Goal: Task Accomplishment & Management: Manage account settings

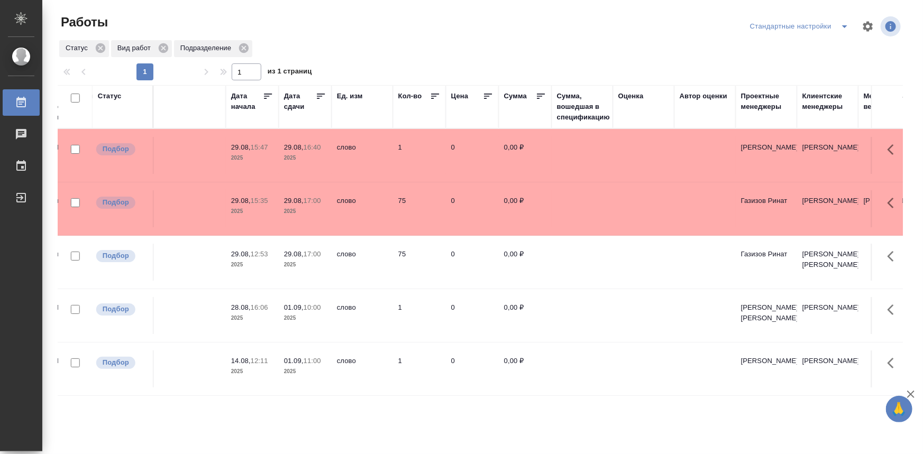
drag, startPoint x: 274, startPoint y: 337, endPoint x: 402, endPoint y: 340, distance: 128.0
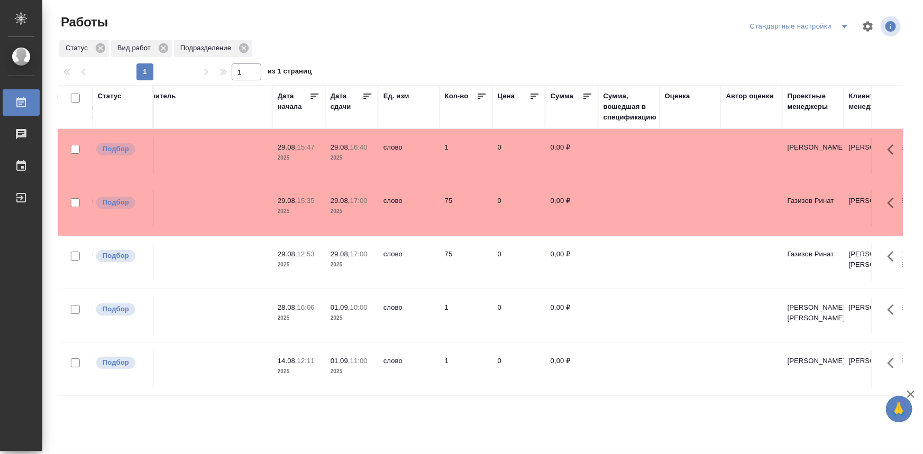
drag, startPoint x: 383, startPoint y: 340, endPoint x: 334, endPoint y: 335, distance: 49.4
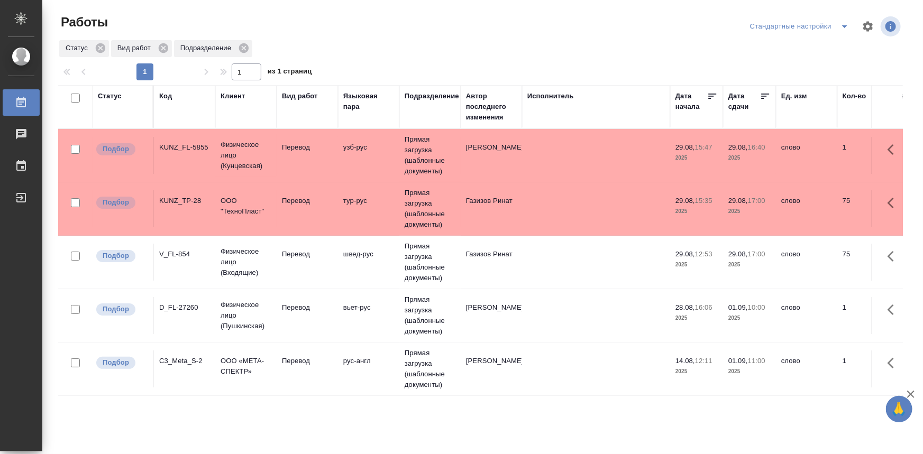
drag, startPoint x: 384, startPoint y: 344, endPoint x: 271, endPoint y: 341, distance: 113.2
click at [324, 159] on td "Перевод" at bounding box center [307, 155] width 61 height 37
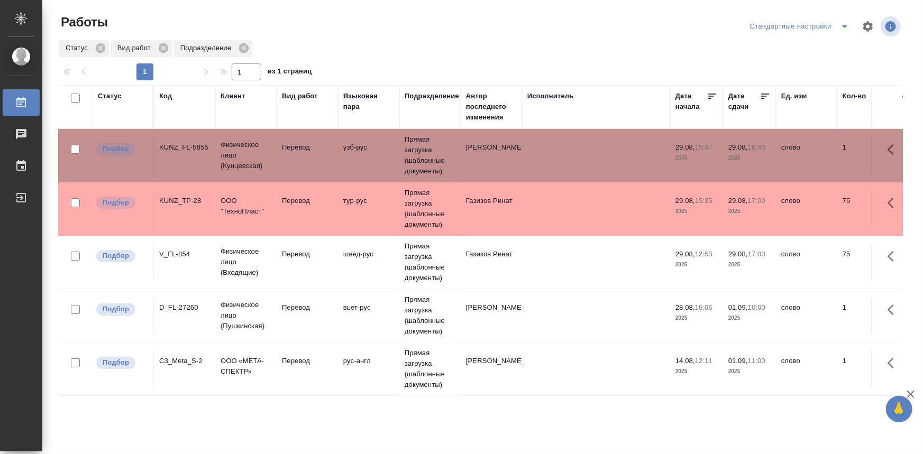
click at [324, 159] on td "Перевод" at bounding box center [307, 155] width 61 height 37
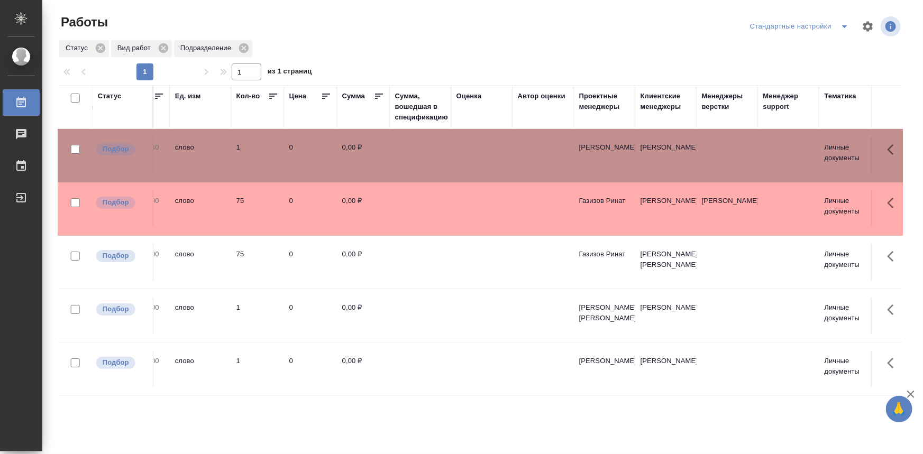
scroll to position [0, 1003]
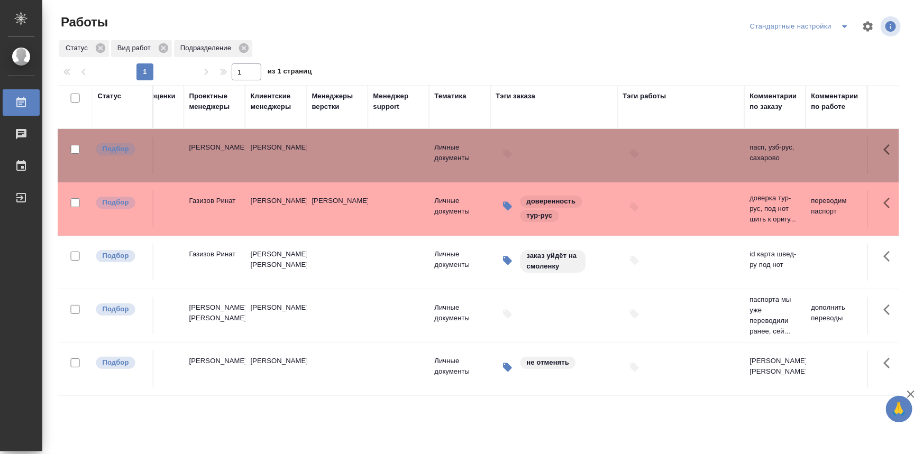
drag, startPoint x: 295, startPoint y: 232, endPoint x: 441, endPoint y: 246, distance: 147.2
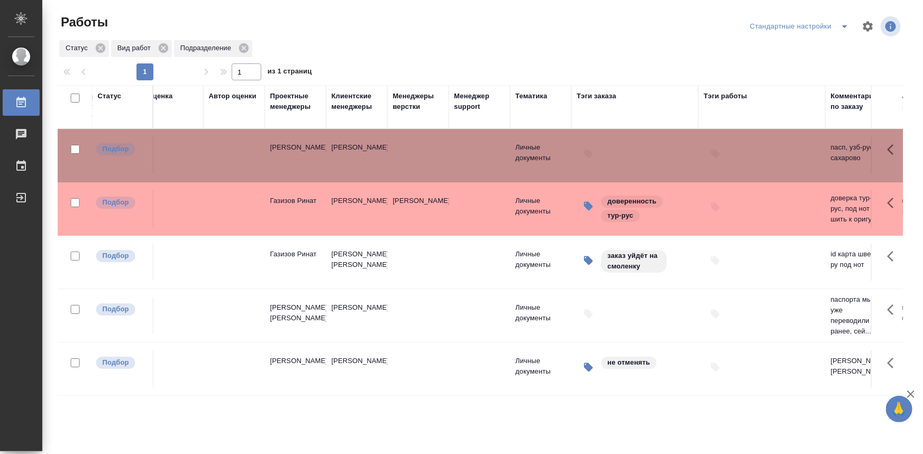
scroll to position [0, 0]
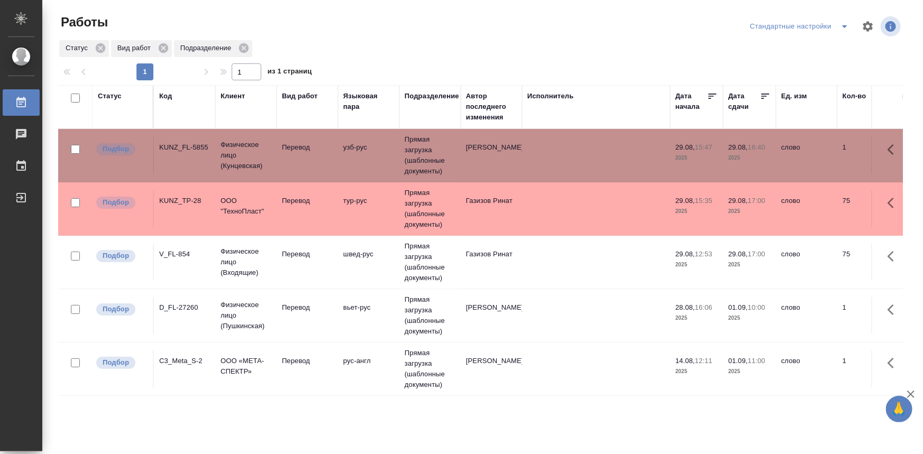
drag, startPoint x: 665, startPoint y: 228, endPoint x: 358, endPoint y: 230, distance: 307.3
click at [330, 174] on td "Перевод" at bounding box center [307, 155] width 61 height 37
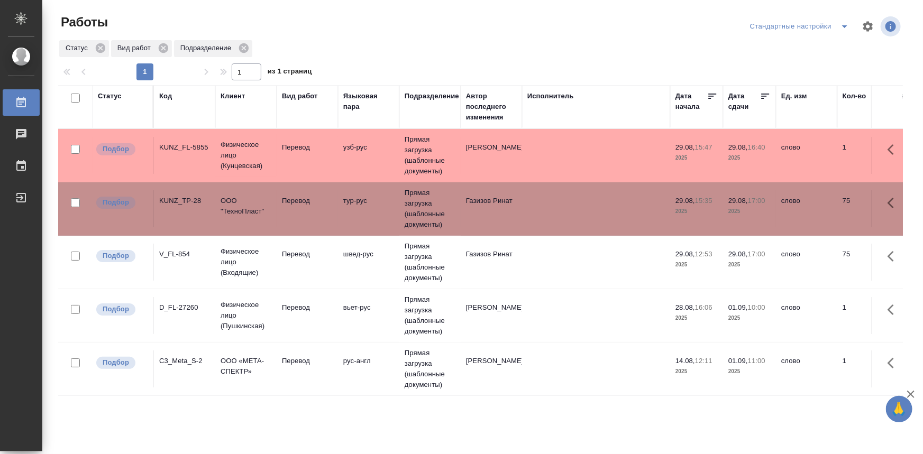
click at [330, 174] on td "Перевод" at bounding box center [307, 155] width 61 height 37
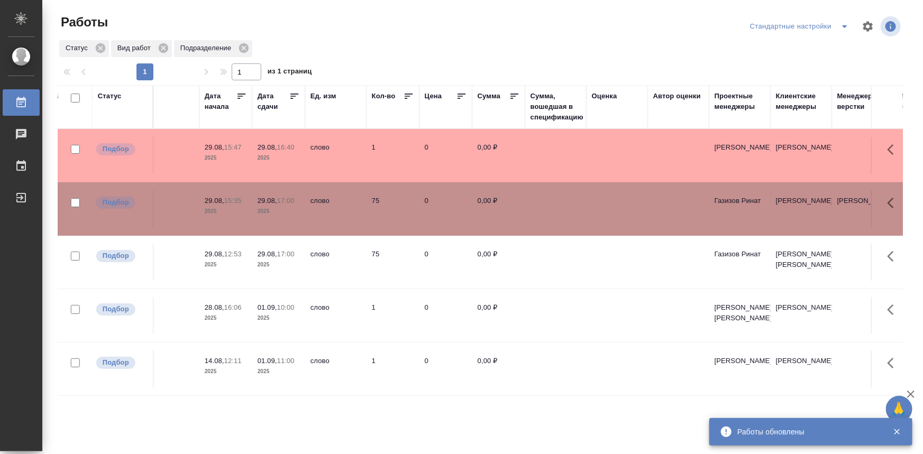
scroll to position [0, 1003]
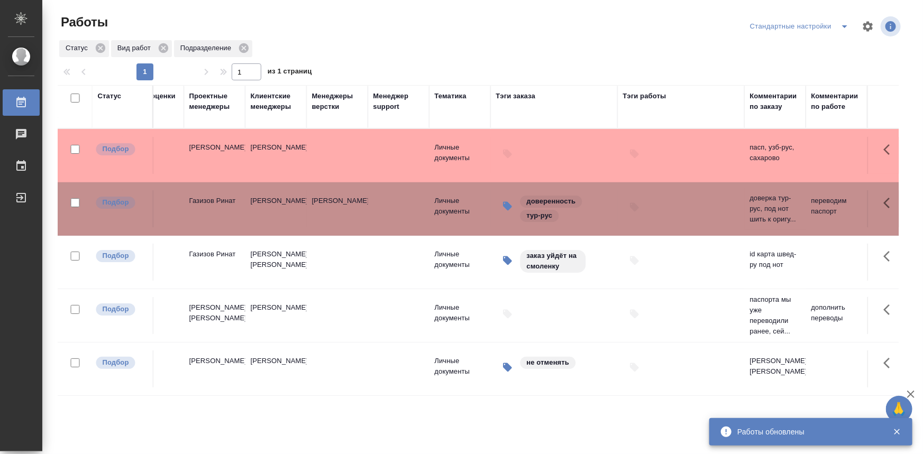
drag, startPoint x: 224, startPoint y: 260, endPoint x: 407, endPoint y: 260, distance: 183.5
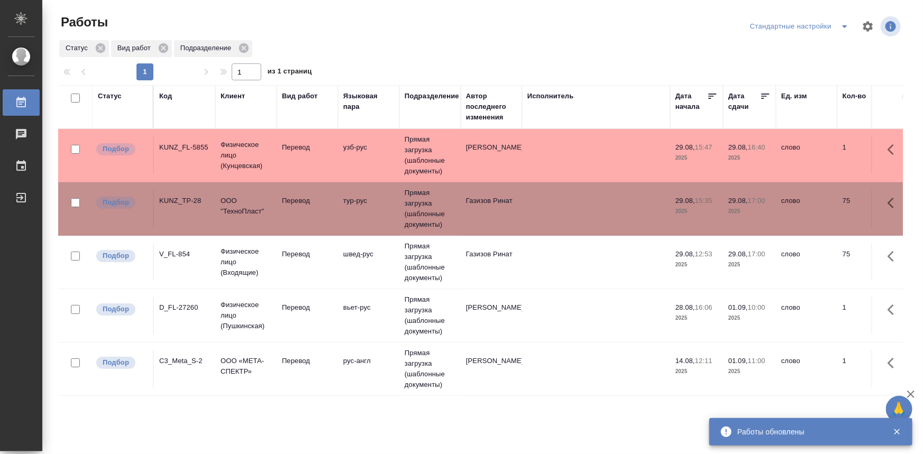
drag, startPoint x: 759, startPoint y: 228, endPoint x: 399, endPoint y: 217, distance: 359.8
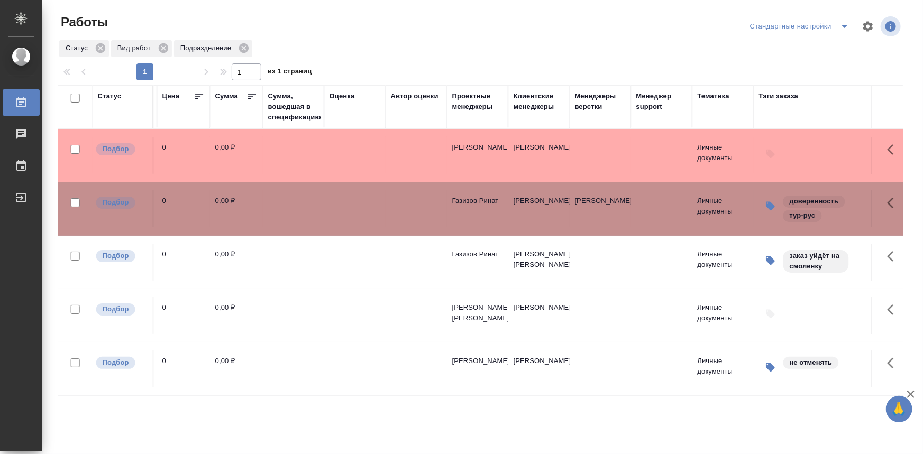
scroll to position [0, 1003]
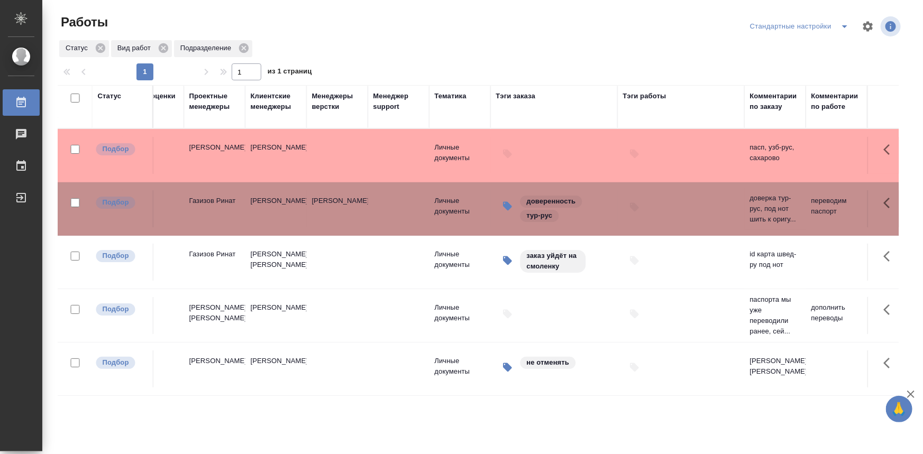
drag, startPoint x: 343, startPoint y: 244, endPoint x: 539, endPoint y: 257, distance: 197.2
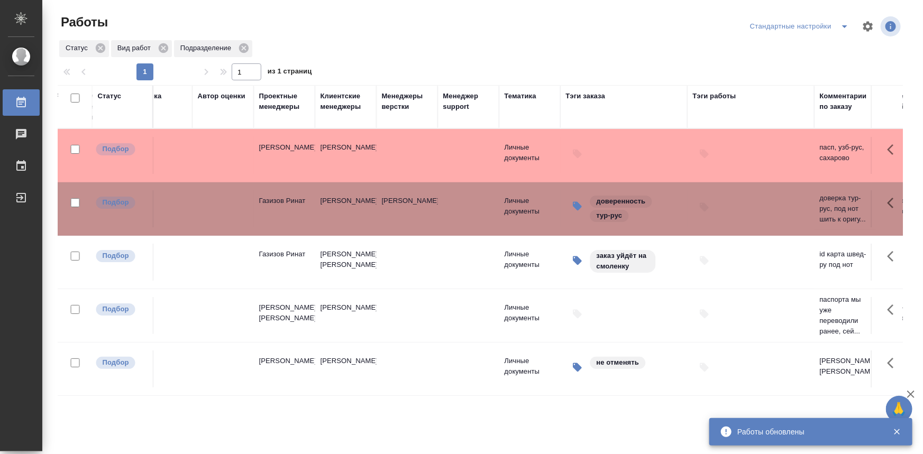
scroll to position [0, 0]
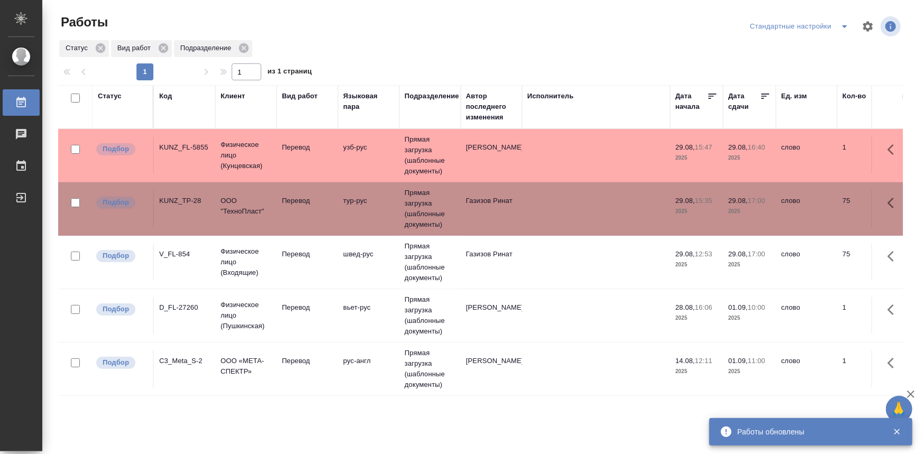
drag, startPoint x: 418, startPoint y: 397, endPoint x: 191, endPoint y: 367, distance: 228.3
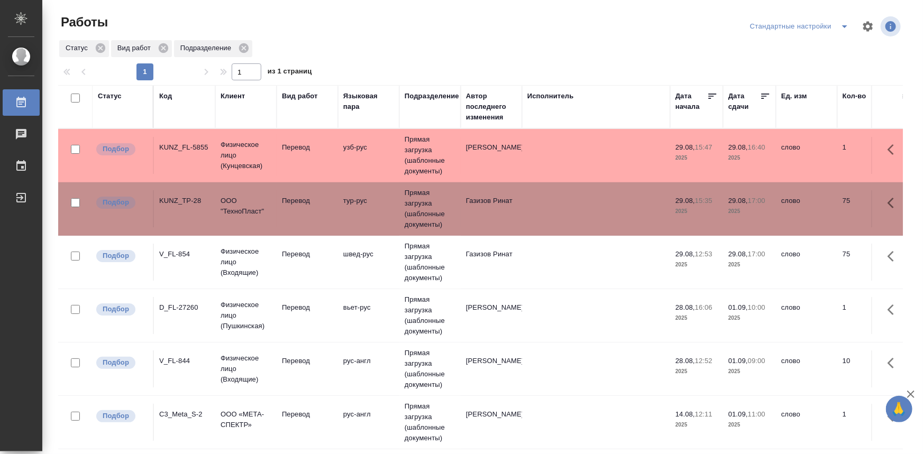
scroll to position [0, 1003]
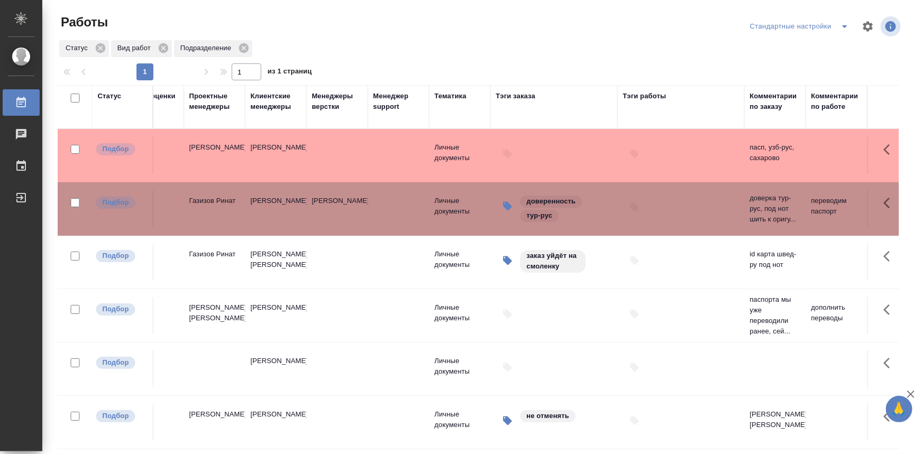
drag, startPoint x: 328, startPoint y: 226, endPoint x: 665, endPoint y: 212, distance: 337.2
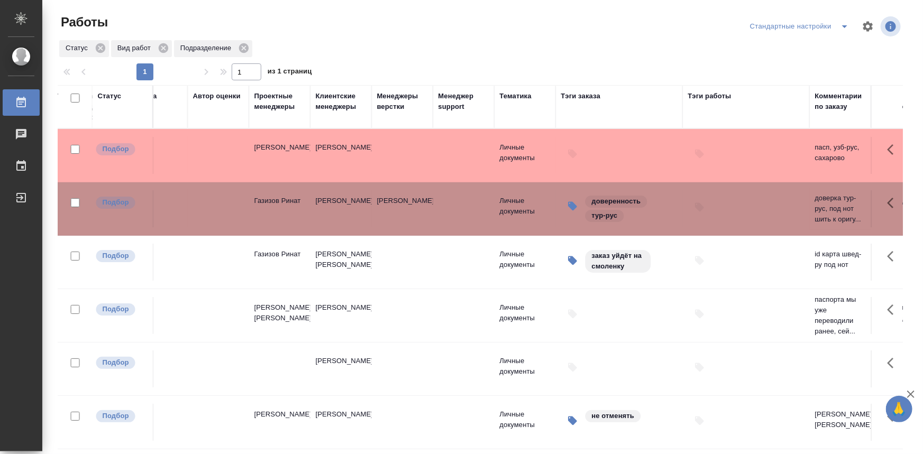
scroll to position [0, 0]
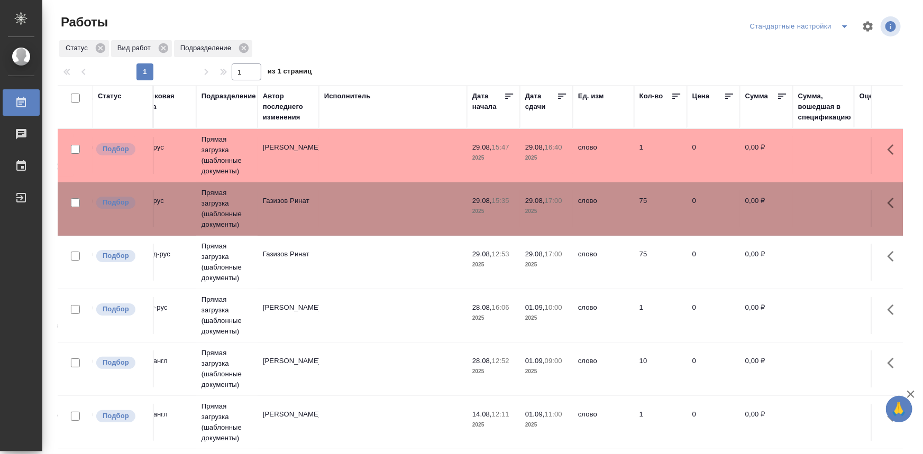
drag, startPoint x: 664, startPoint y: 215, endPoint x: 491, endPoint y: 222, distance: 173.1
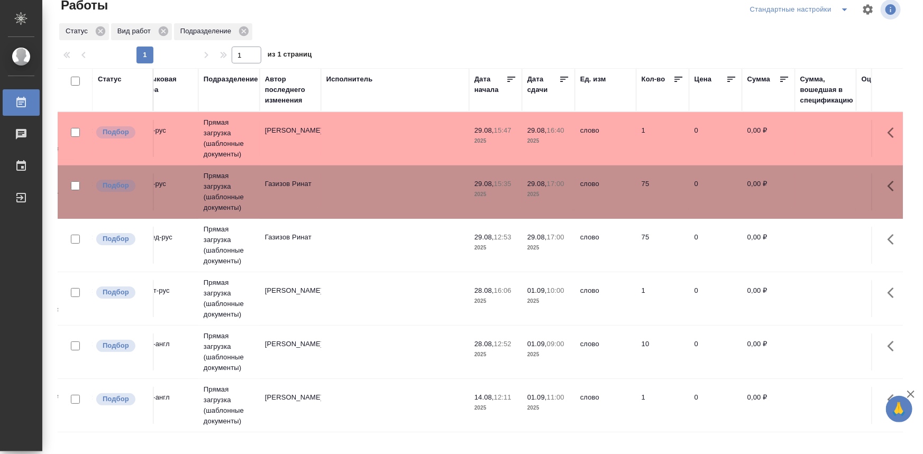
scroll to position [0, 1003]
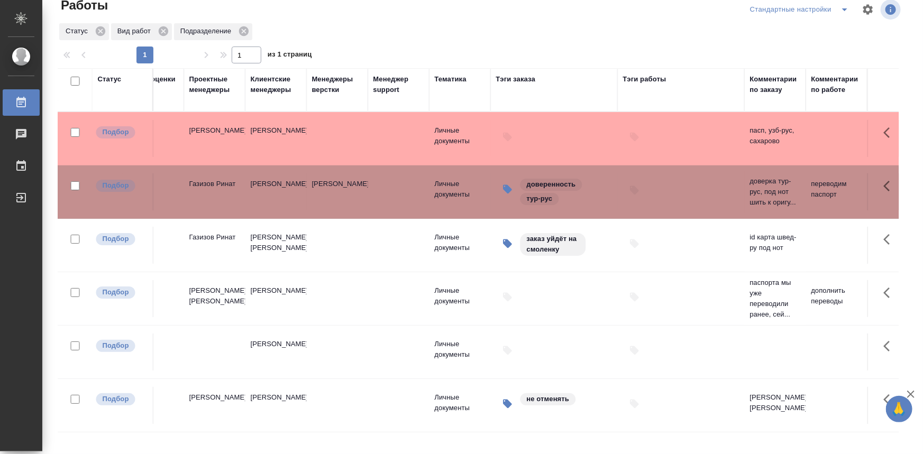
drag, startPoint x: 277, startPoint y: 239, endPoint x: 620, endPoint y: 233, distance: 343.8
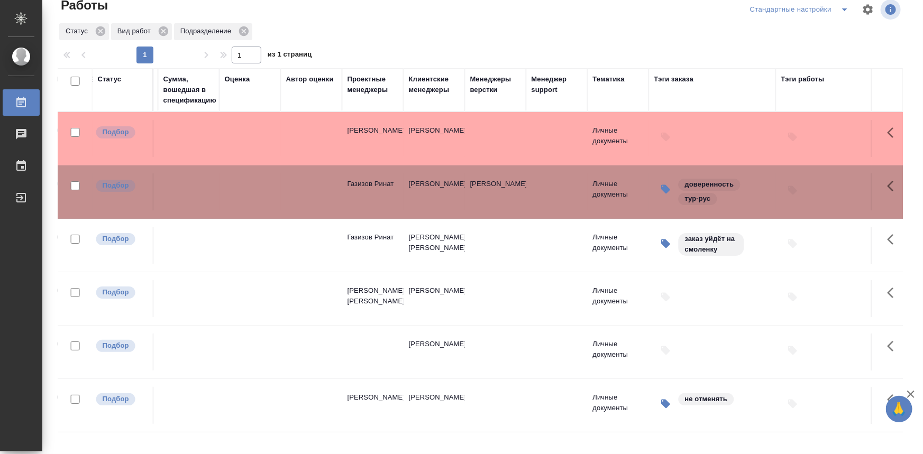
scroll to position [0, 0]
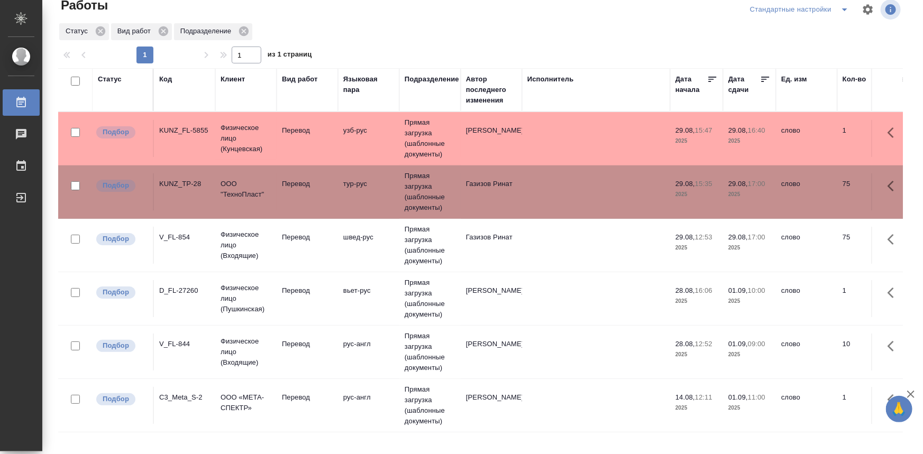
drag, startPoint x: 707, startPoint y: 240, endPoint x: 363, endPoint y: 243, distance: 343.8
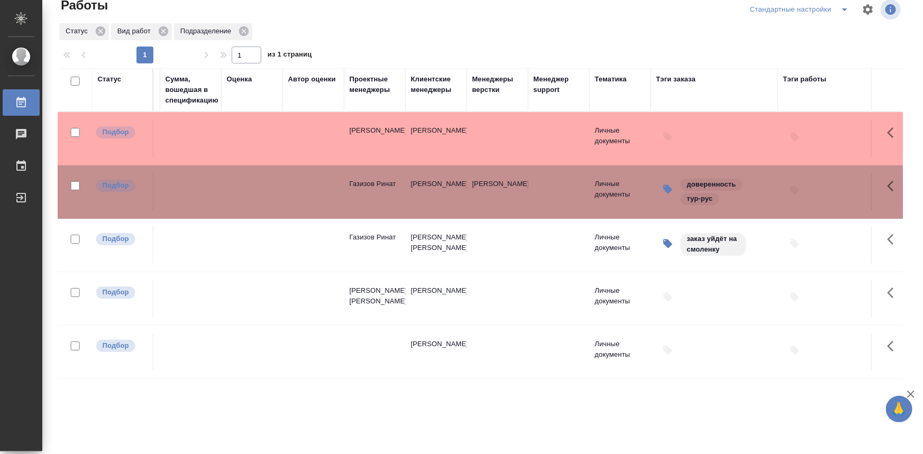
scroll to position [0, 1003]
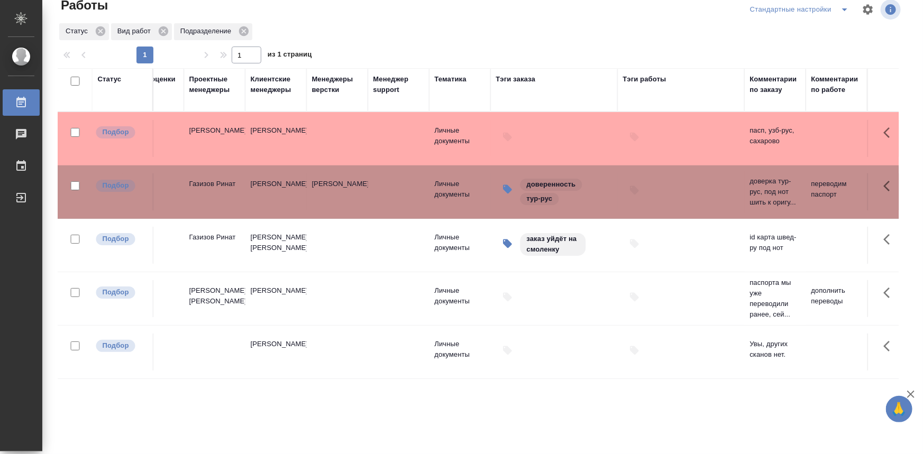
drag, startPoint x: 342, startPoint y: 392, endPoint x: 465, endPoint y: 391, distance: 123.2
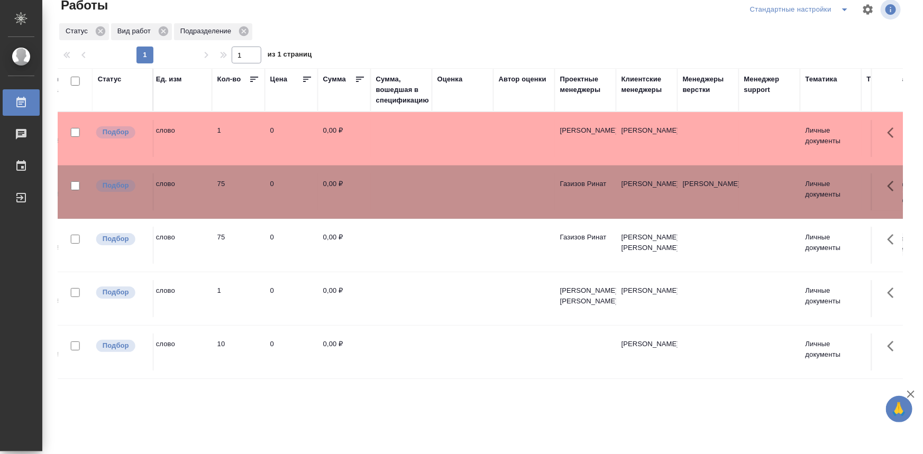
scroll to position [0, 95]
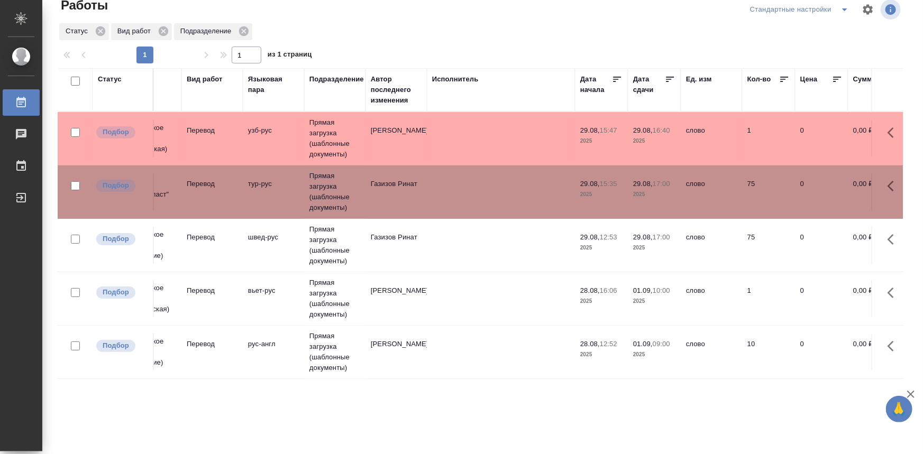
drag, startPoint x: 470, startPoint y: 391, endPoint x: 299, endPoint y: 377, distance: 171.5
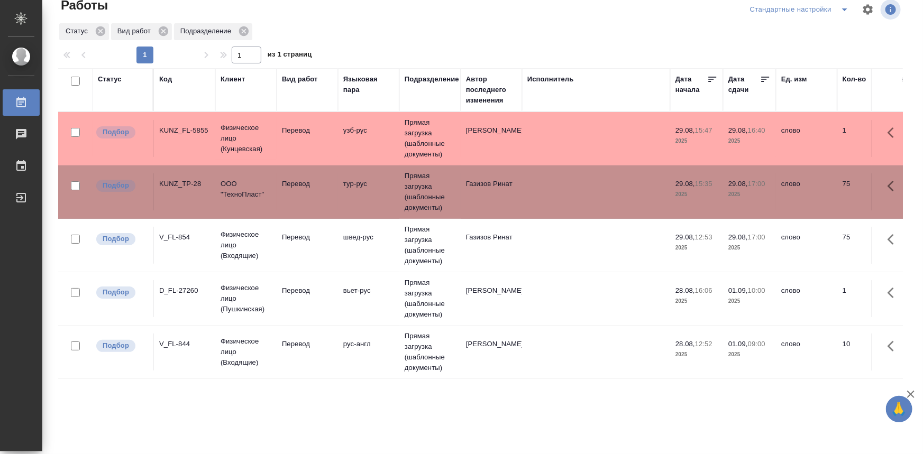
drag, startPoint x: 359, startPoint y: 392, endPoint x: 272, endPoint y: 380, distance: 87.5
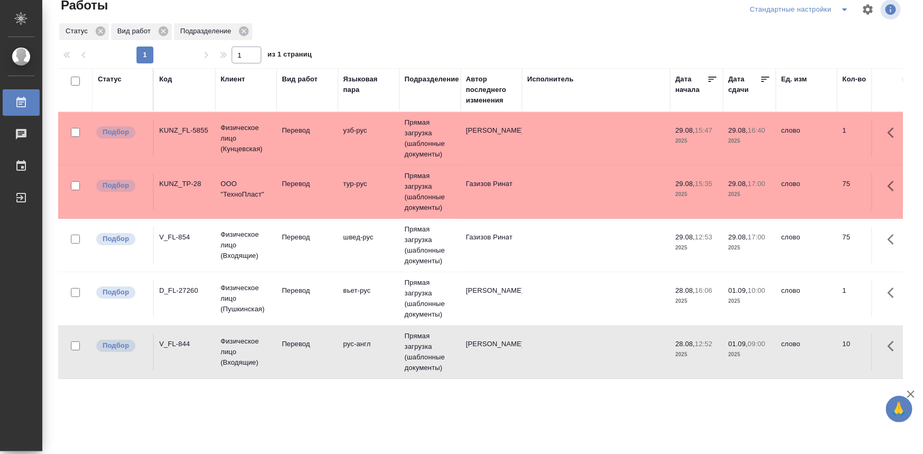
drag, startPoint x: 381, startPoint y: 378, endPoint x: 253, endPoint y: 377, distance: 128.0
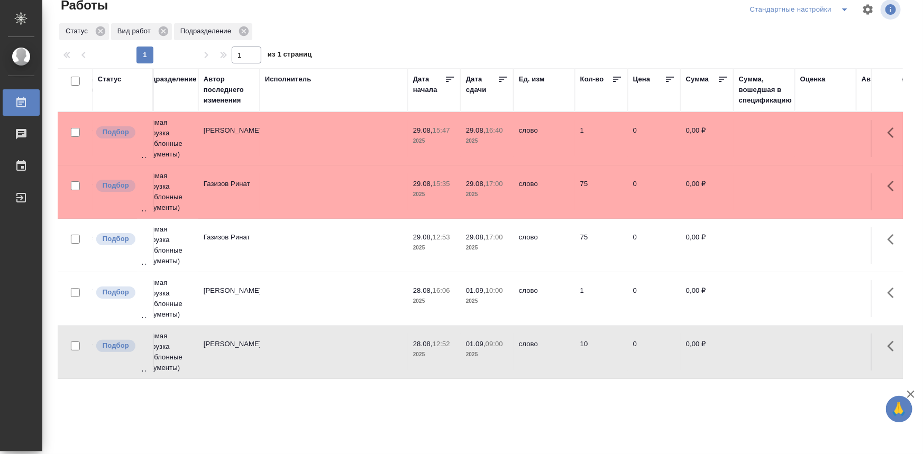
scroll to position [0, 1003]
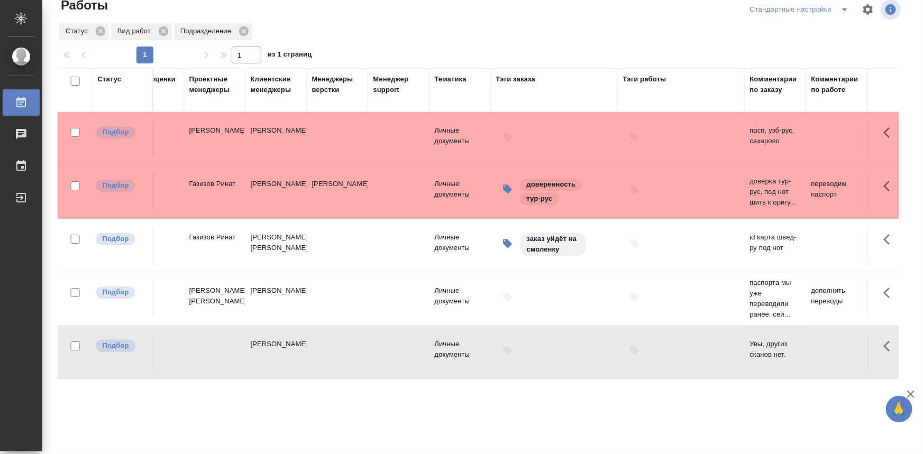
drag, startPoint x: 386, startPoint y: 333, endPoint x: 611, endPoint y: 328, distance: 224.8
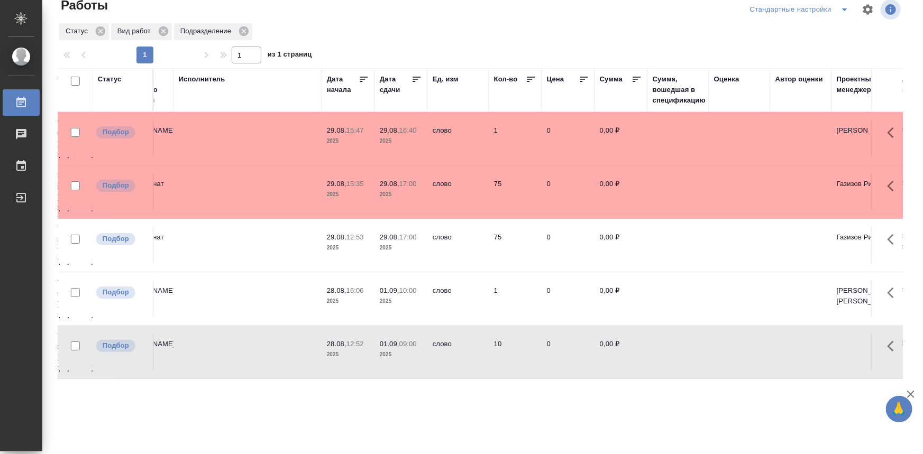
scroll to position [0, 0]
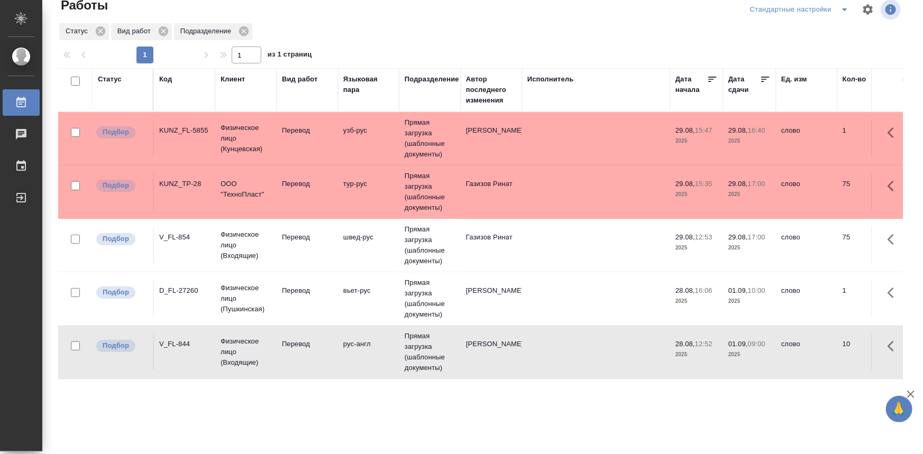
drag, startPoint x: 489, startPoint y: 262, endPoint x: 317, endPoint y: 263, distance: 171.4
click at [323, 157] on td "Перевод" at bounding box center [307, 138] width 61 height 37
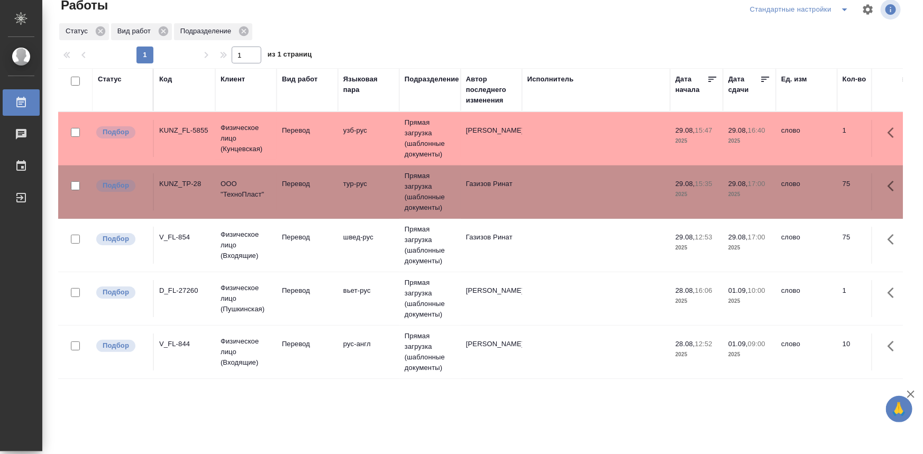
click at [323, 157] on td "Перевод" at bounding box center [307, 138] width 61 height 37
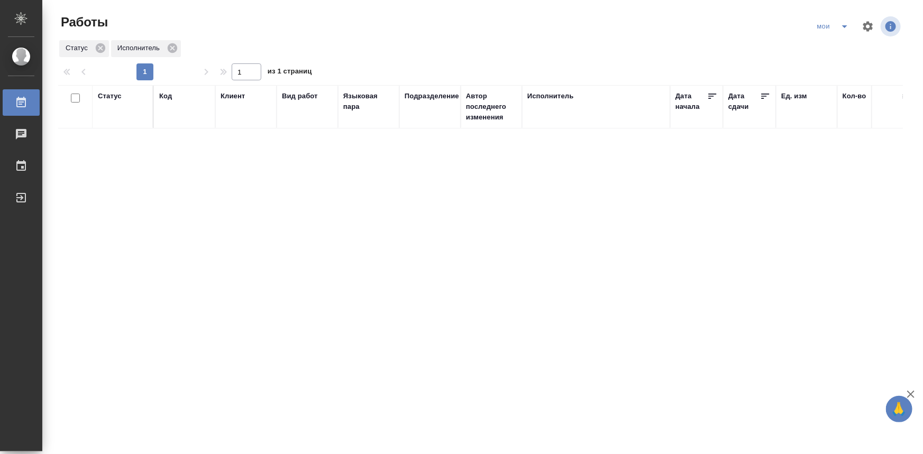
click at [838, 28] on icon "split button" at bounding box center [844, 26] width 13 height 13
click at [105, 100] on div "Статус" at bounding box center [110, 96] width 24 height 11
click at [119, 167] on div "Создан В ожидании В работе Готов к работе" at bounding box center [113, 136] width 31 height 67
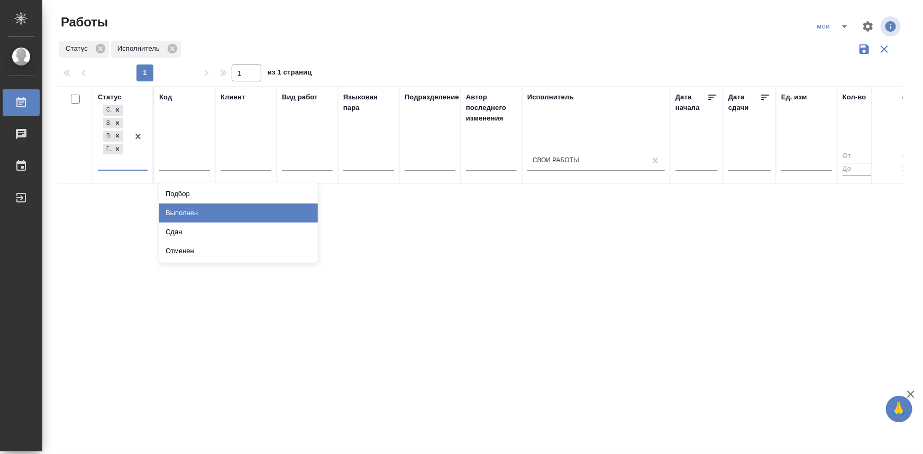
click at [188, 216] on div "Выполнен" at bounding box center [238, 213] width 159 height 19
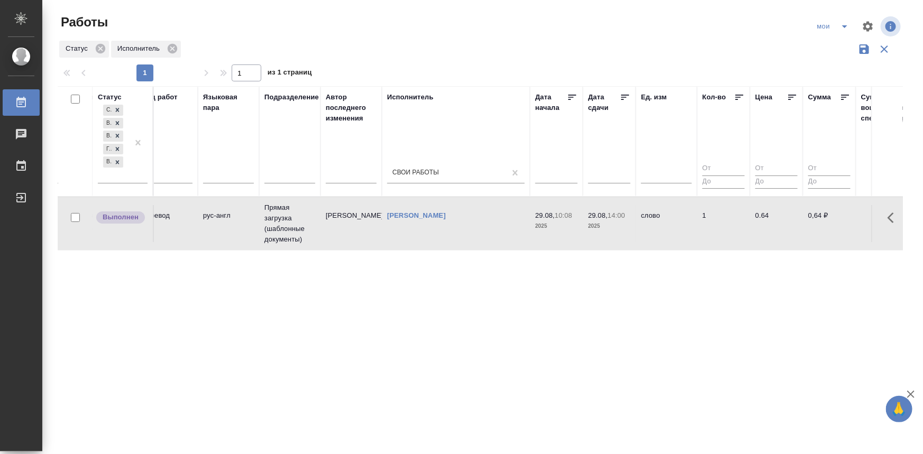
scroll to position [0, 1003]
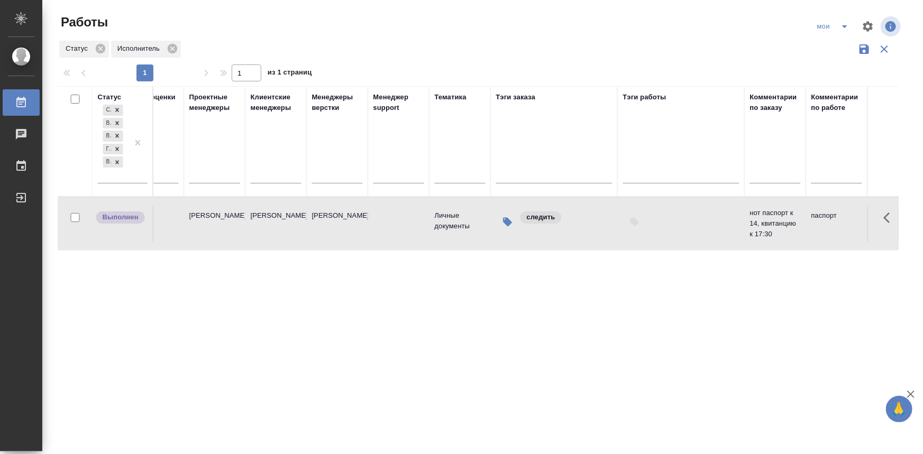
drag, startPoint x: 296, startPoint y: 287, endPoint x: 668, endPoint y: 309, distance: 372.5
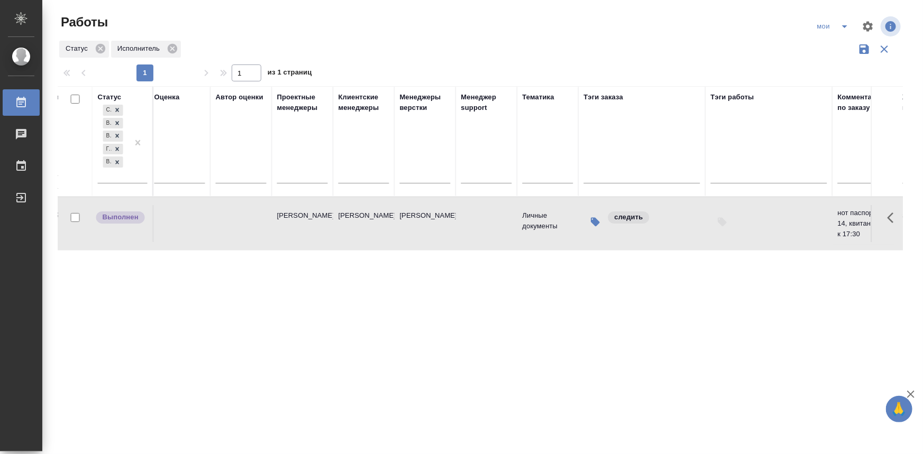
scroll to position [0, 0]
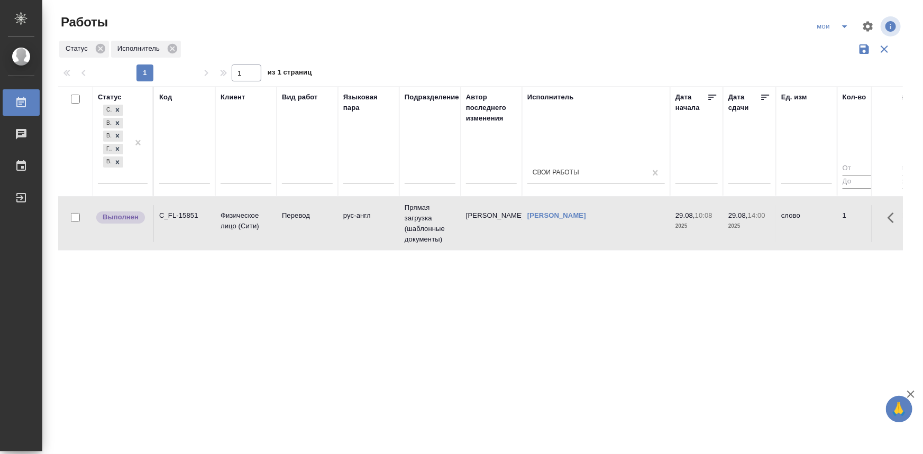
drag, startPoint x: 736, startPoint y: 294, endPoint x: 370, endPoint y: 294, distance: 366.0
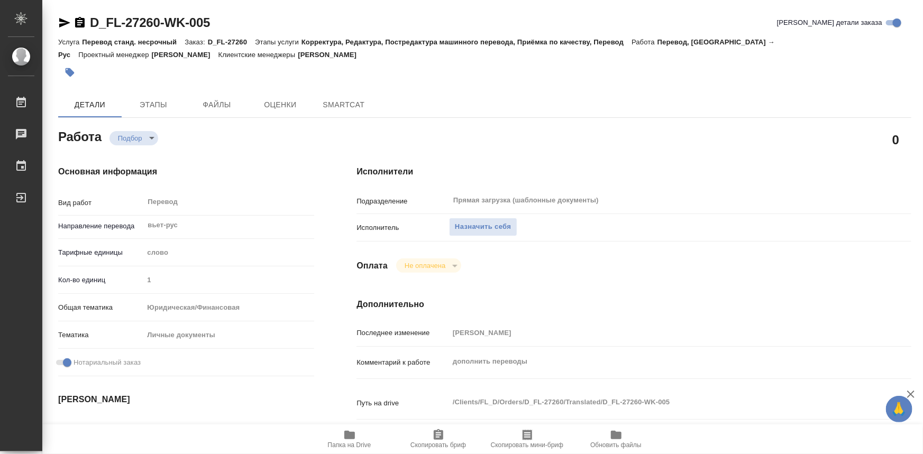
type textarea "x"
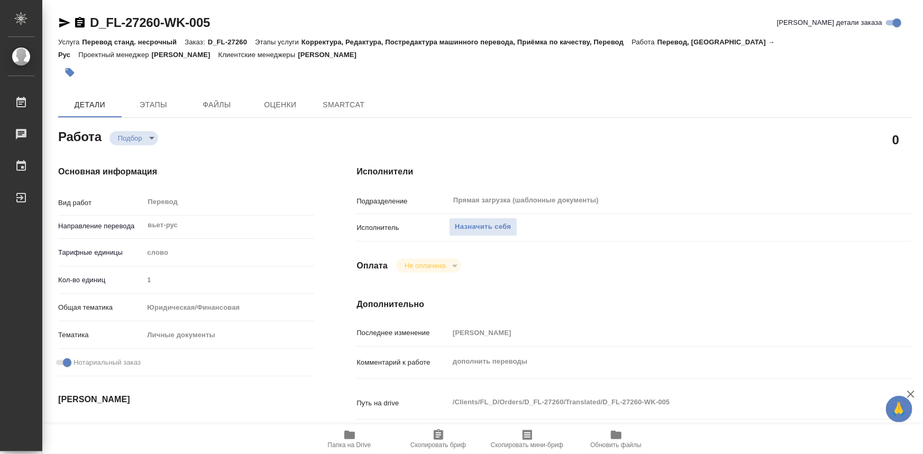
type textarea "x"
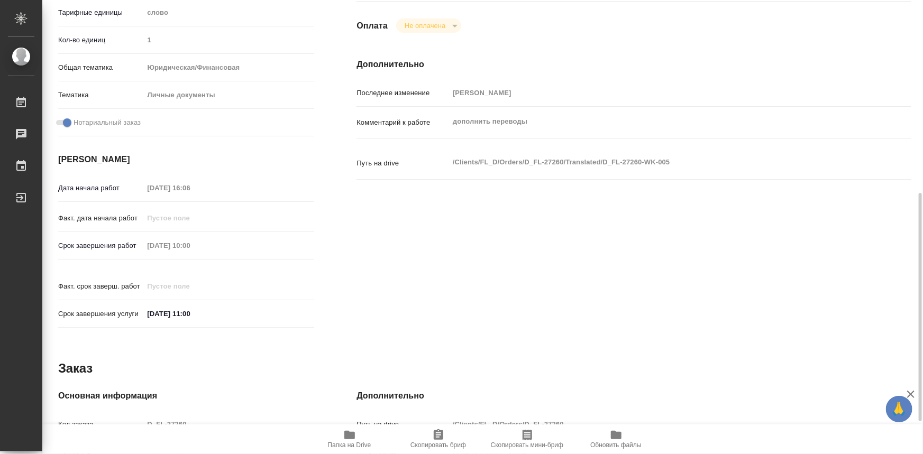
scroll to position [288, 0]
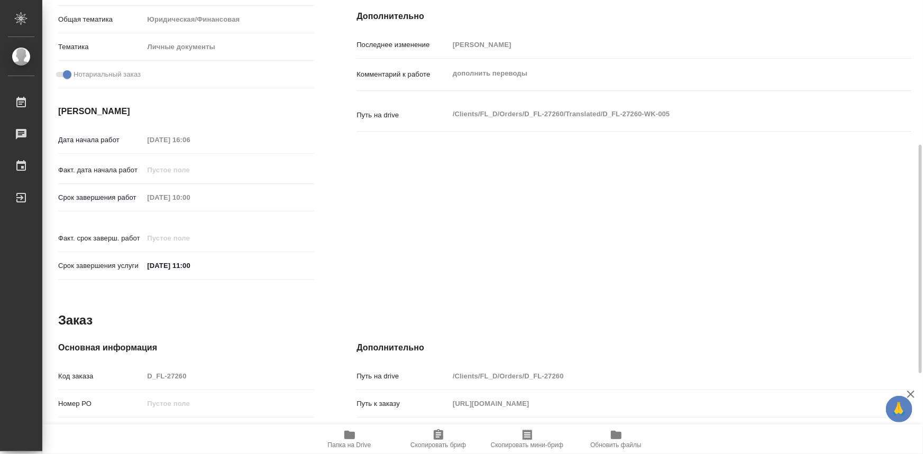
type textarea "x"
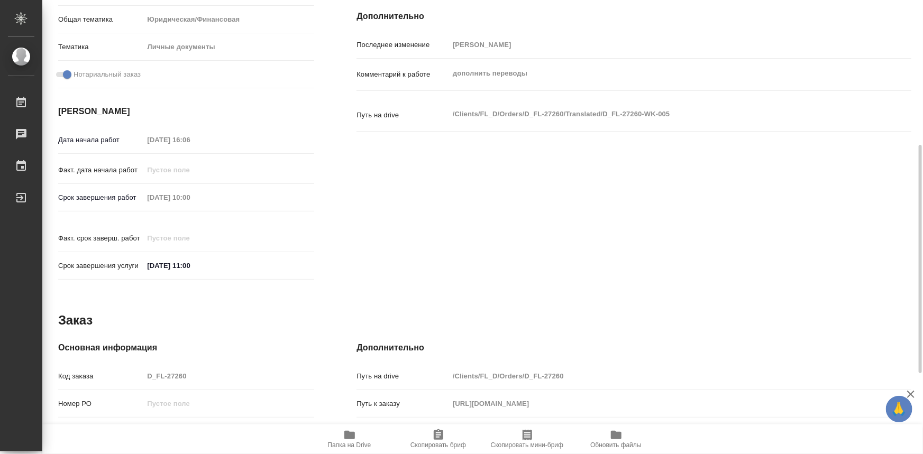
click at [345, 443] on span "Папка на Drive" at bounding box center [349, 445] width 43 height 7
type textarea "x"
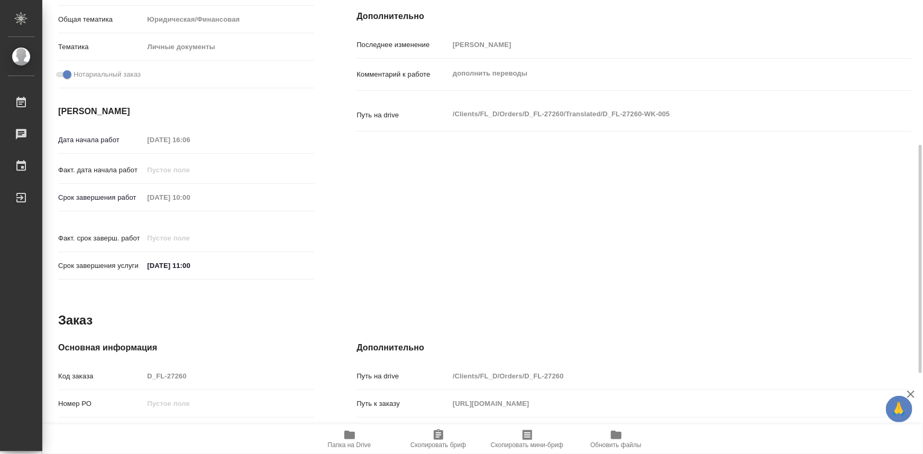
type textarea "x"
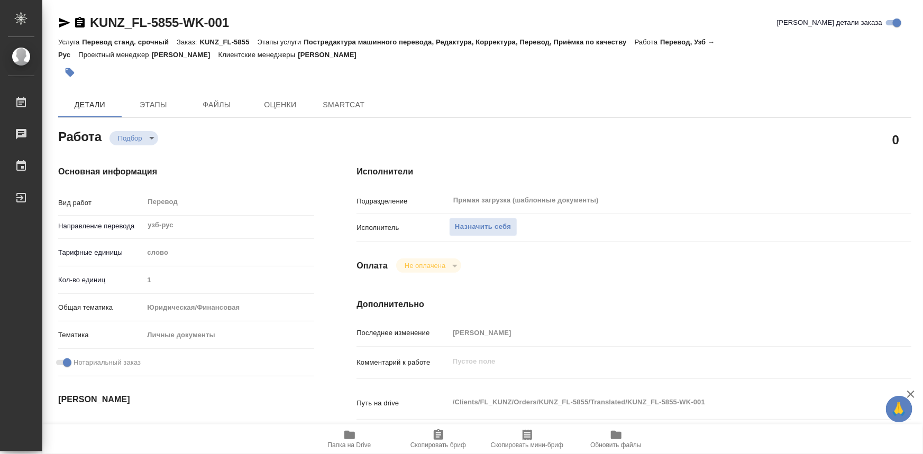
type textarea "x"
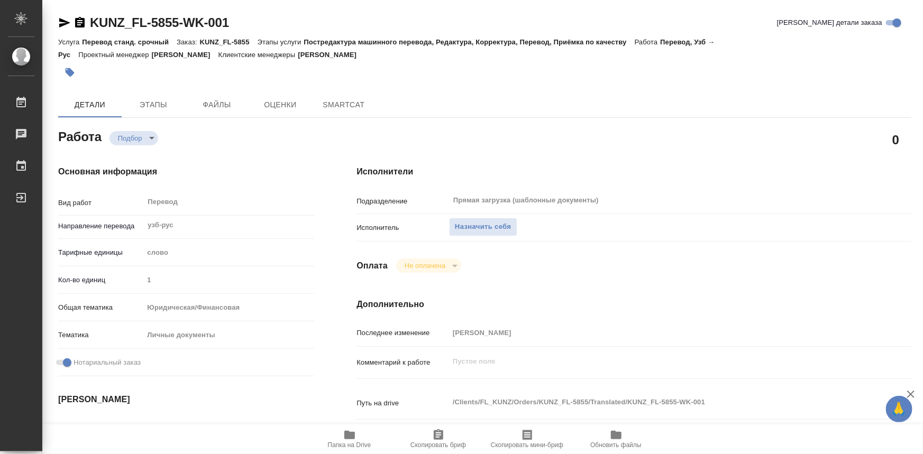
type textarea "x"
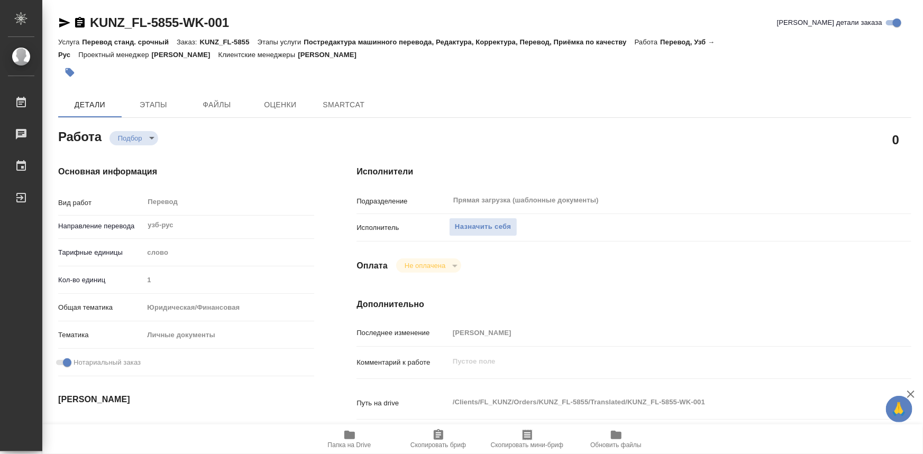
type textarea "x"
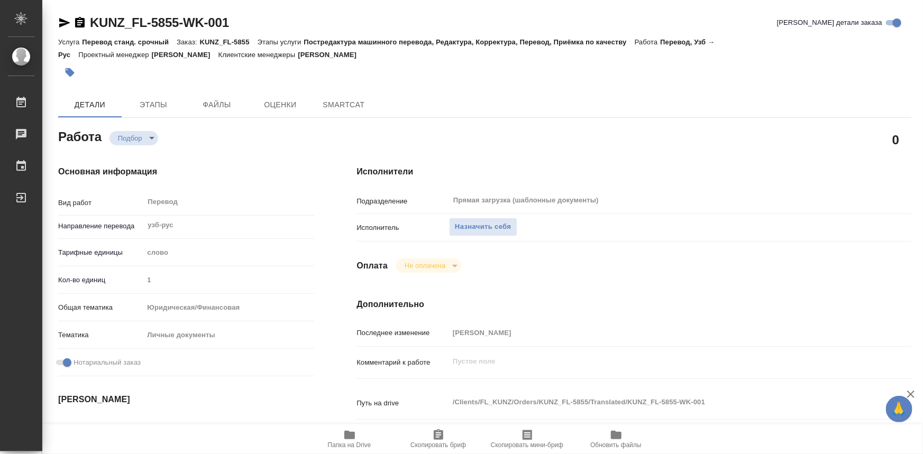
type textarea "x"
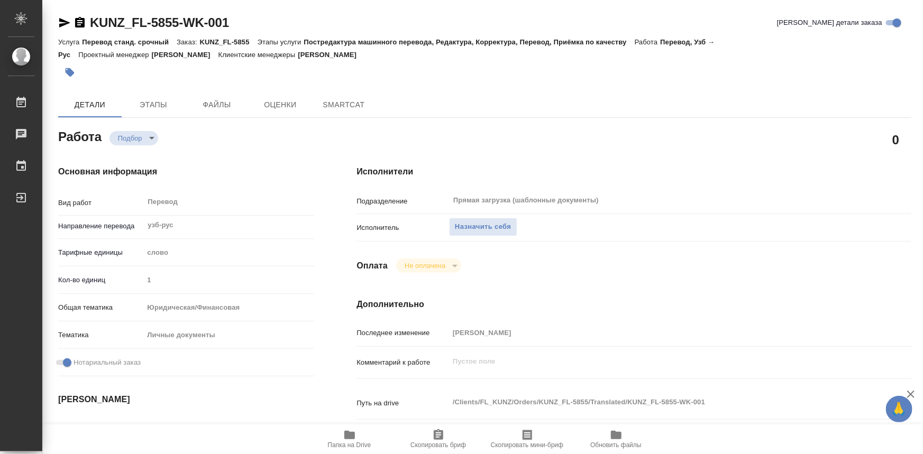
type textarea "x"
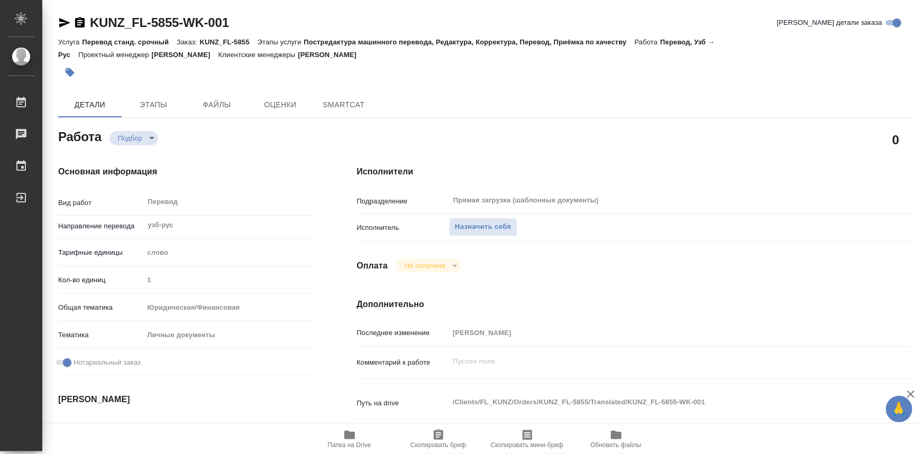
click at [344, 435] on icon "button" at bounding box center [349, 435] width 11 height 8
type textarea "x"
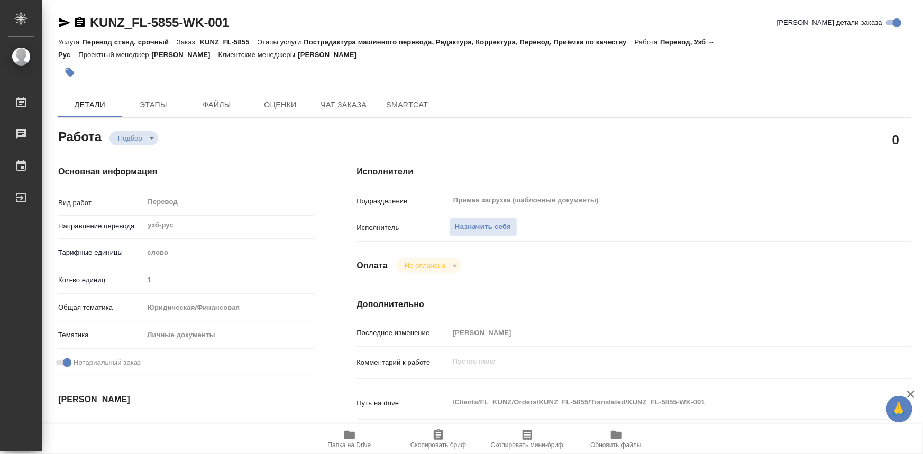
type textarea "x"
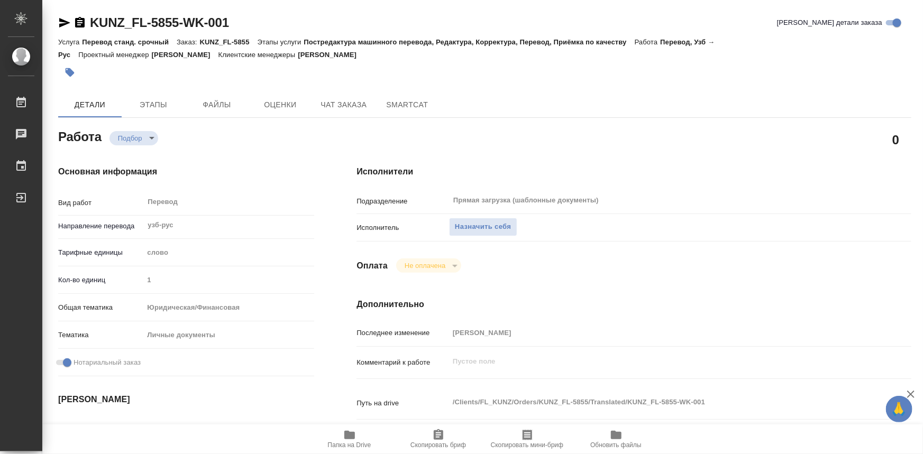
type textarea "x"
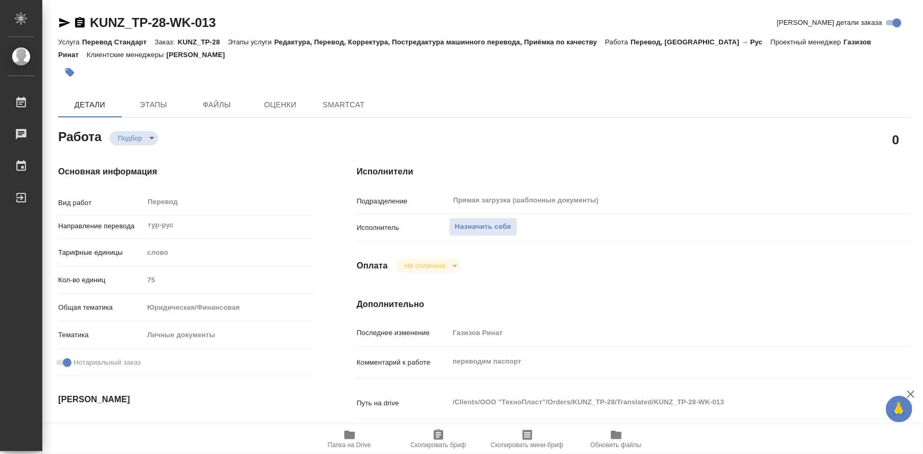
type textarea "x"
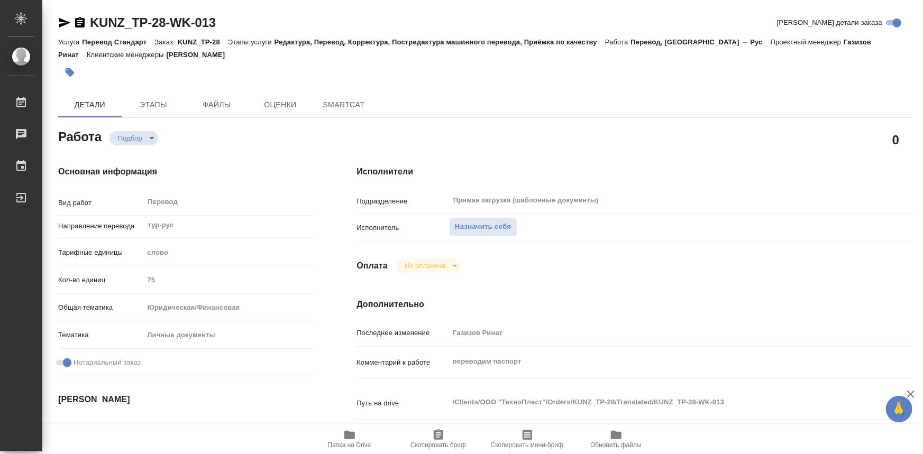
type textarea "x"
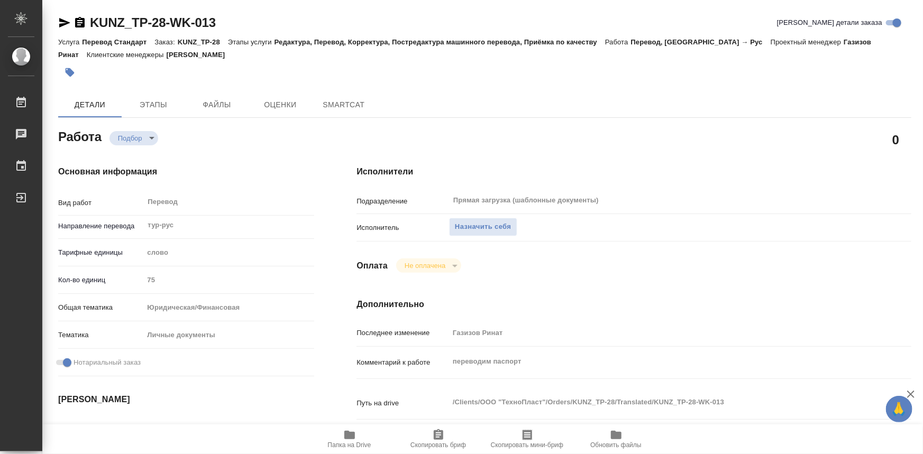
type textarea "x"
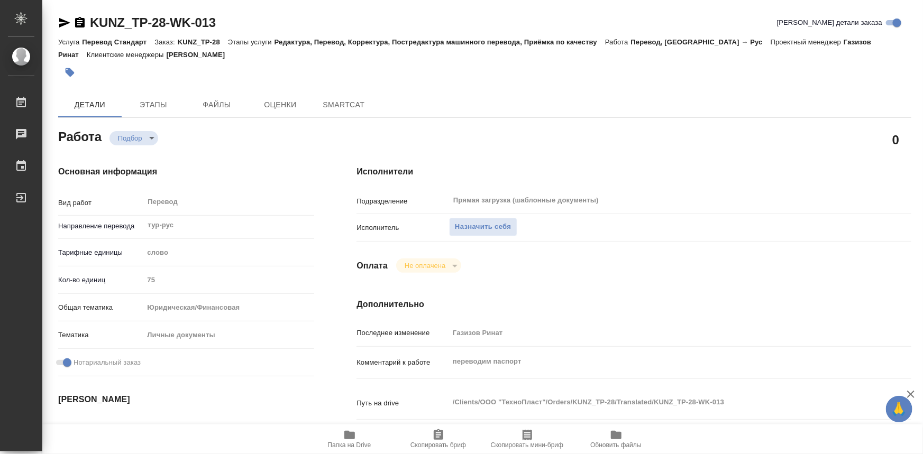
type textarea "x"
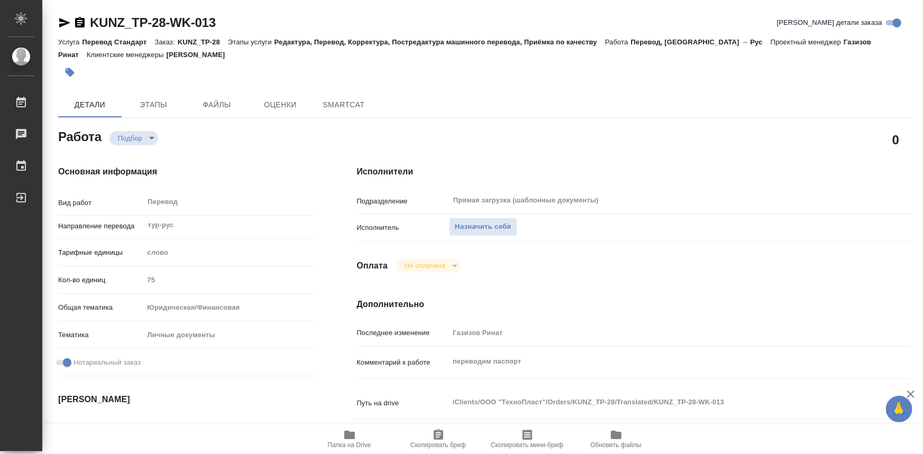
type textarea "x"
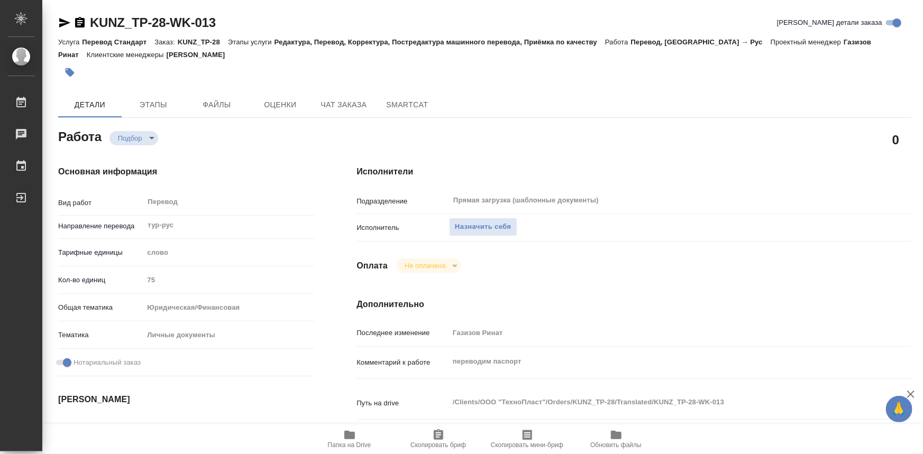
click at [356, 440] on span "Папка на Drive" at bounding box center [350, 439] width 76 height 20
type textarea "x"
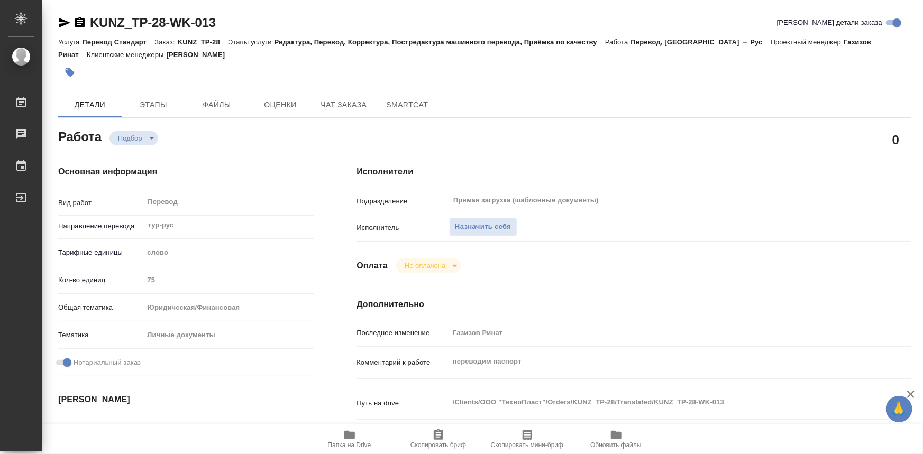
type textarea "x"
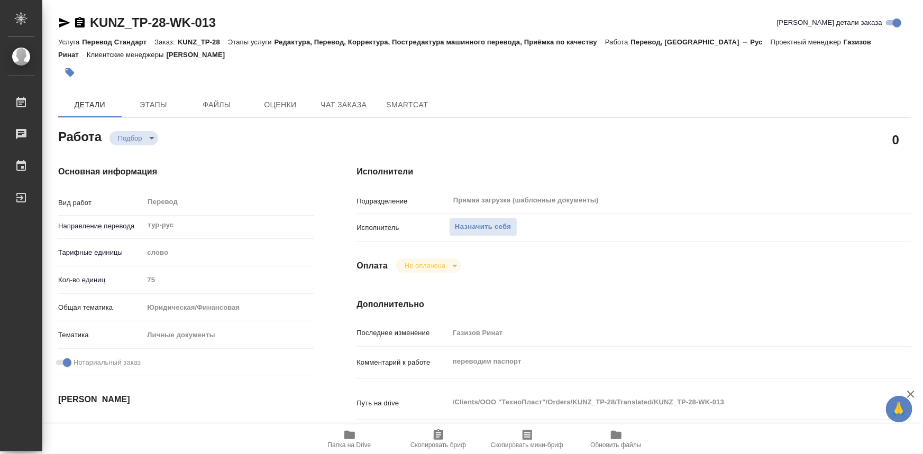
type textarea "x"
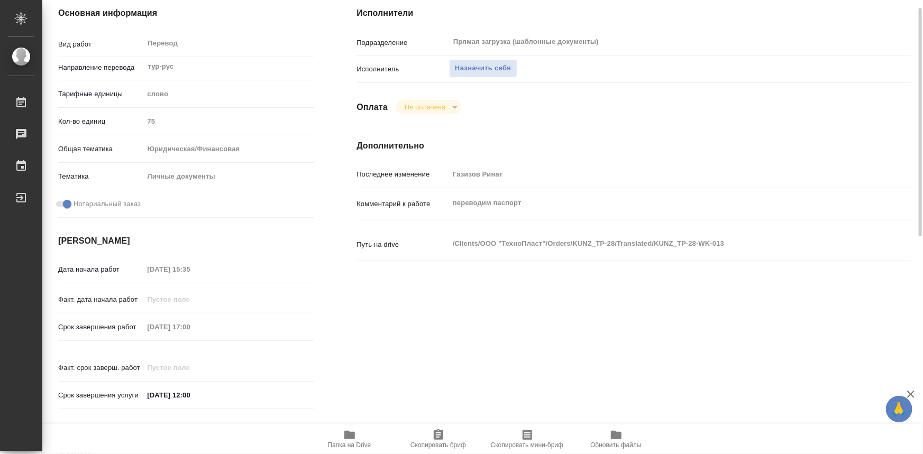
scroll to position [111, 0]
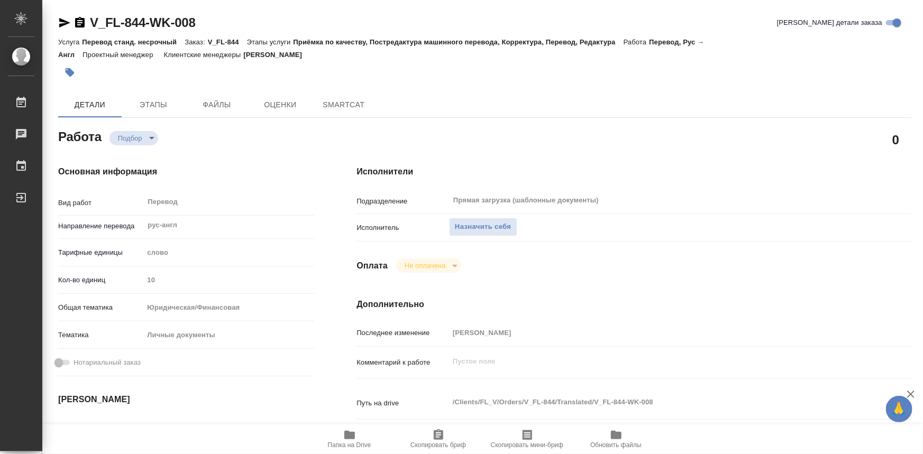
type textarea "x"
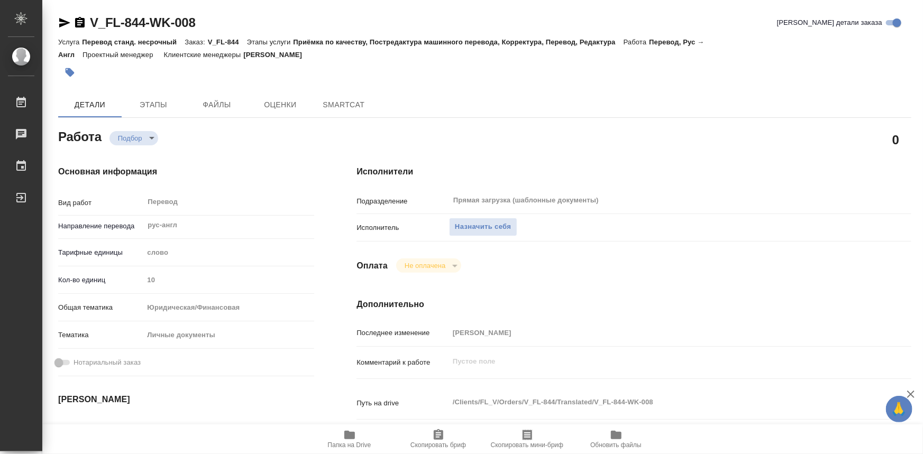
type textarea "x"
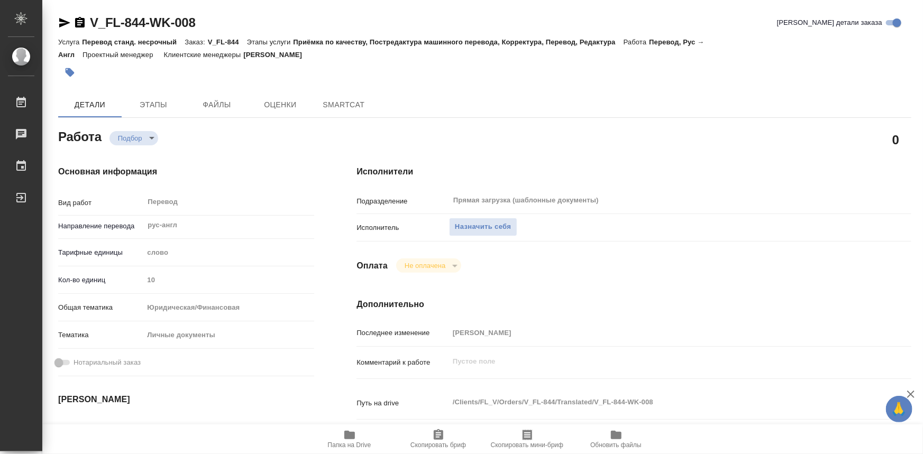
type textarea "x"
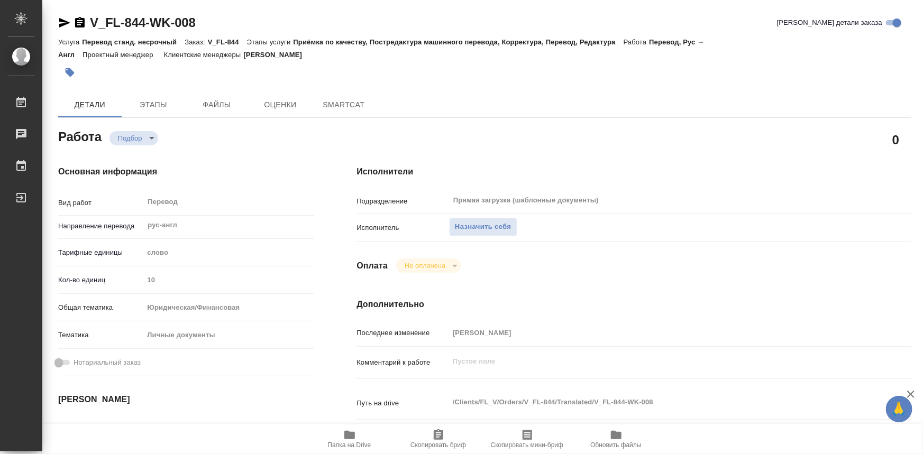
type textarea "x"
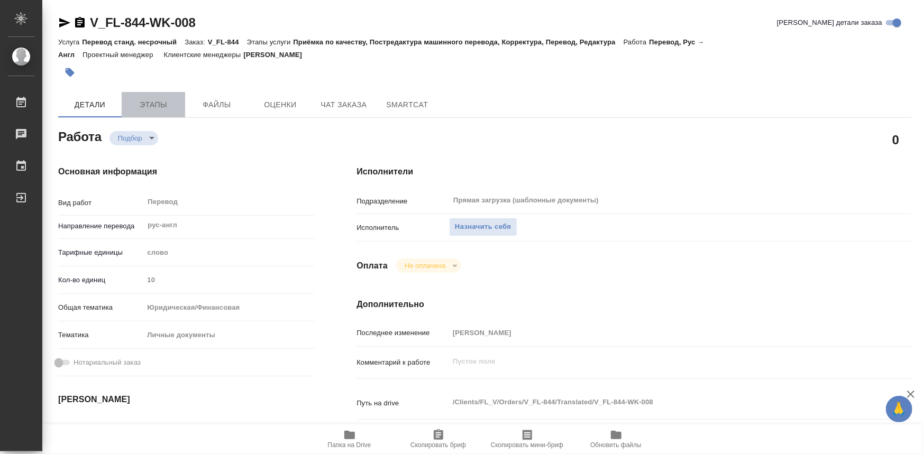
click at [158, 104] on span "Этапы" at bounding box center [153, 104] width 51 height 13
type textarea "x"
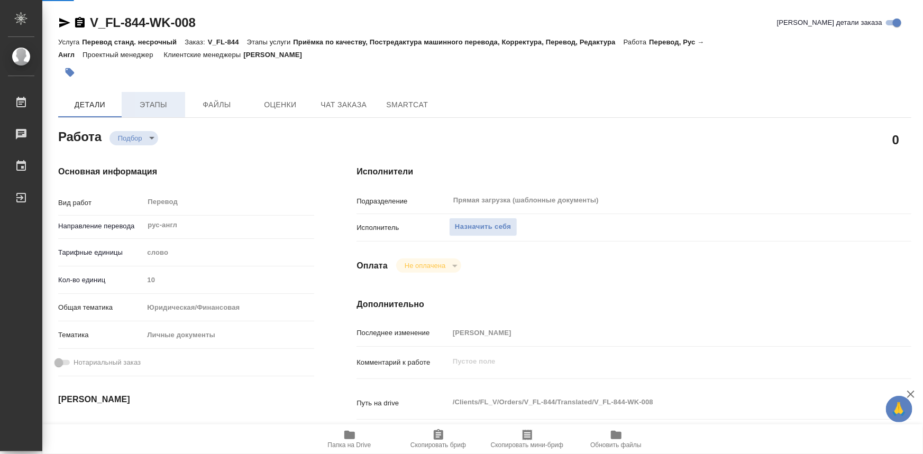
type textarea "x"
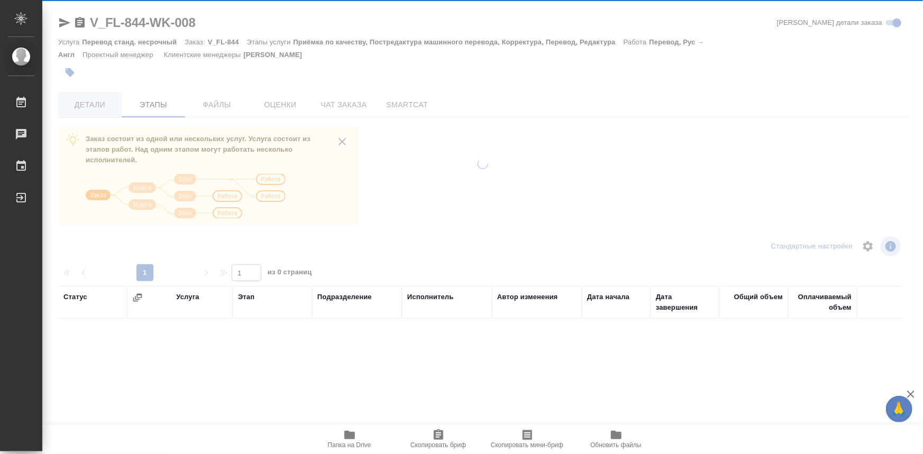
click at [102, 111] on div at bounding box center [482, 227] width 881 height 454
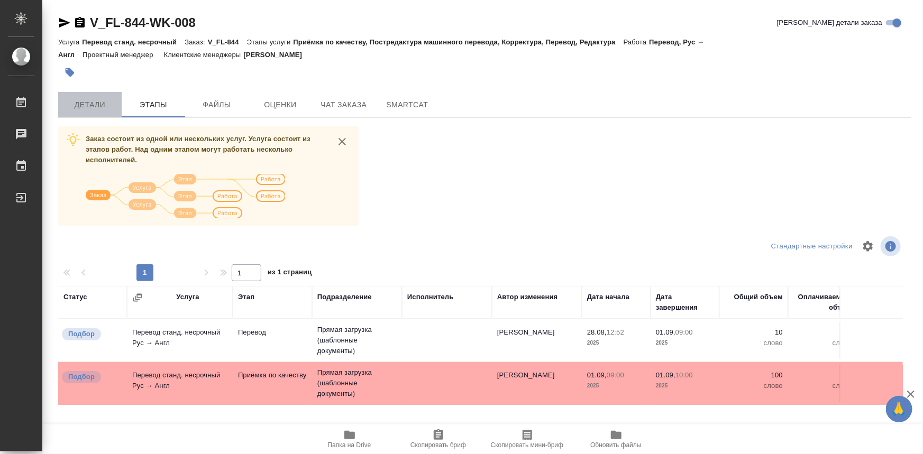
click at [92, 105] on span "Детали" at bounding box center [90, 104] width 51 height 13
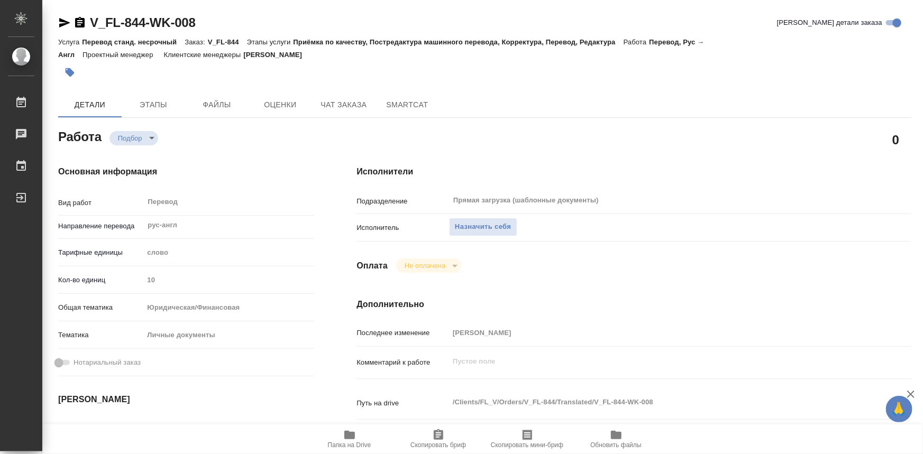
type textarea "x"
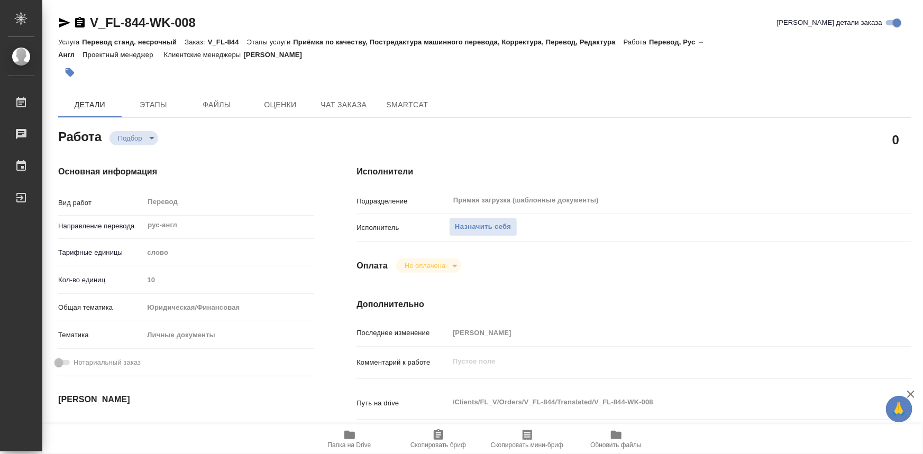
type textarea "x"
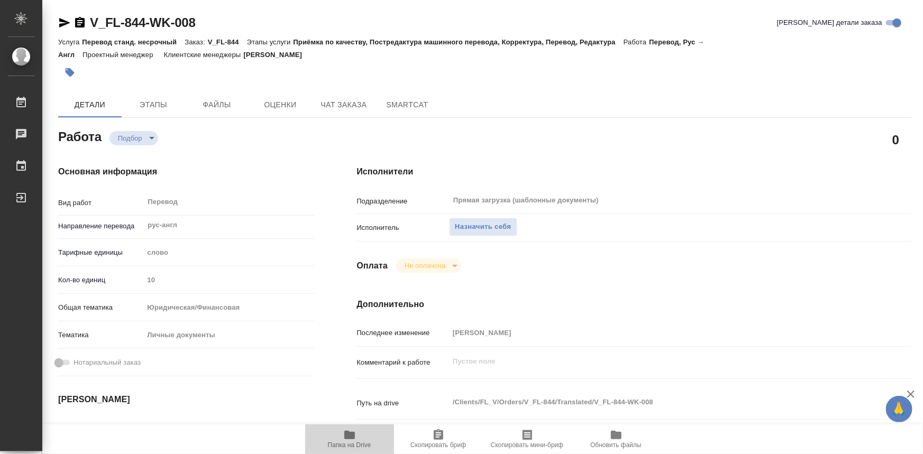
click at [341, 436] on span "Папка на Drive" at bounding box center [350, 439] width 76 height 20
type textarea "x"
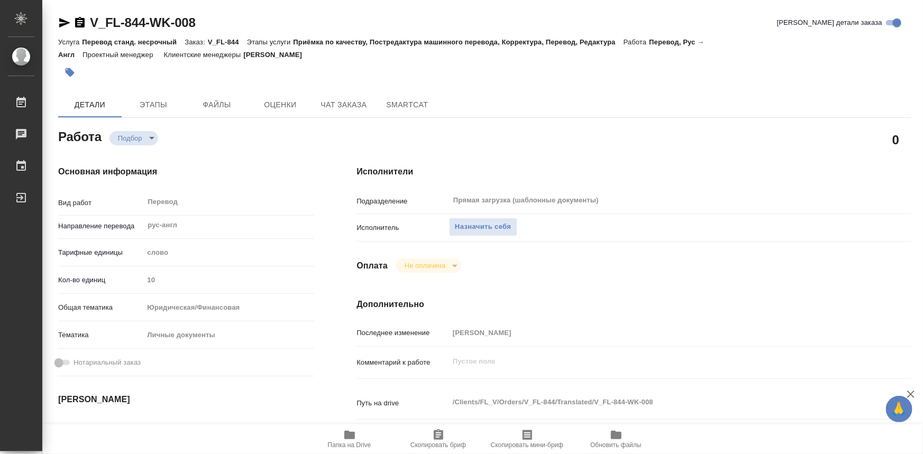
type textarea "x"
click at [365, 441] on span "Папка на Drive" at bounding box center [350, 439] width 76 height 20
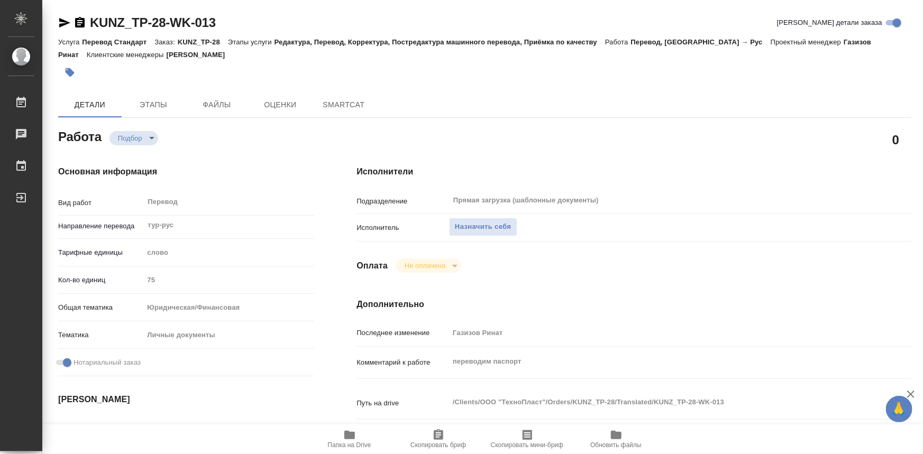
type textarea "x"
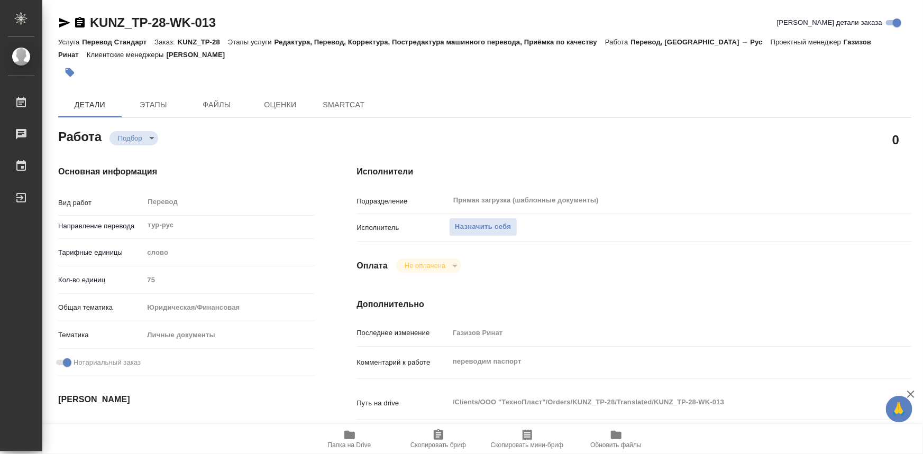
type textarea "x"
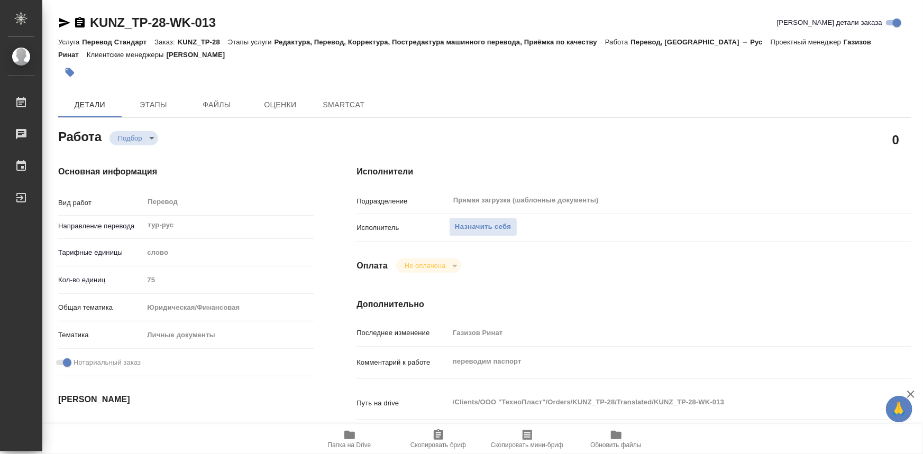
type textarea "x"
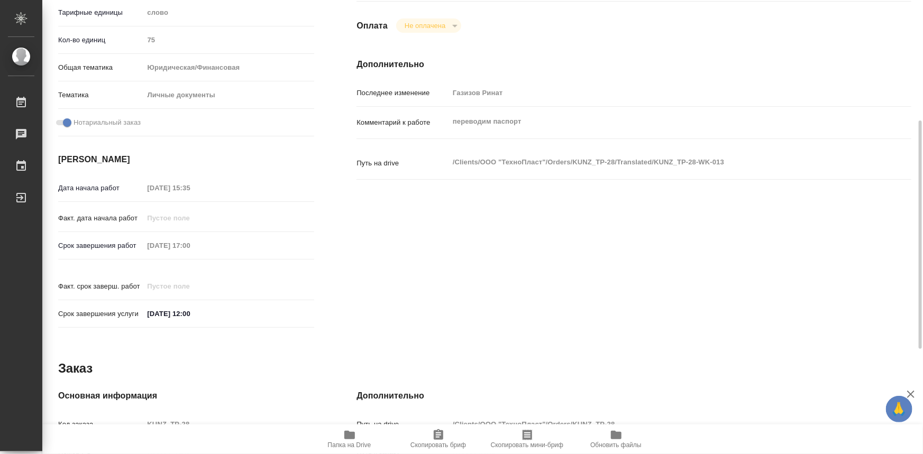
type textarea "x"
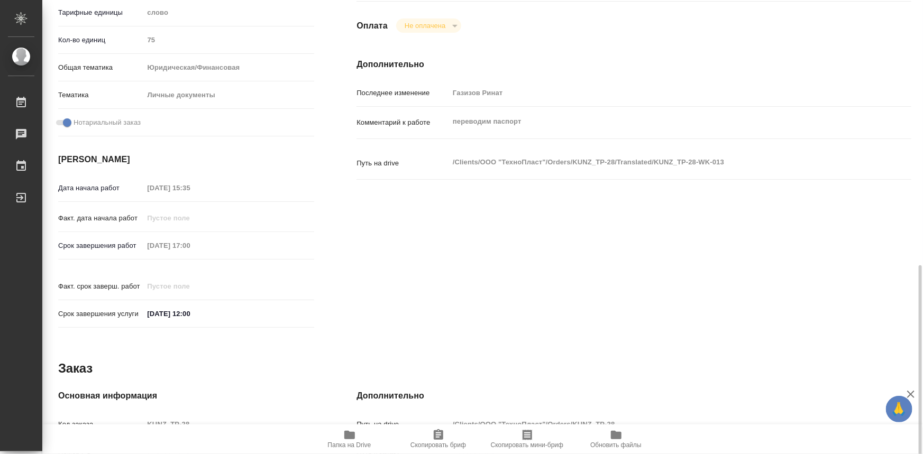
scroll to position [447, 0]
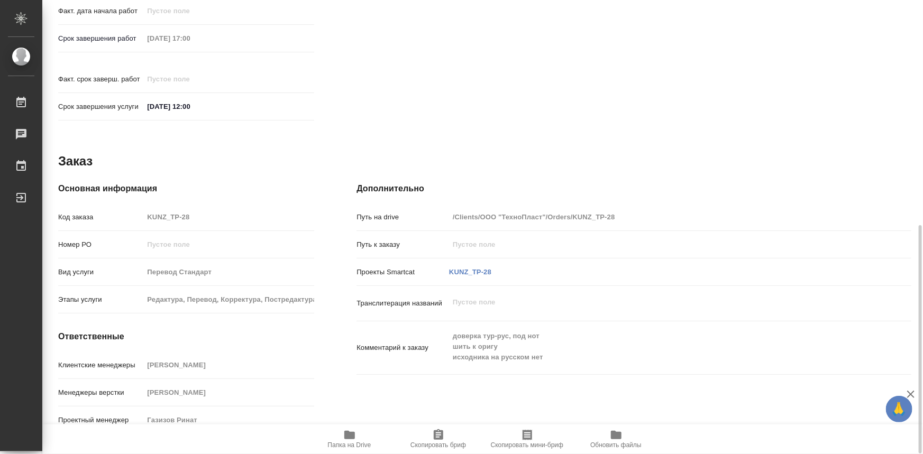
type textarea "x"
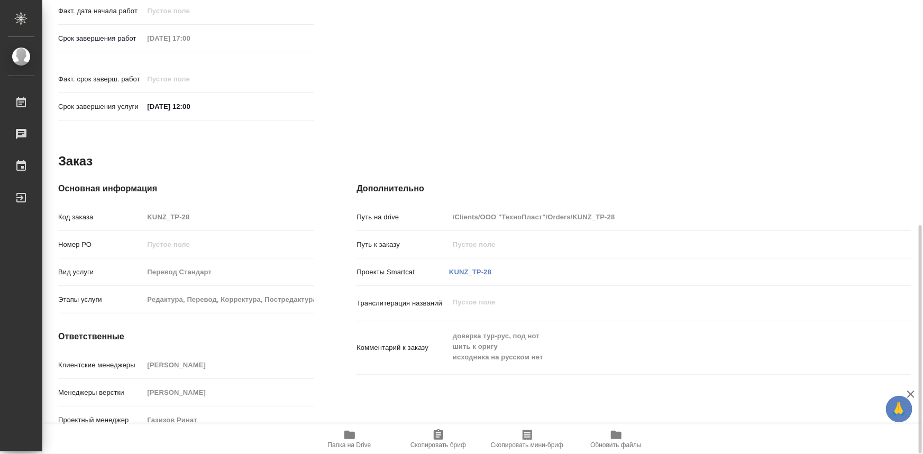
type textarea "x"
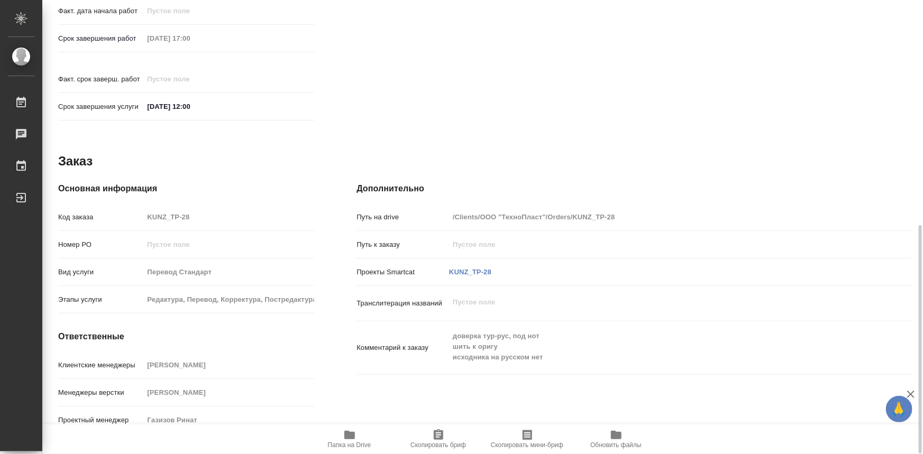
click at [345, 437] on icon "button" at bounding box center [349, 435] width 11 height 8
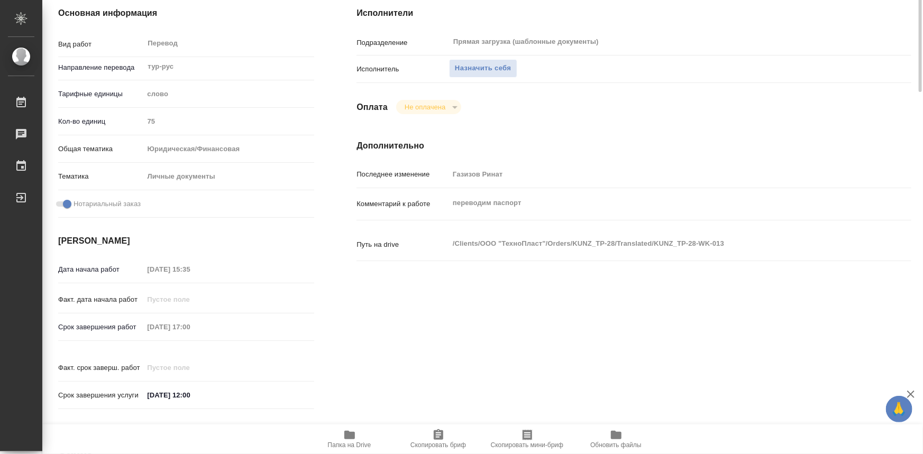
scroll to position [0, 0]
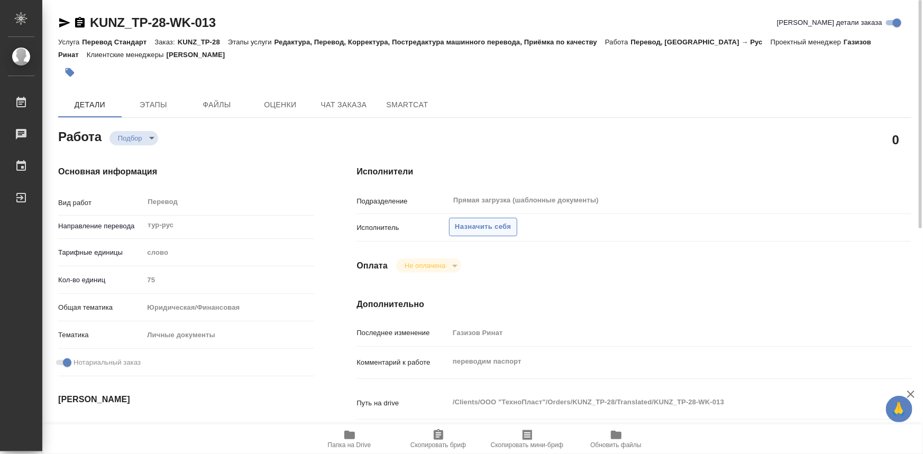
click at [469, 233] on button "Назначить себя" at bounding box center [483, 227] width 68 height 19
type textarea "x"
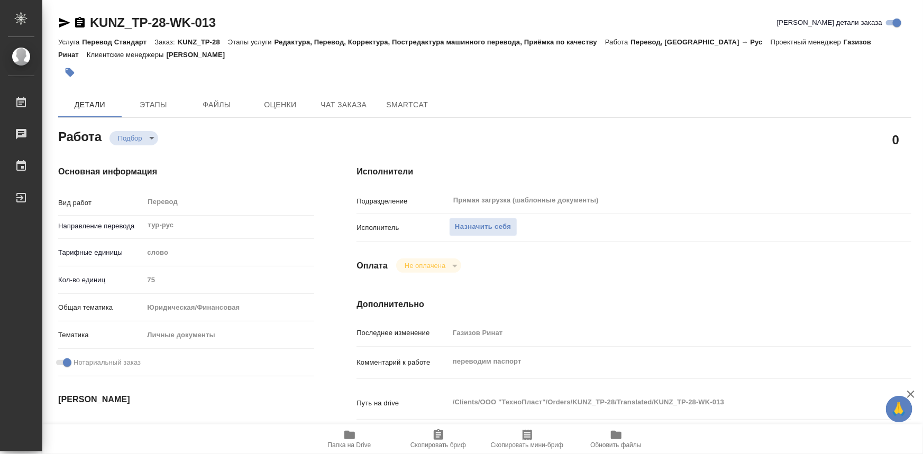
type textarea "x"
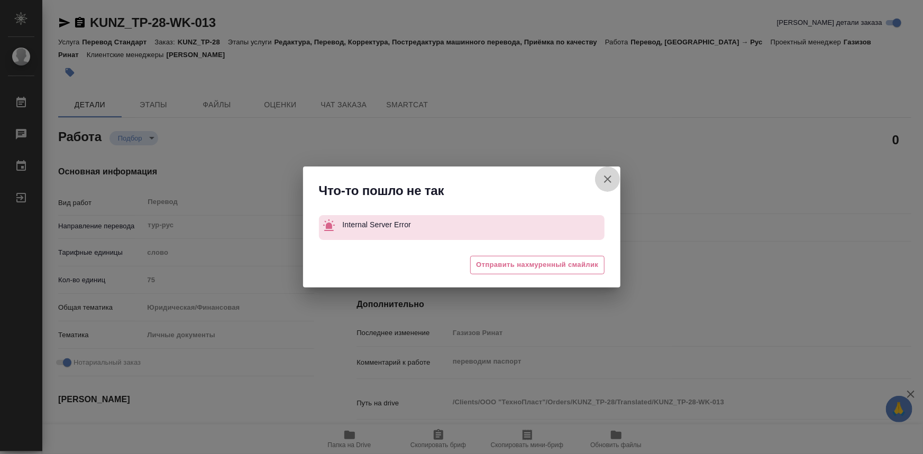
click at [606, 182] on icon "button" at bounding box center [607, 179] width 13 height 13
type textarea "x"
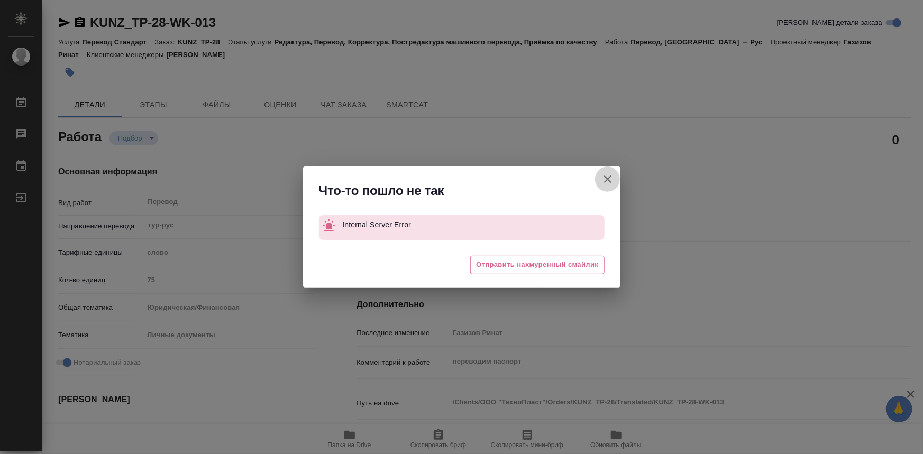
type textarea "x"
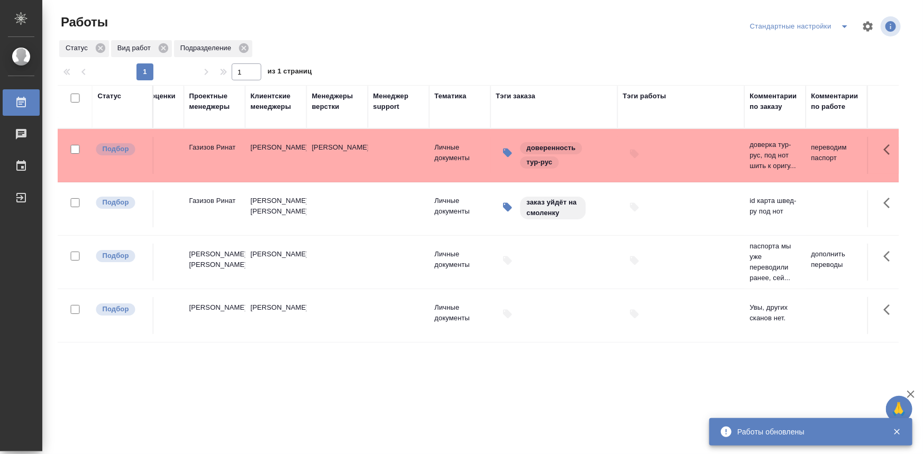
drag, startPoint x: 309, startPoint y: 355, endPoint x: 497, endPoint y: 360, distance: 187.3
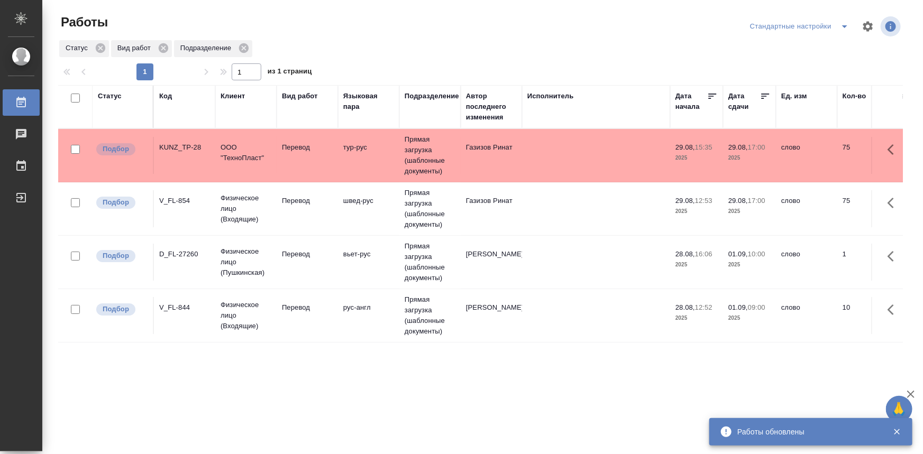
drag, startPoint x: 568, startPoint y: 365, endPoint x: 281, endPoint y: 367, distance: 287.2
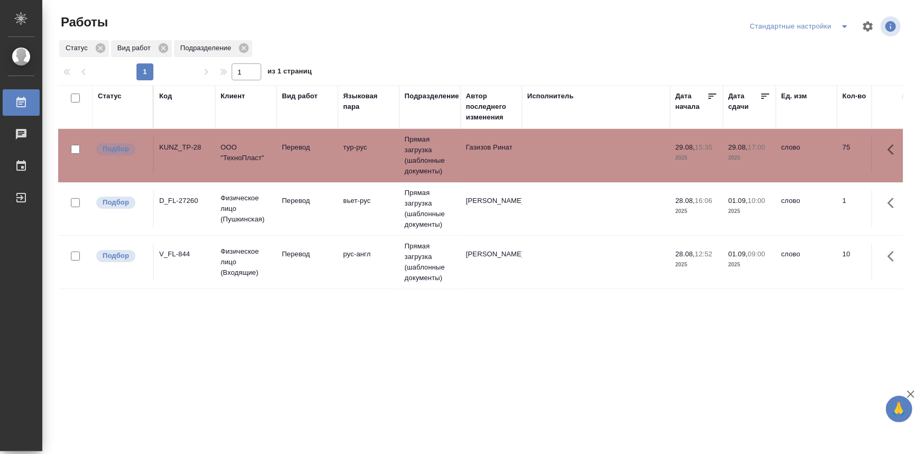
click at [282, 154] on td "Перевод" at bounding box center [307, 155] width 61 height 37
click at [273, 161] on td "ООО "ТехноПласт"" at bounding box center [245, 155] width 61 height 37
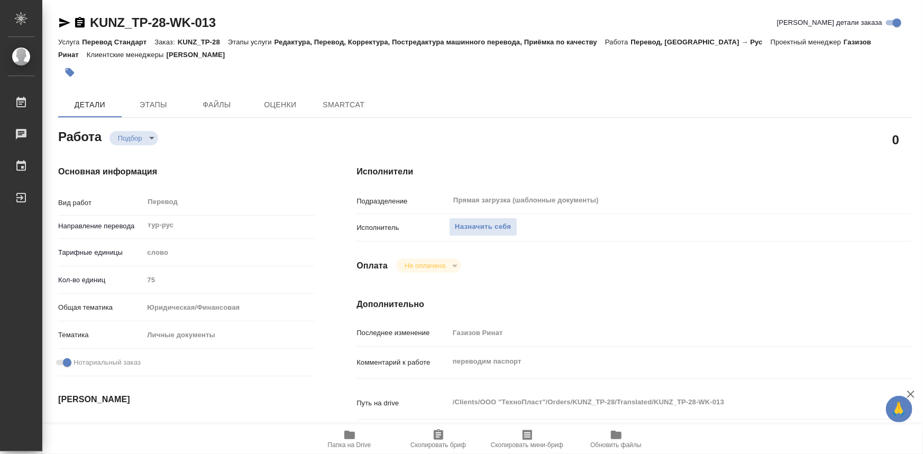
type textarea "x"
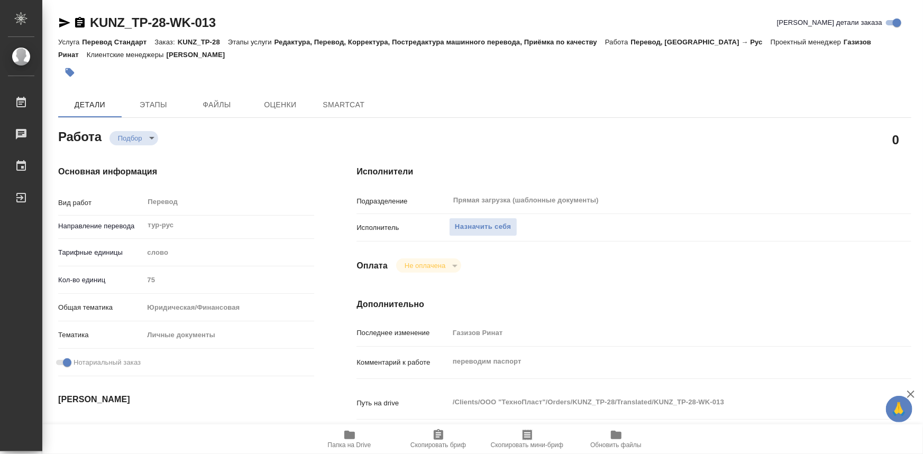
type textarea "x"
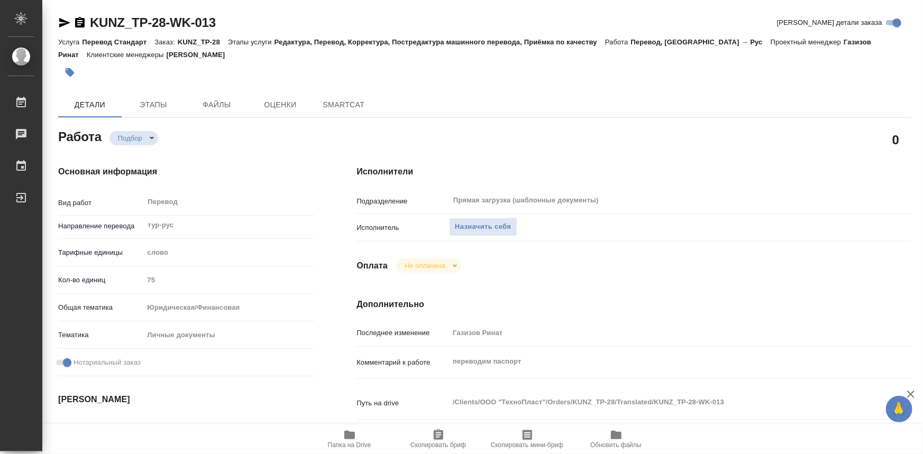
type textarea "x"
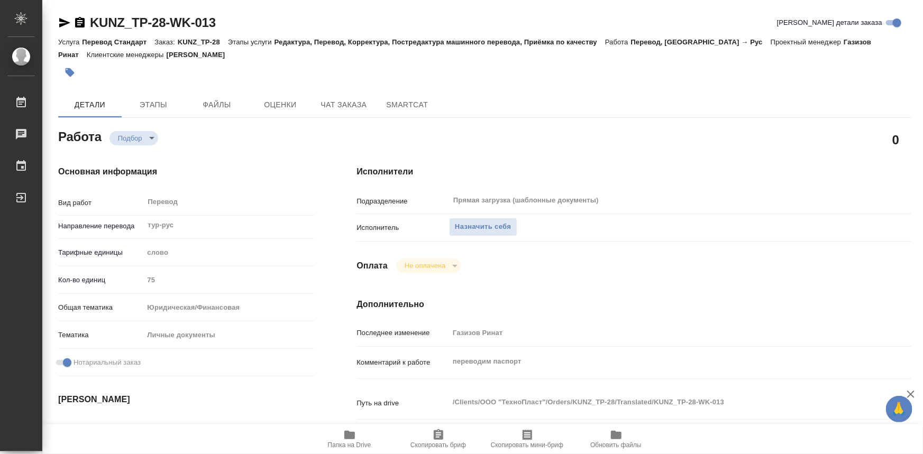
click at [350, 444] on span "Папка на Drive" at bounding box center [349, 445] width 43 height 7
type textarea "x"
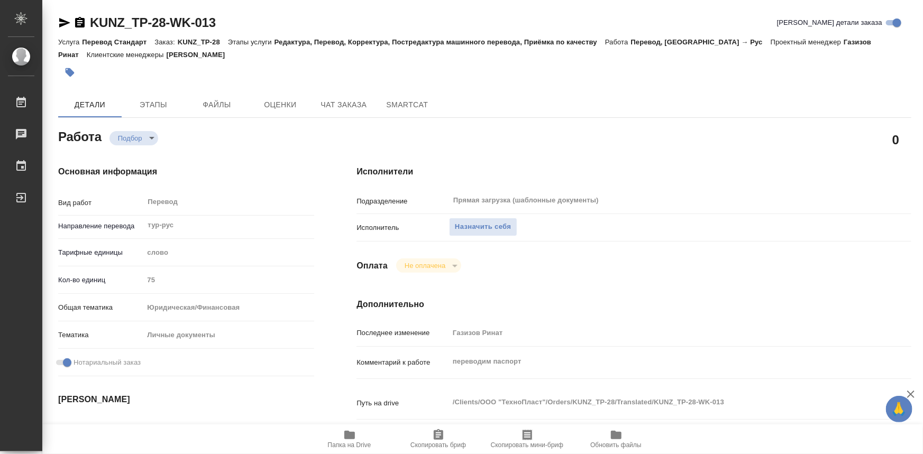
type textarea "x"
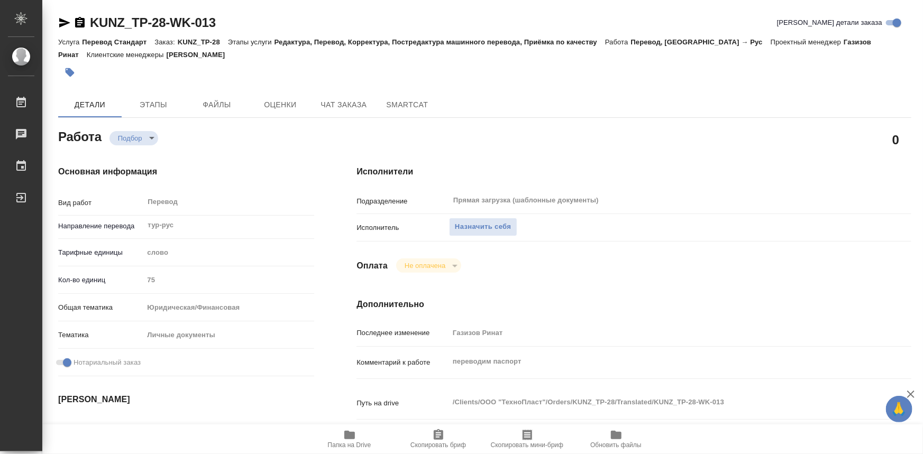
type textarea "x"
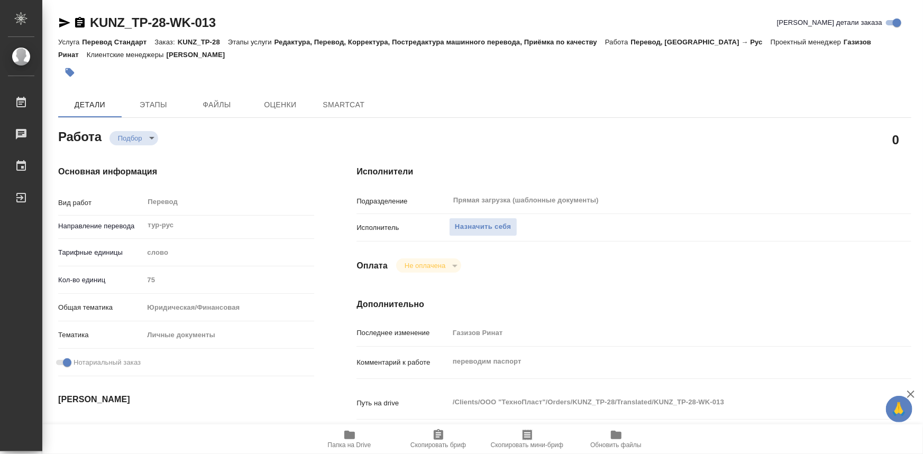
type textarea "x"
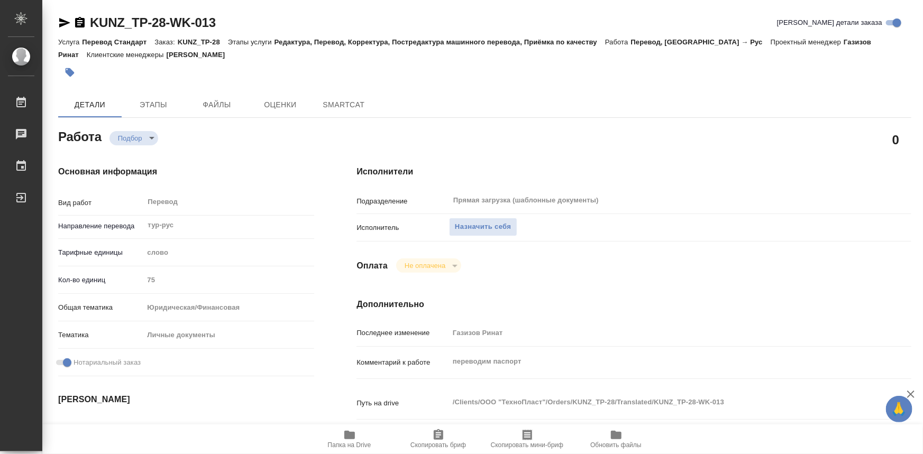
type textarea "x"
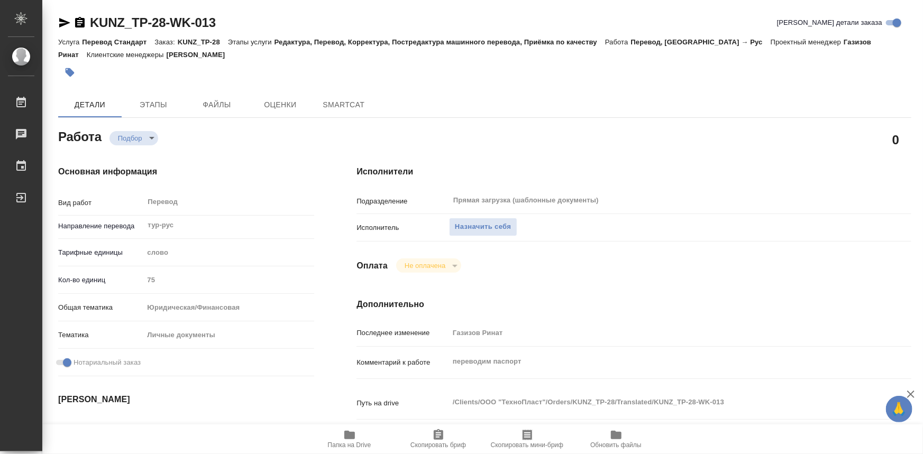
type textarea "x"
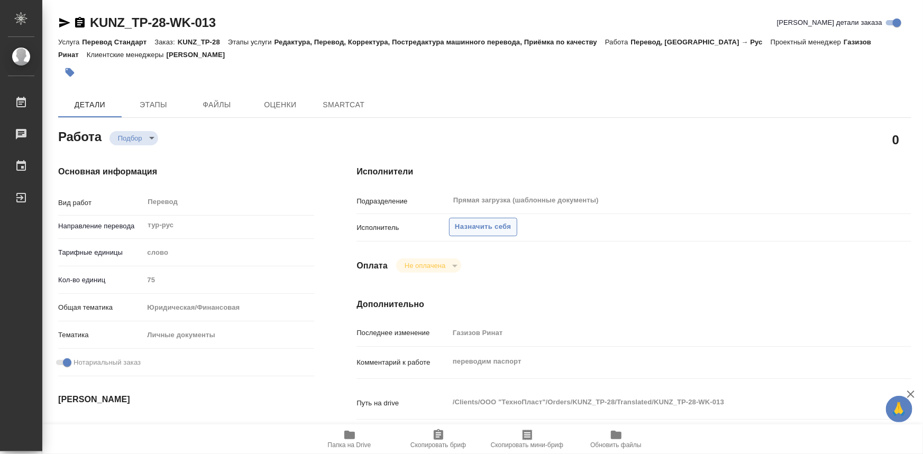
type textarea "x"
click at [455, 226] on span "Назначить себя" at bounding box center [483, 227] width 56 height 12
type textarea "x"
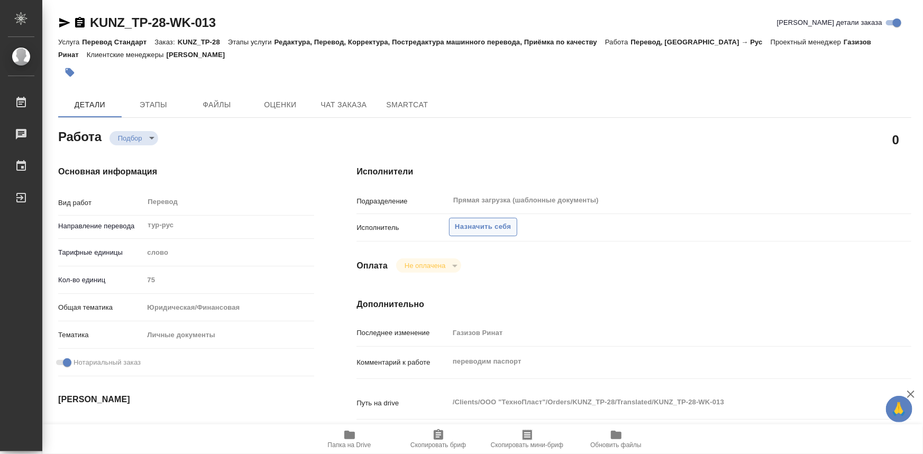
type textarea "x"
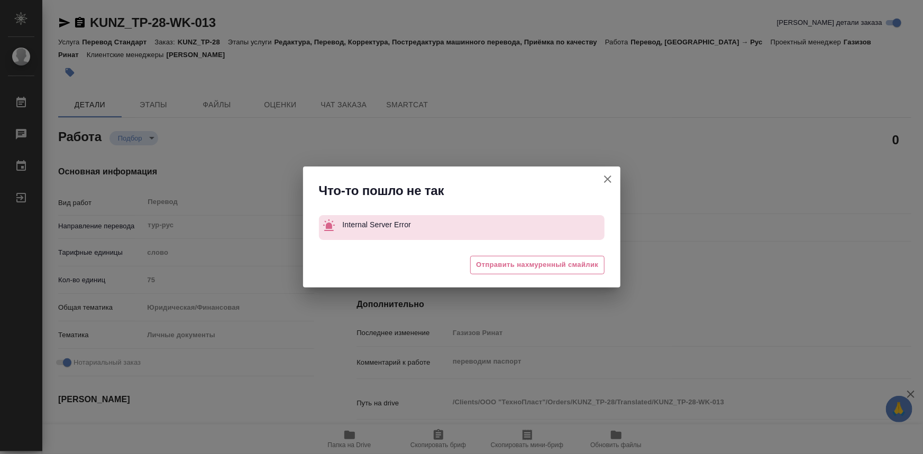
type textarea "x"
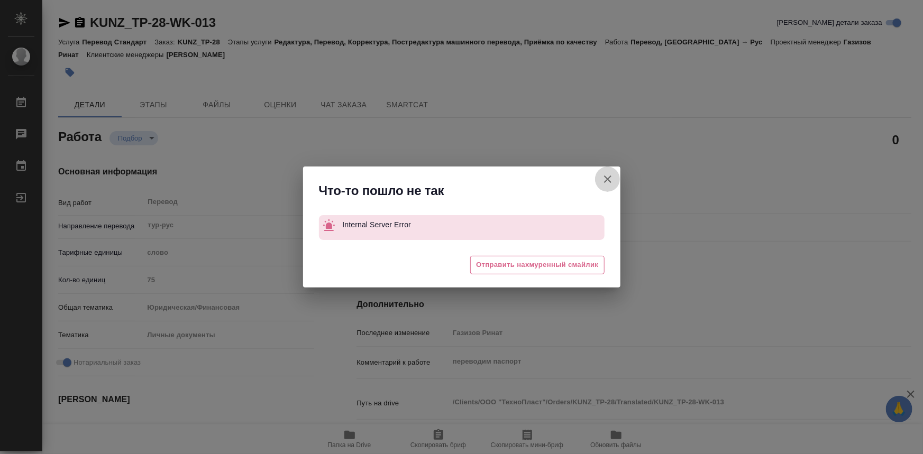
click at [611, 183] on icon "button" at bounding box center [607, 179] width 13 height 13
type textarea "x"
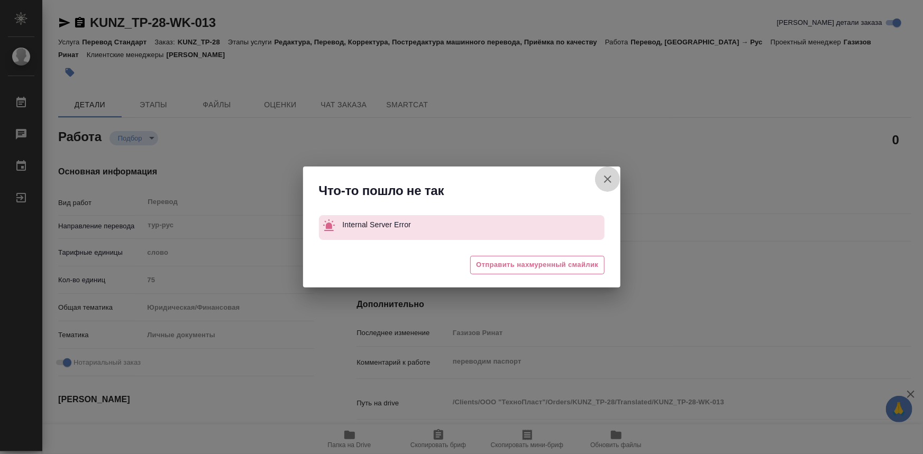
type textarea "x"
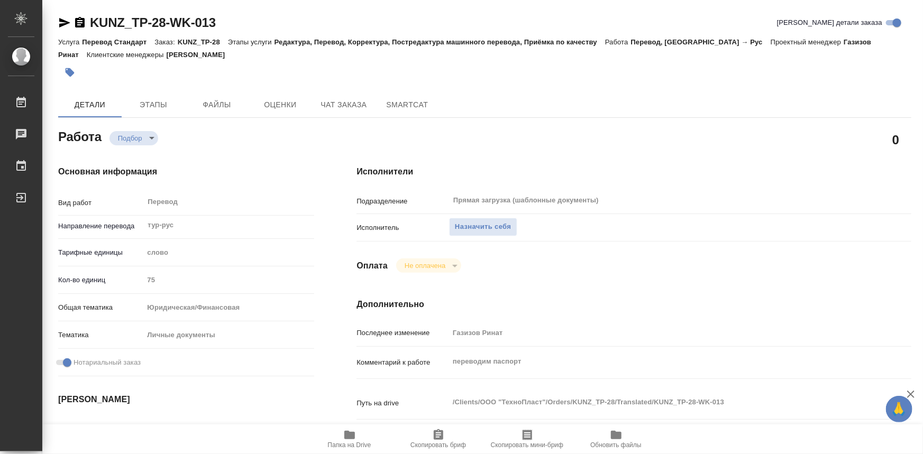
type textarea "x"
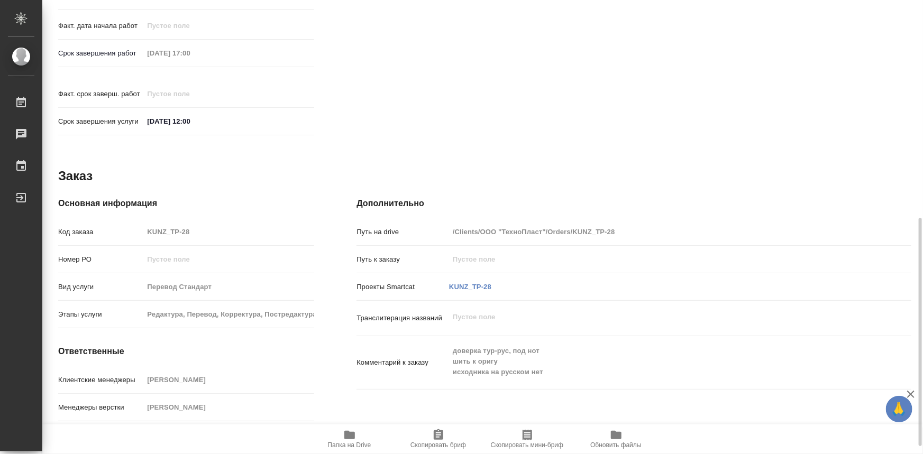
scroll to position [447, 0]
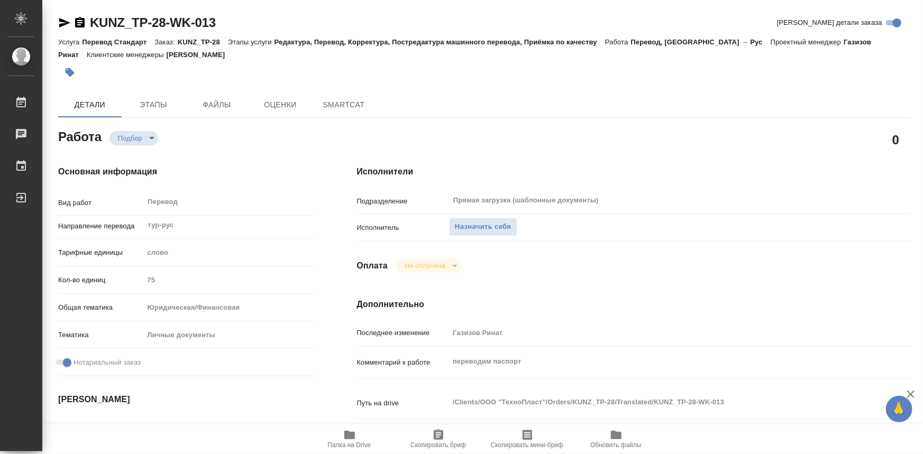
type textarea "x"
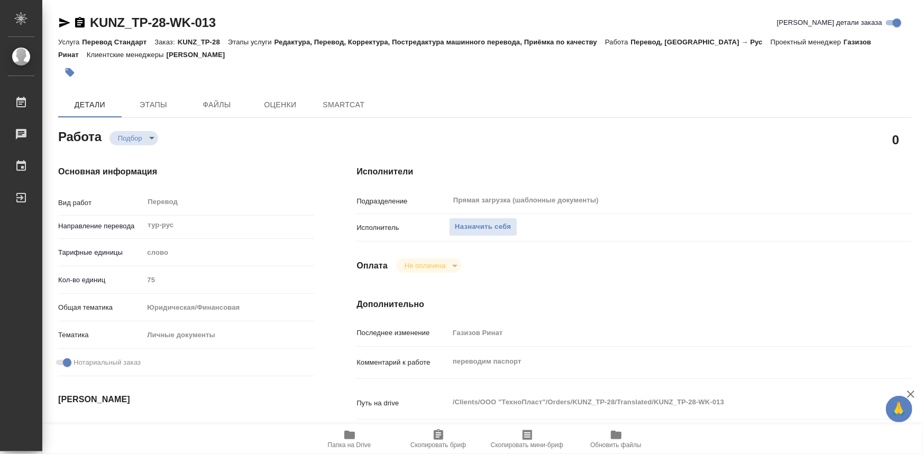
type textarea "x"
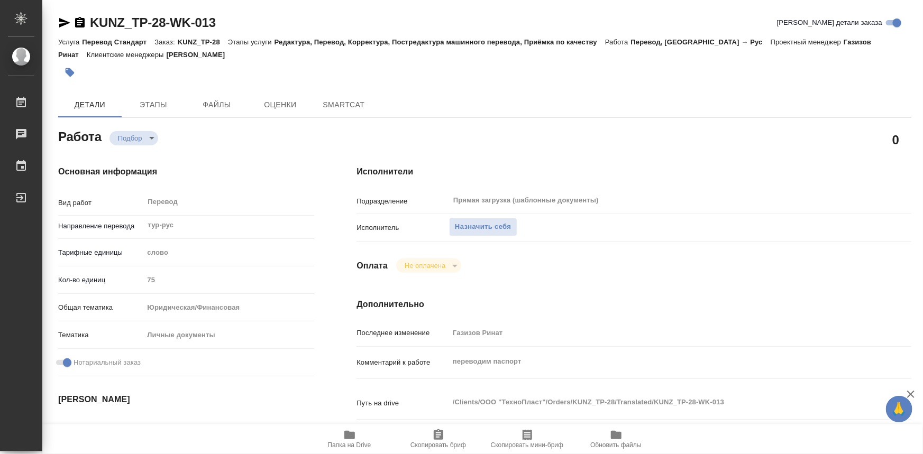
type textarea "x"
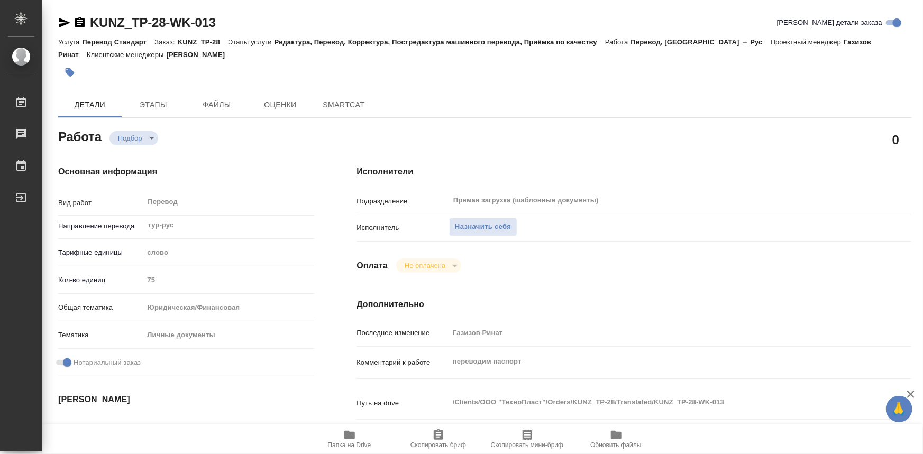
type textarea "x"
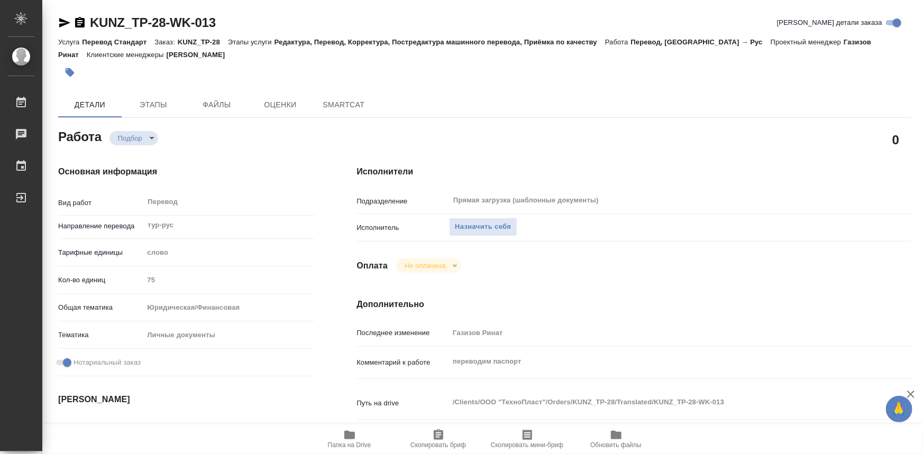
type textarea "x"
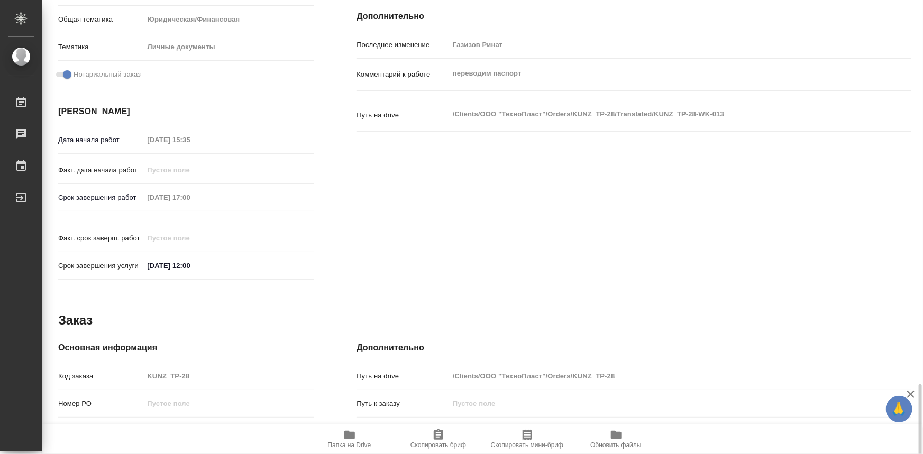
scroll to position [447, 0]
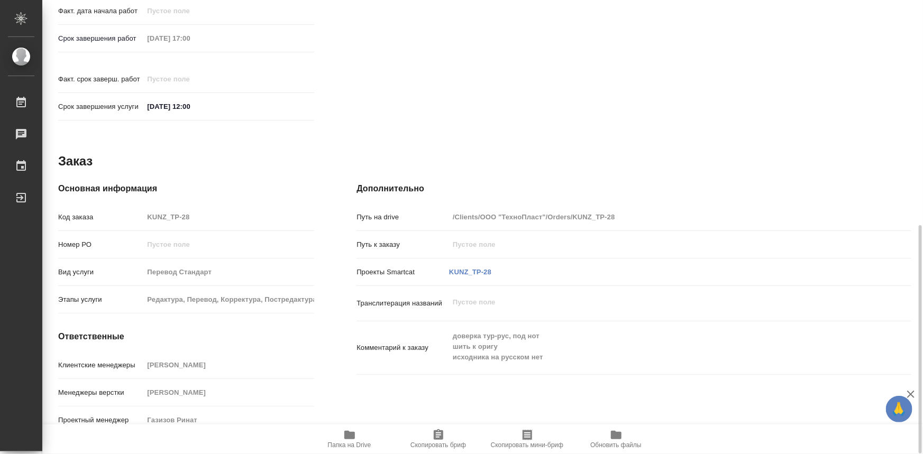
type textarea "x"
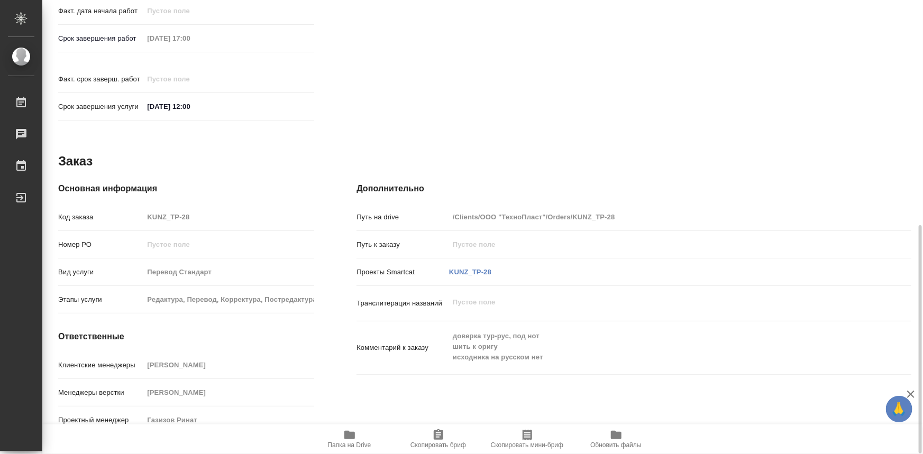
type textarea "x"
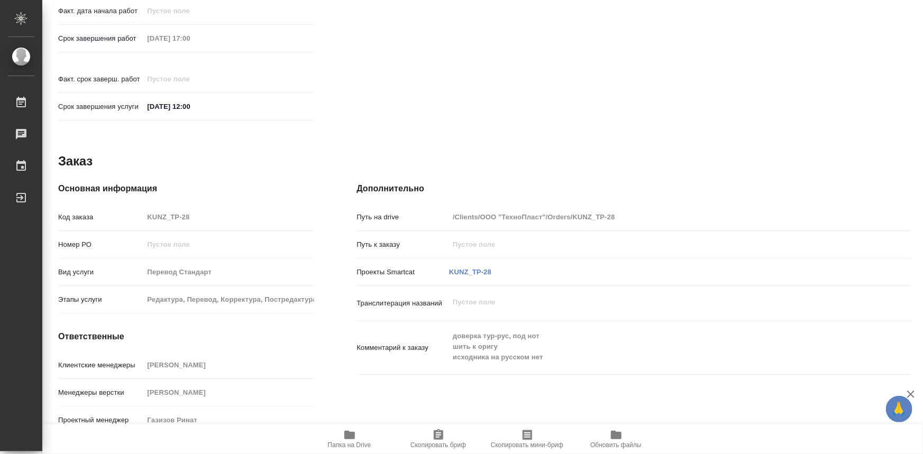
type textarea "x"
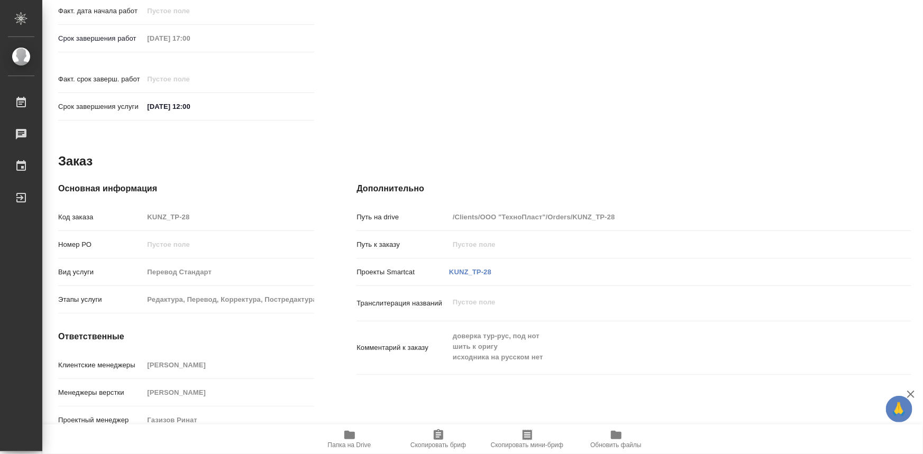
type textarea "x"
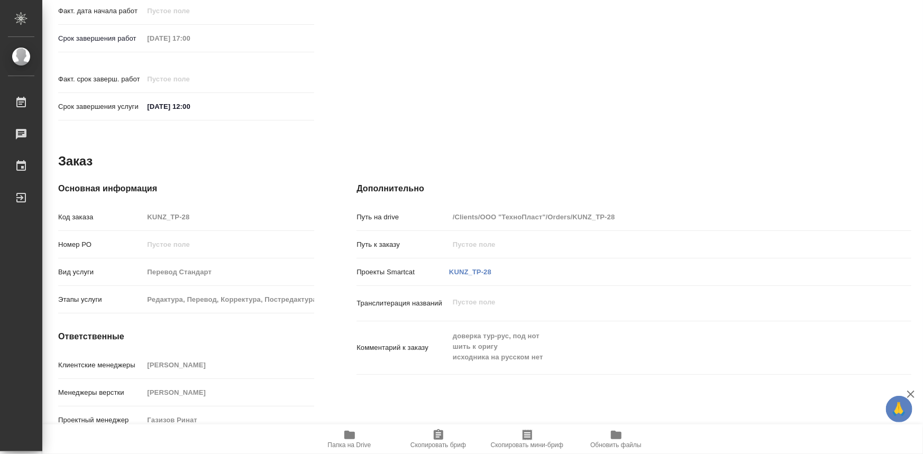
type textarea "x"
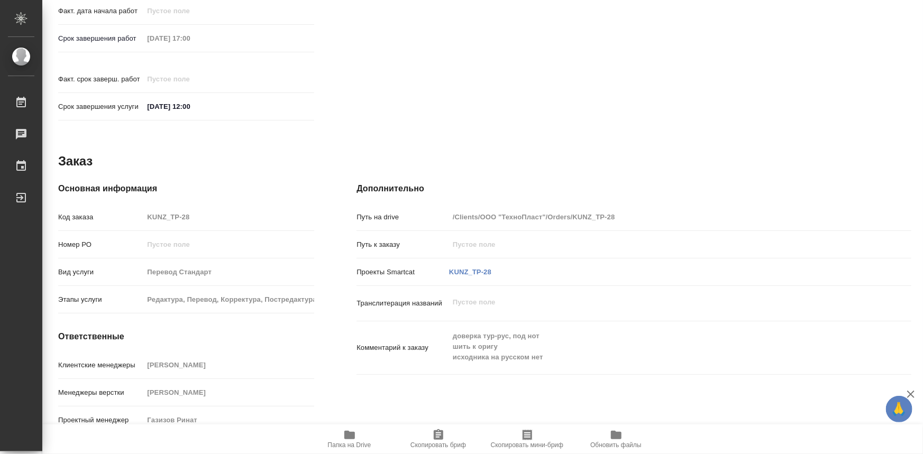
type textarea "x"
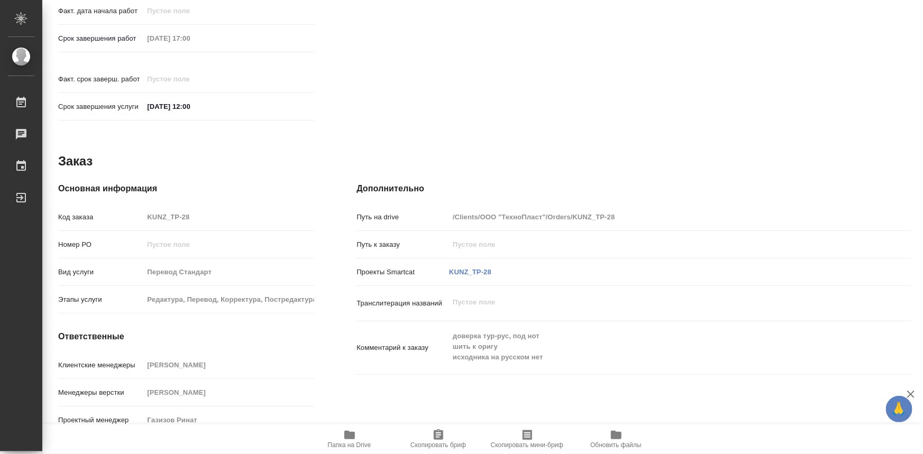
type textarea "x"
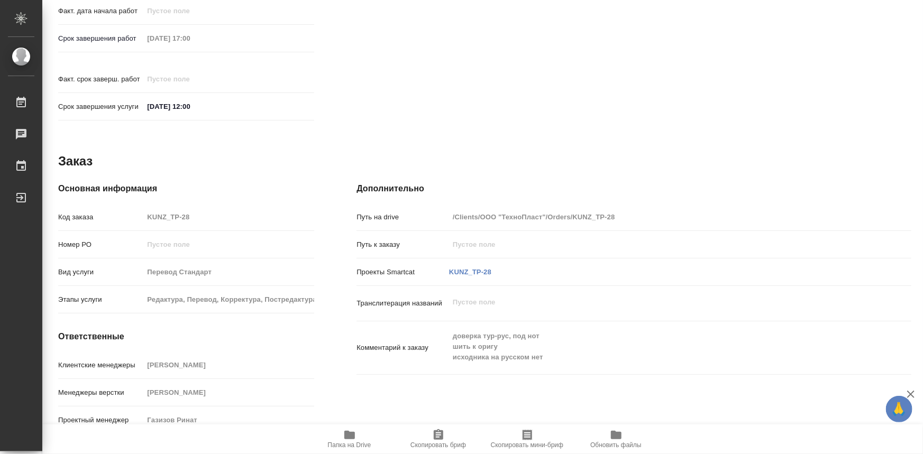
type textarea "x"
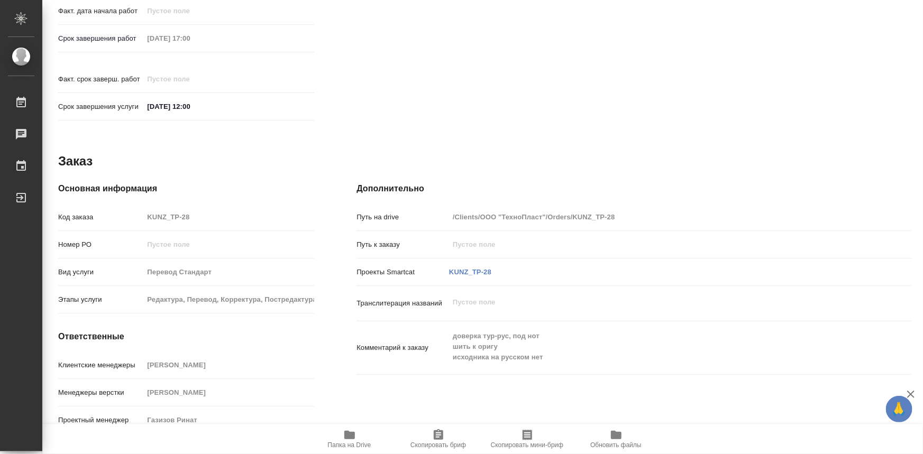
type textarea "x"
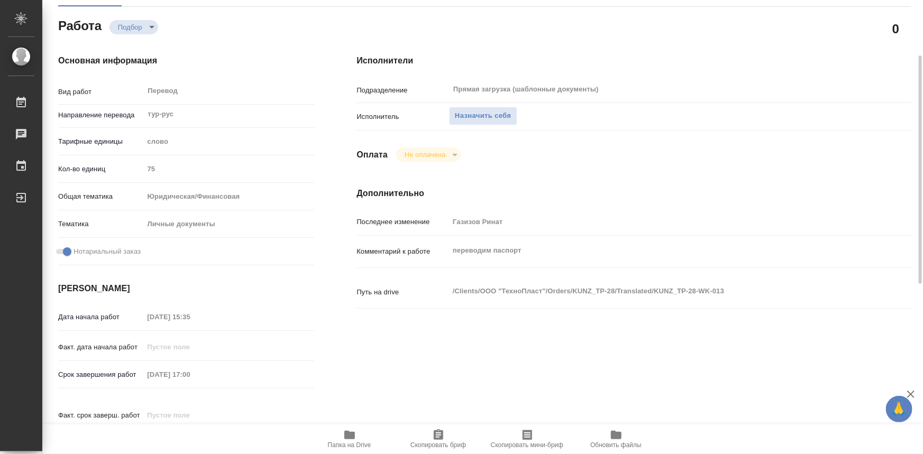
scroll to position [63, 0]
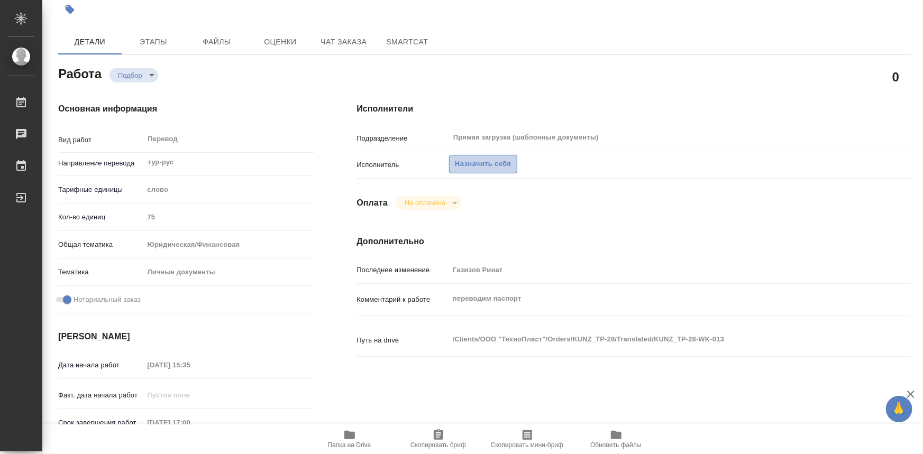
click at [500, 167] on span "Назначить себя" at bounding box center [483, 164] width 56 height 12
type textarea "x"
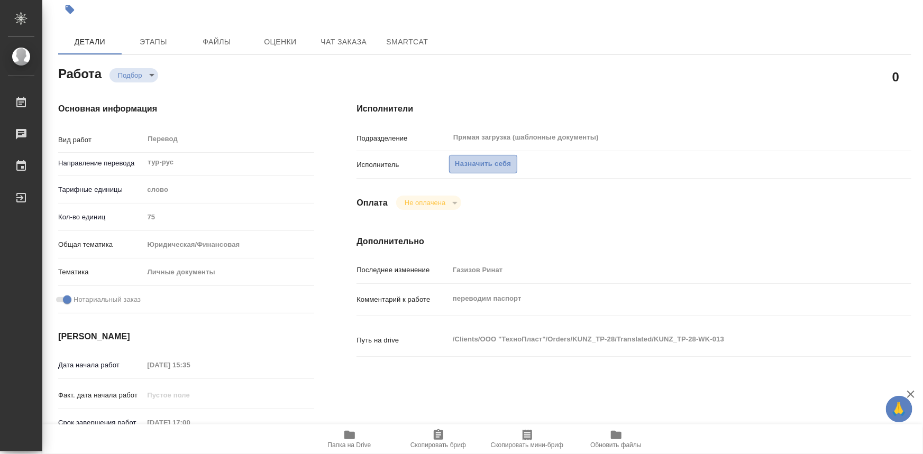
type textarea "x"
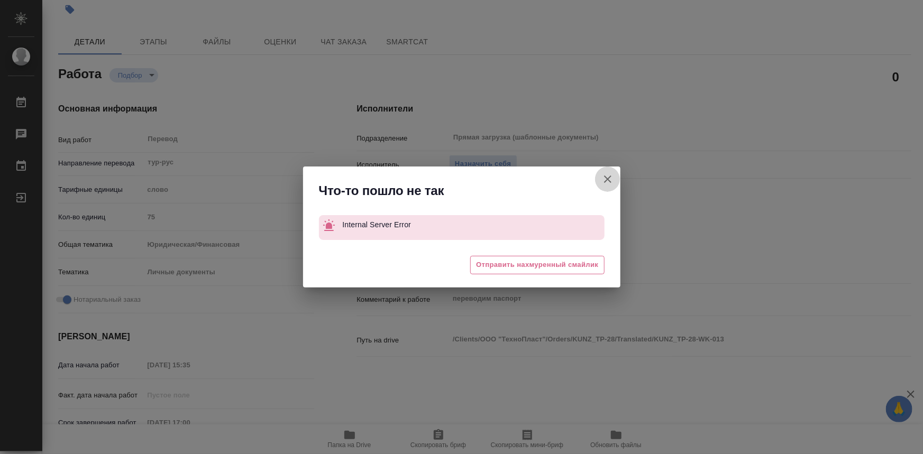
click at [603, 177] on icon "button" at bounding box center [607, 179] width 13 height 13
type textarea "x"
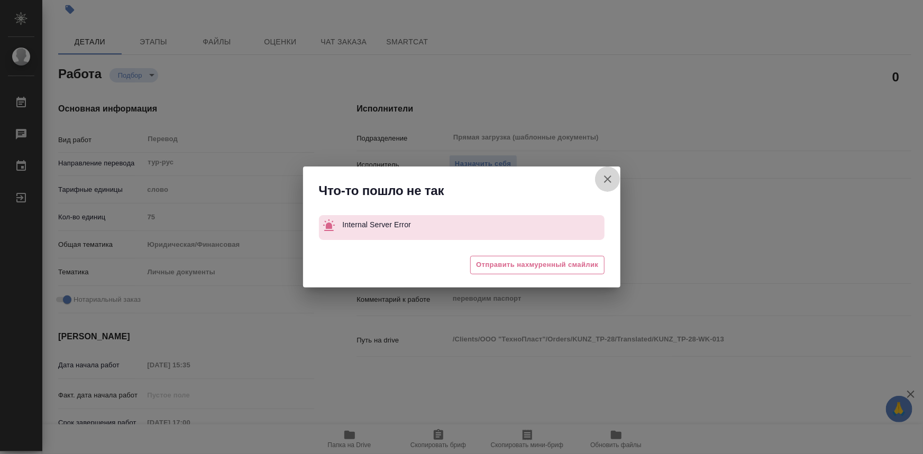
type textarea "x"
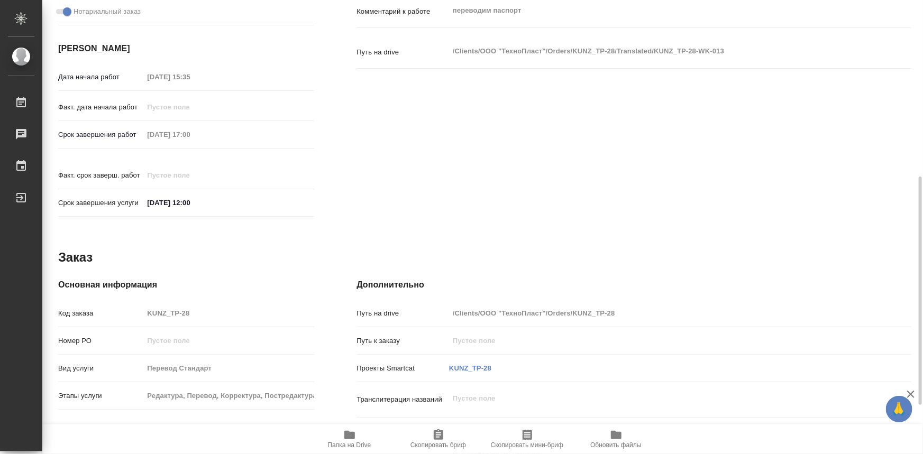
scroll to position [399, 0]
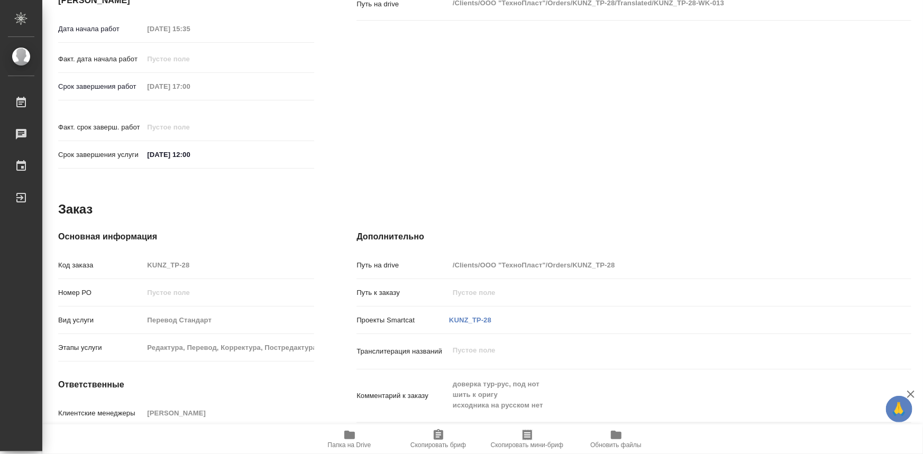
click at [138, 256] on div "Код заказа KUNZ_TP-28" at bounding box center [186, 265] width 256 height 19
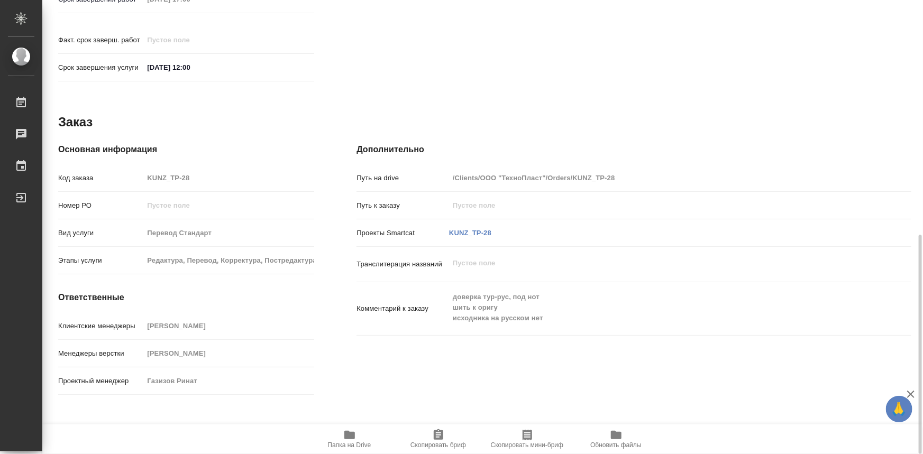
scroll to position [489, 0]
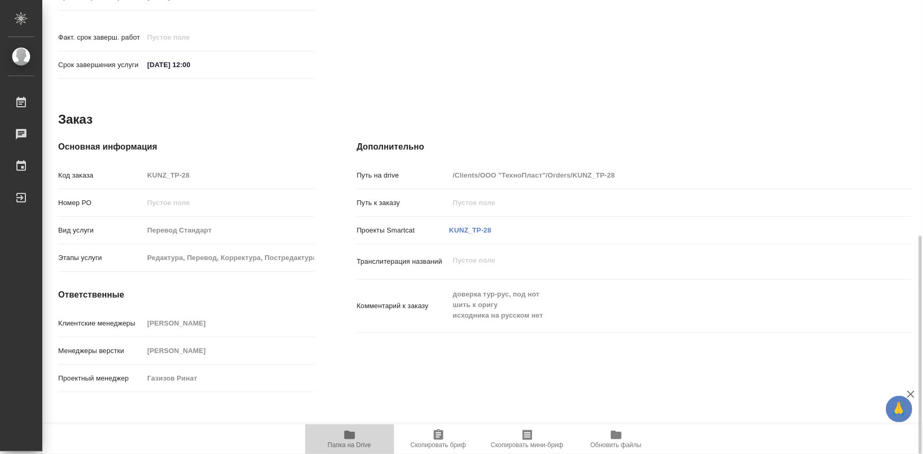
click at [355, 436] on icon "button" at bounding box center [349, 435] width 13 height 13
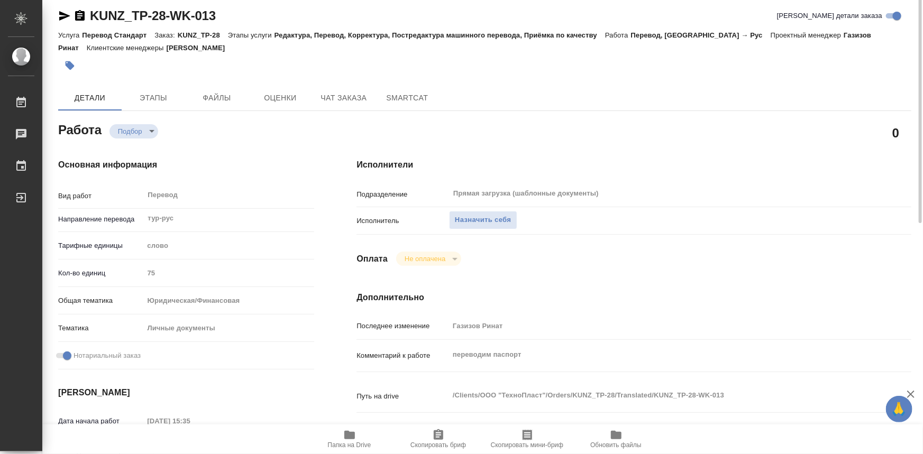
scroll to position [0, 0]
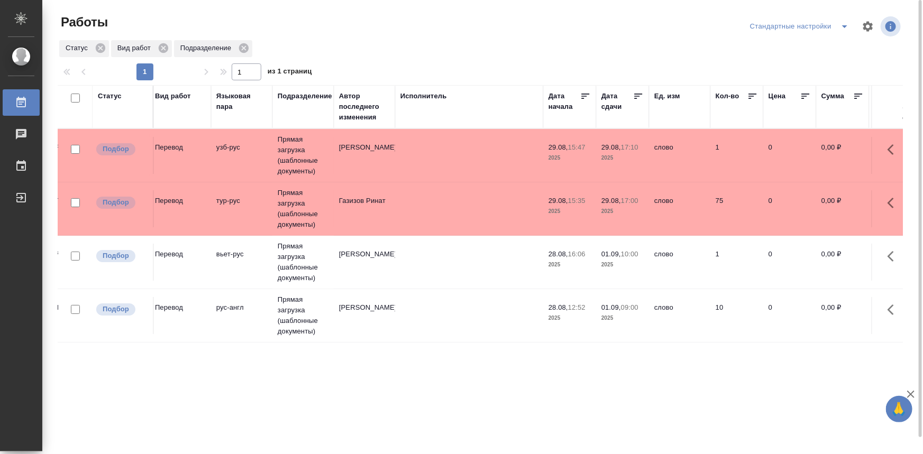
scroll to position [0, 995]
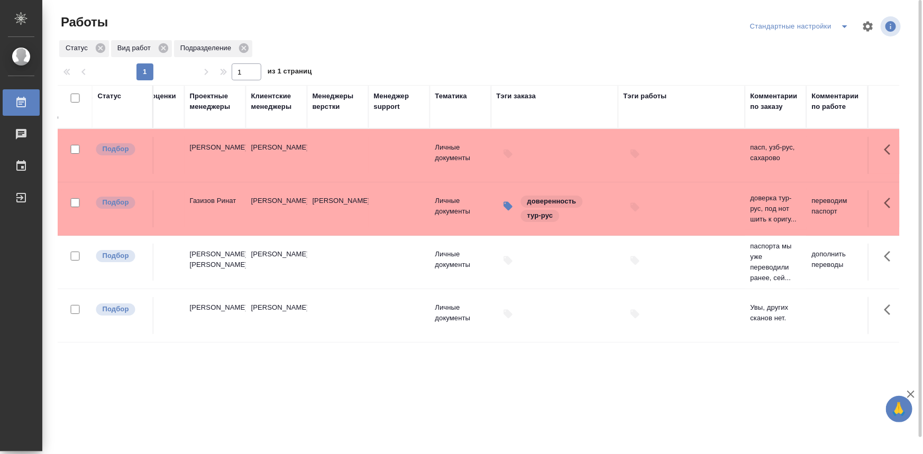
drag, startPoint x: 269, startPoint y: 348, endPoint x: 526, endPoint y: 348, distance: 256.5
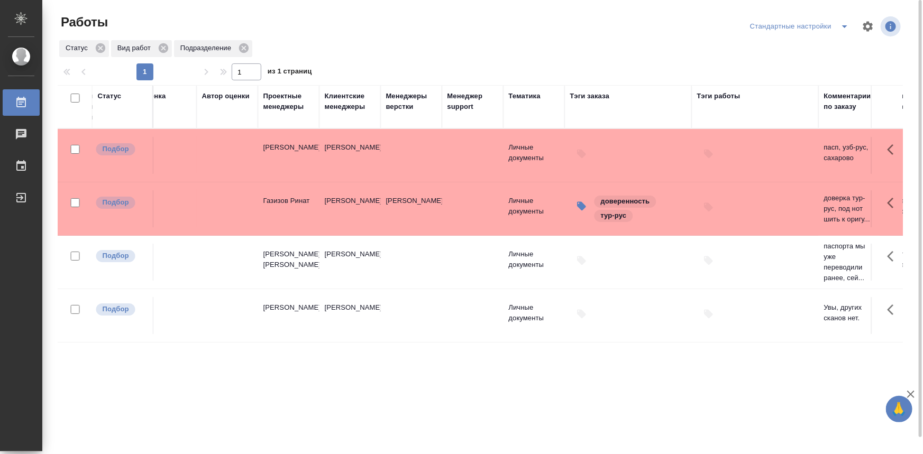
scroll to position [0, 0]
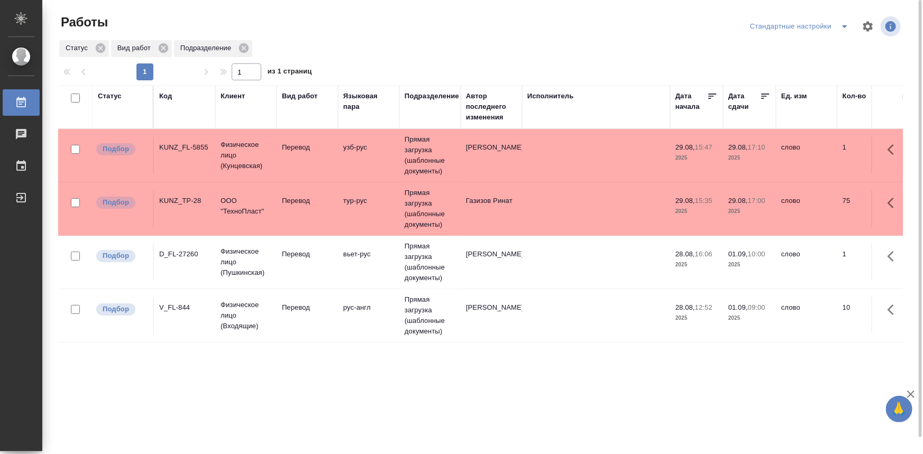
drag, startPoint x: 751, startPoint y: 349, endPoint x: 284, endPoint y: 334, distance: 466.8
click at [838, 21] on icon "split button" at bounding box center [844, 26] width 13 height 13
click at [785, 54] on li "мои" at bounding box center [794, 47] width 108 height 17
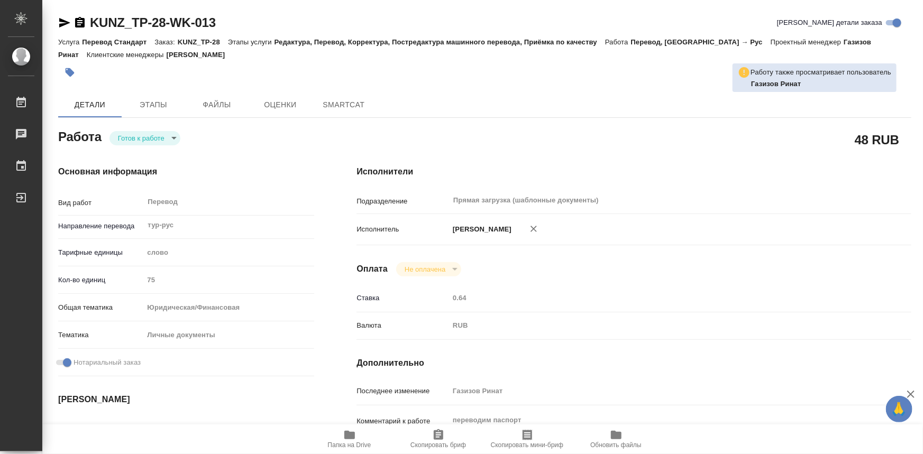
type textarea "x"
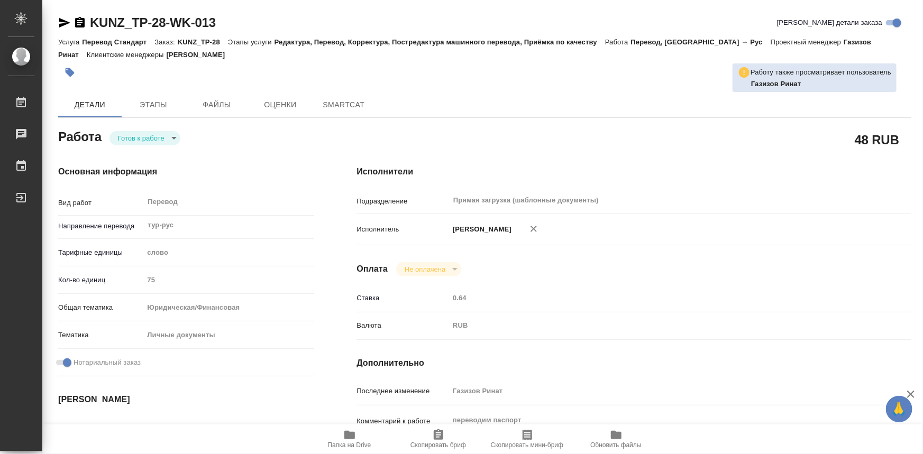
type textarea "x"
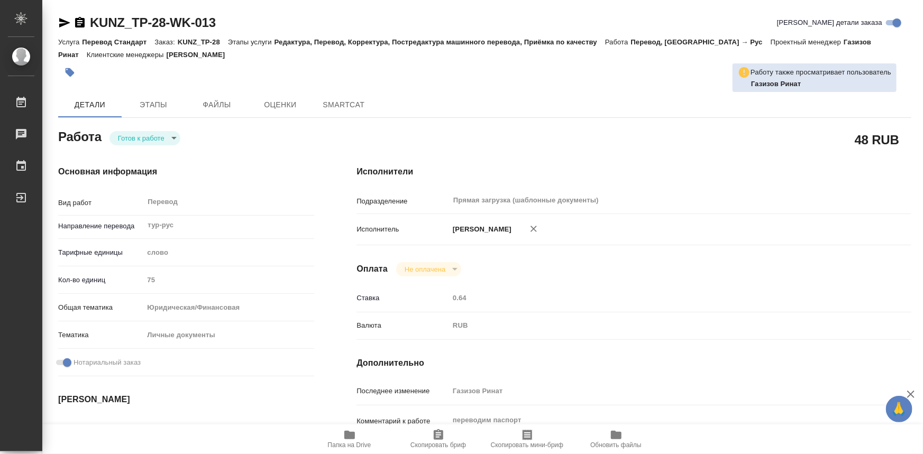
type textarea "x"
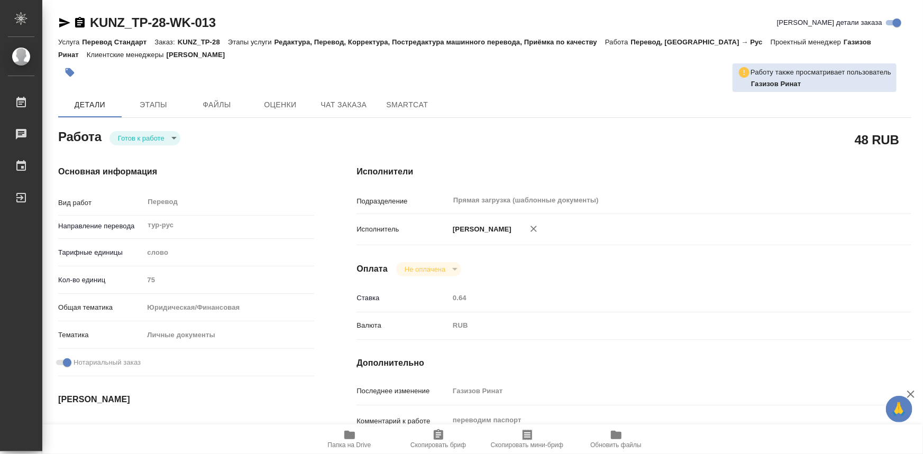
type textarea "x"
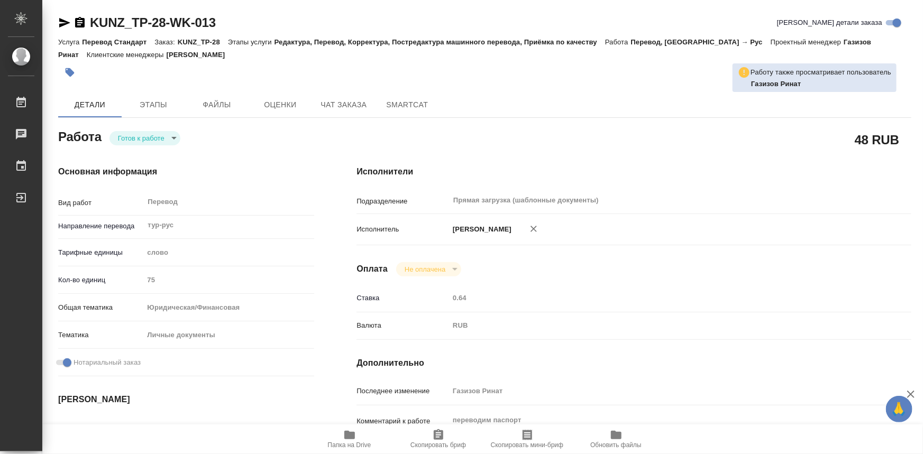
type textarea "x"
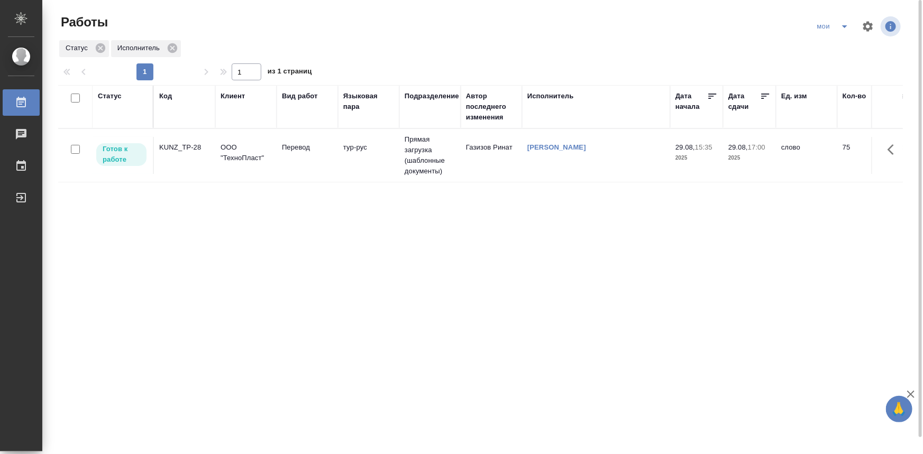
click at [301, 169] on td "Перевод" at bounding box center [307, 155] width 61 height 37
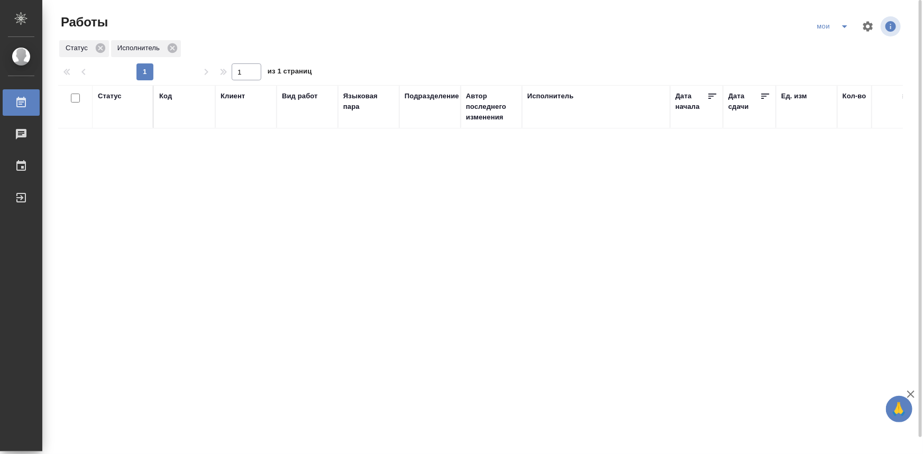
click at [842, 29] on icon "split button" at bounding box center [844, 26] width 13 height 13
click at [824, 48] on li "Стандартные настройки" at bounding box center [835, 47] width 102 height 17
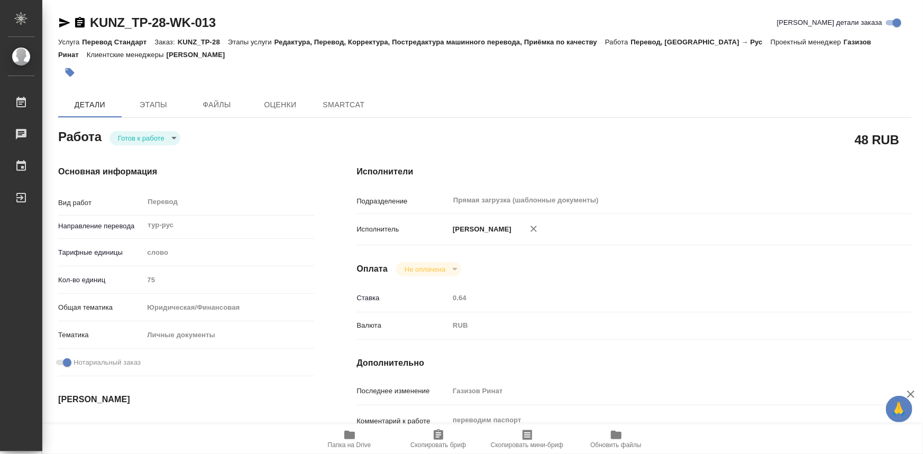
type textarea "x"
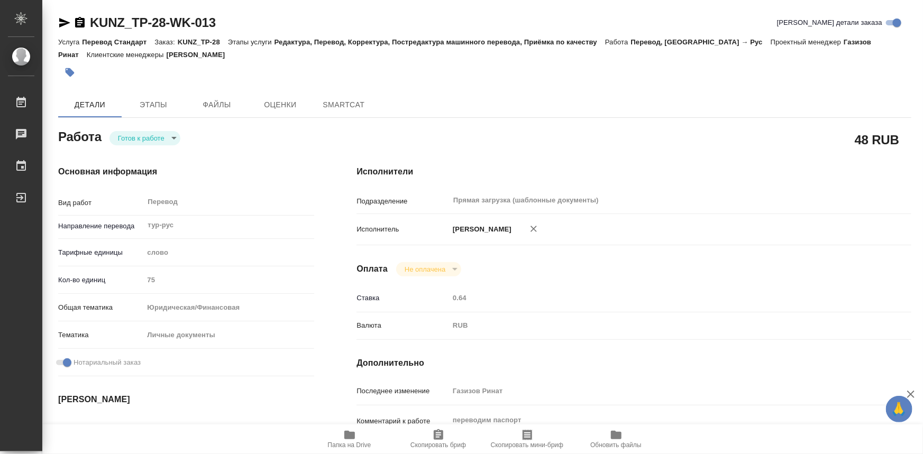
type textarea "x"
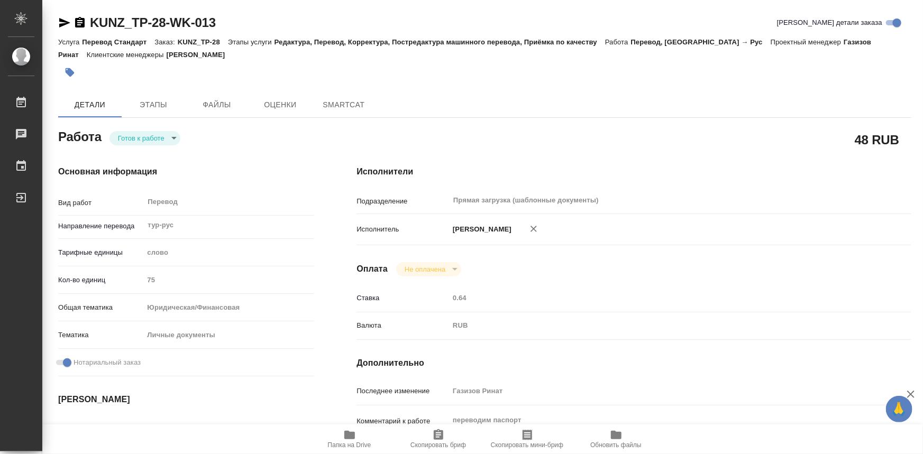
type textarea "x"
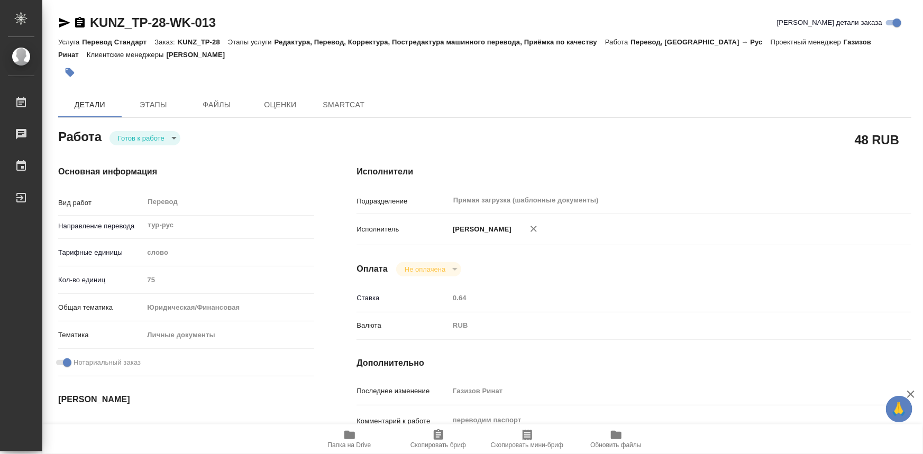
type textarea "x"
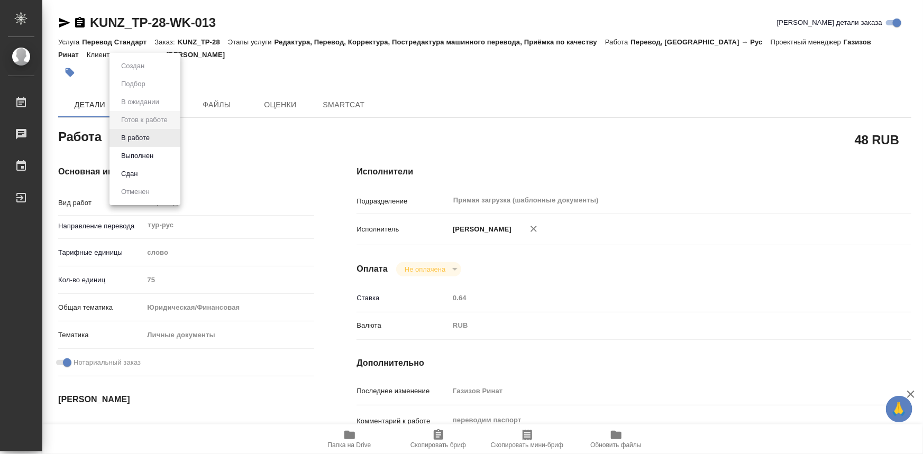
click at [169, 140] on body "🙏 .cls-1 fill:#fff; AWATERA Olejnikova [PERSON_NAME] Чаты График Выйти KUNZ_TP-…" at bounding box center [461, 227] width 923 height 454
type textarea "x"
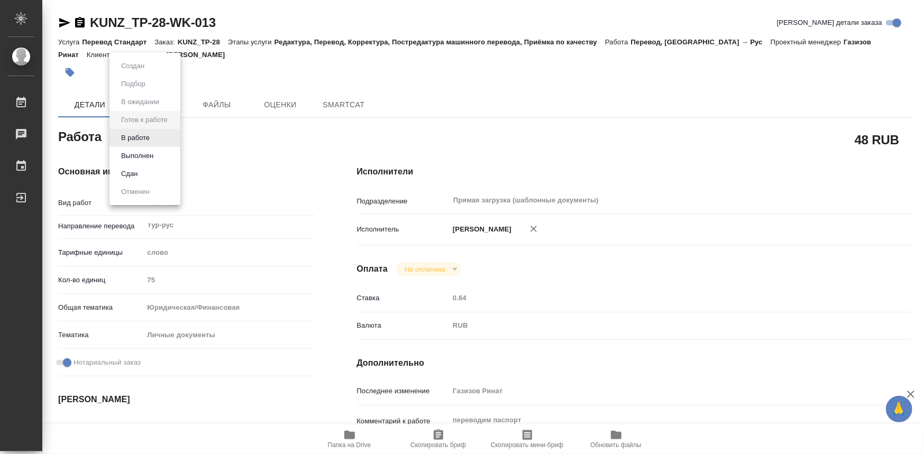
type textarea "x"
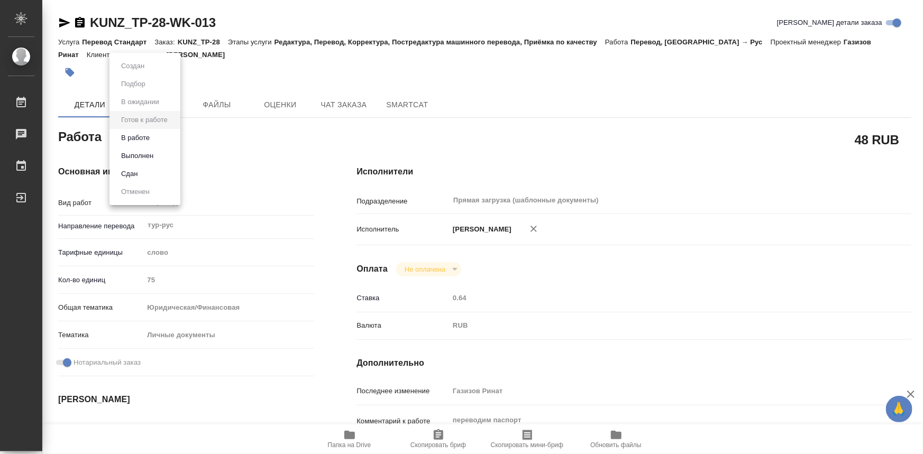
type textarea "x"
click at [153, 139] on button "В работе" at bounding box center [135, 138] width 35 height 12
type textarea "x"
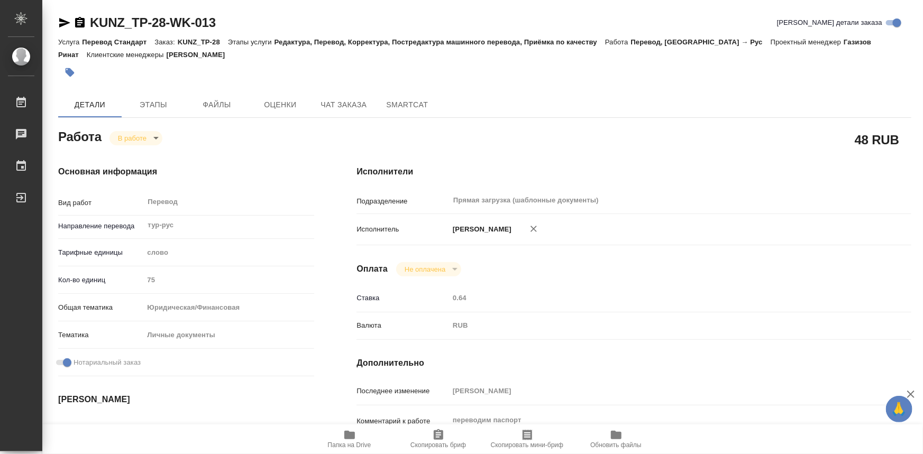
type textarea "x"
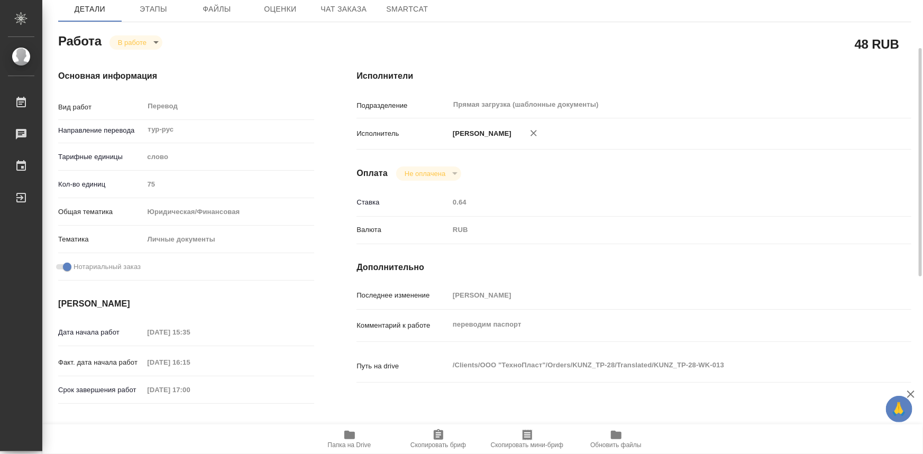
type textarea "x"
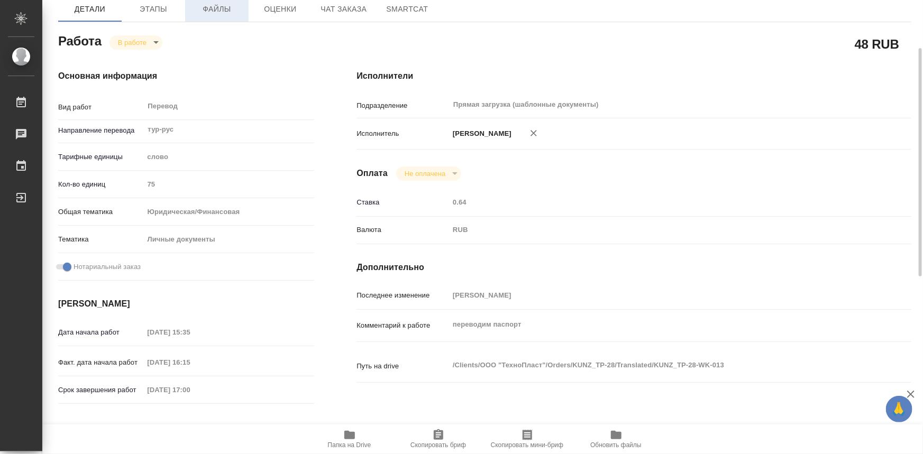
type textarea "x"
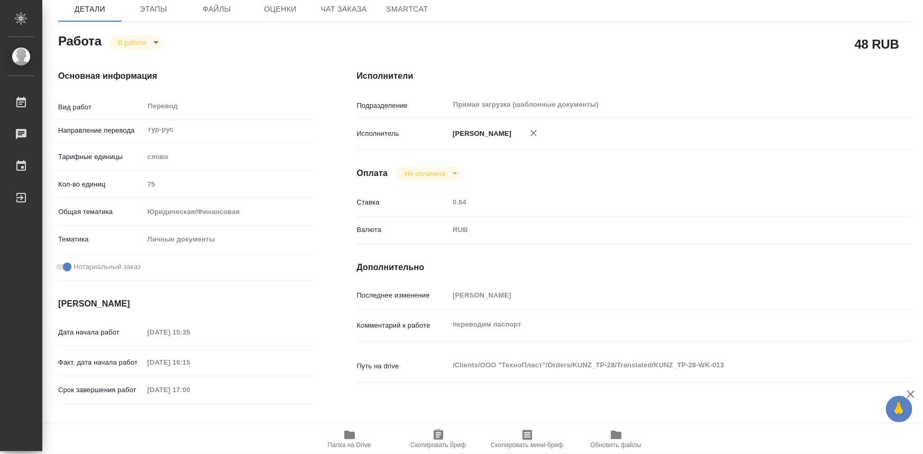
type textarea "x"
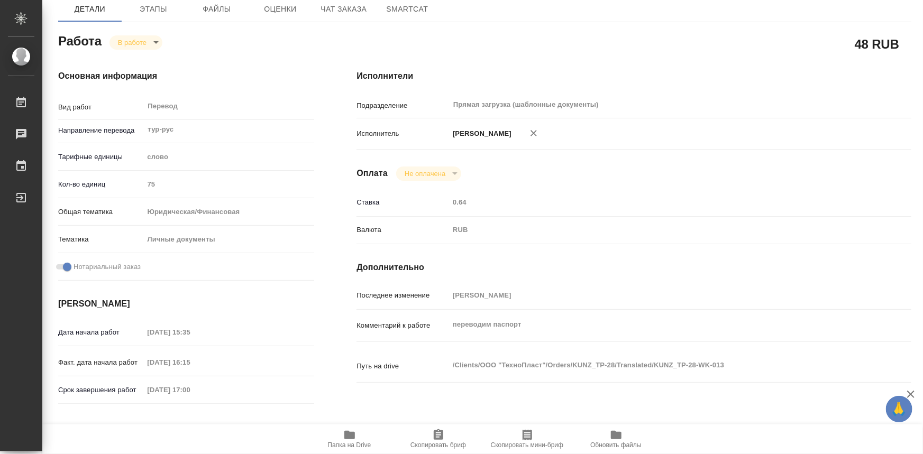
type textarea "x"
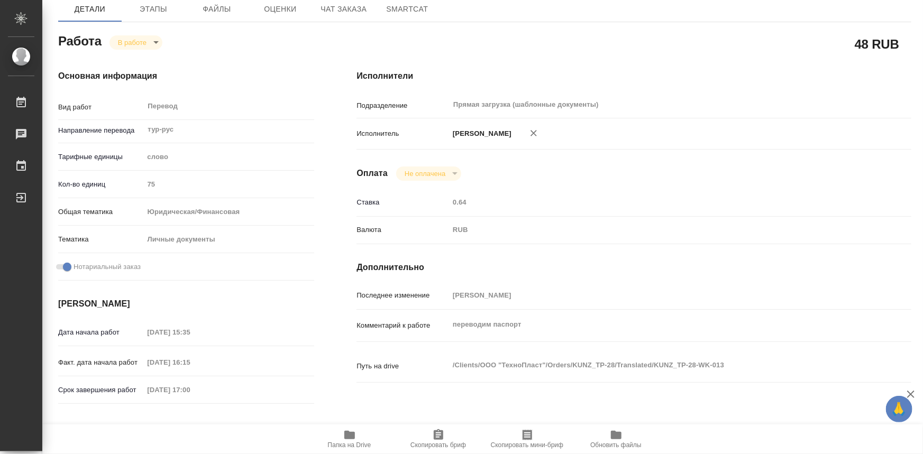
type textarea "x"
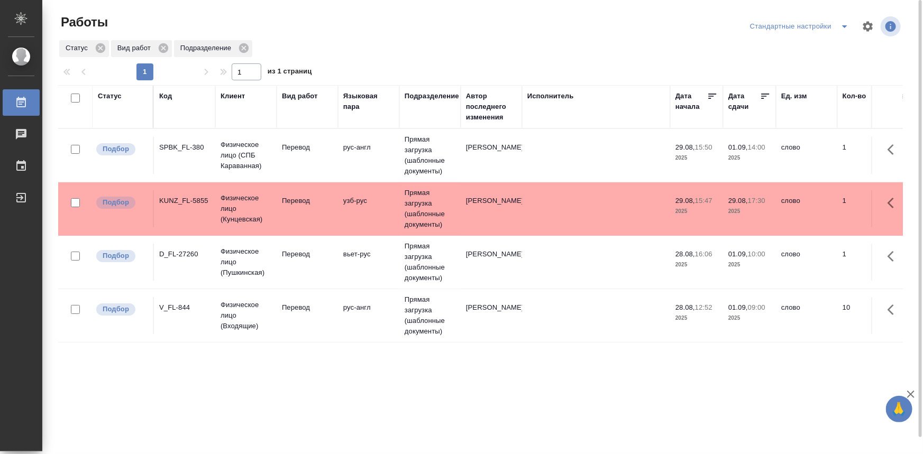
click at [842, 31] on icon "split button" at bounding box center [844, 26] width 13 height 13
click at [784, 54] on li "мои" at bounding box center [802, 47] width 108 height 17
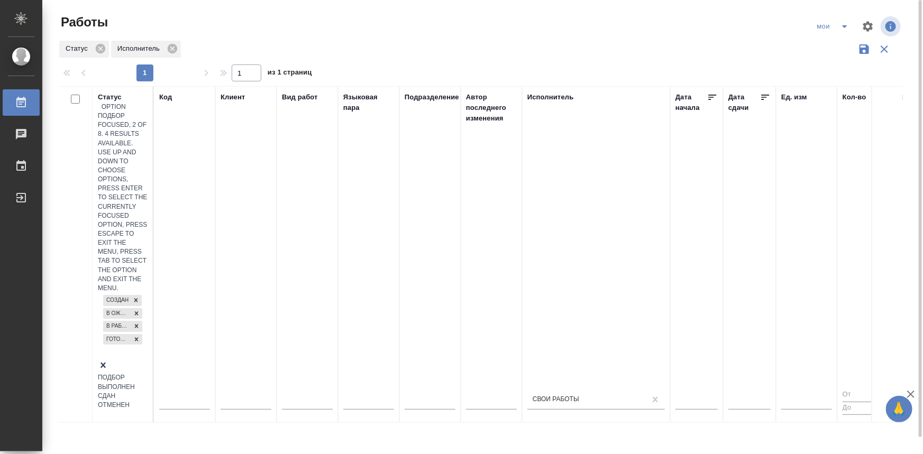
click at [126, 293] on div "Создан В ожидании В работе [PERSON_NAME] к работе" at bounding box center [123, 333] width 50 height 81
click at [148, 383] on div "Сдан" at bounding box center [123, 387] width 50 height 9
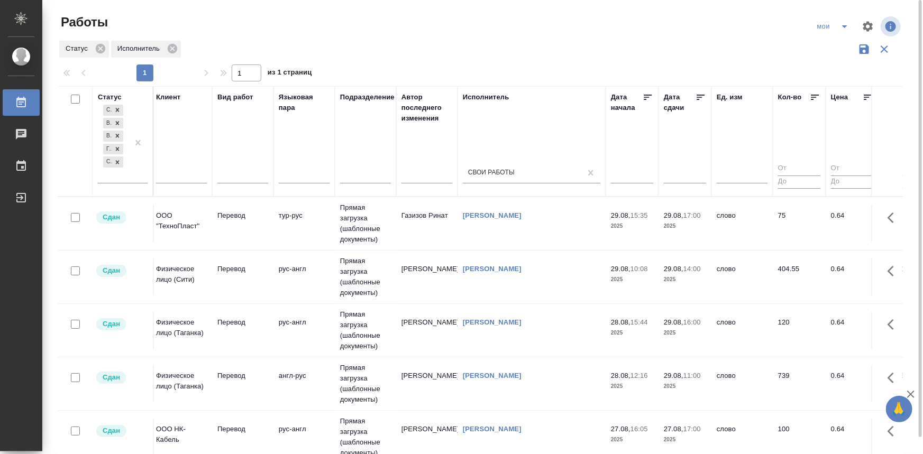
scroll to position [0, 1003]
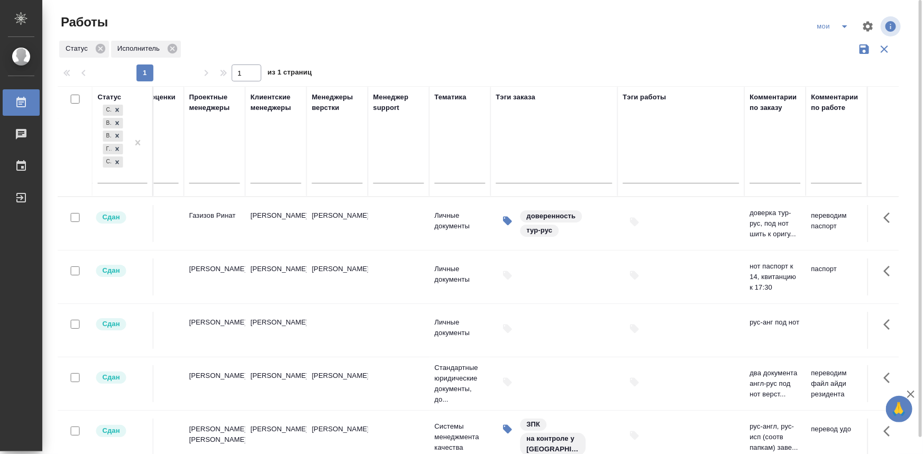
drag, startPoint x: 383, startPoint y: 237, endPoint x: 551, endPoint y: 242, distance: 168.3
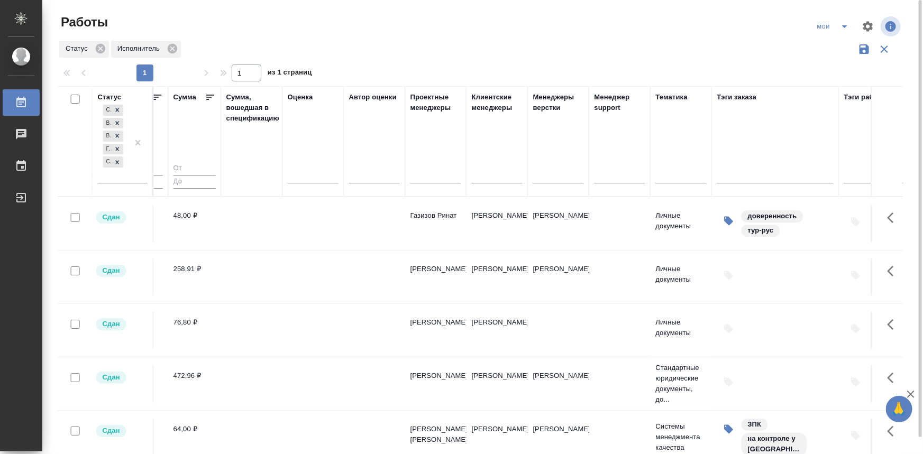
scroll to position [0, 528]
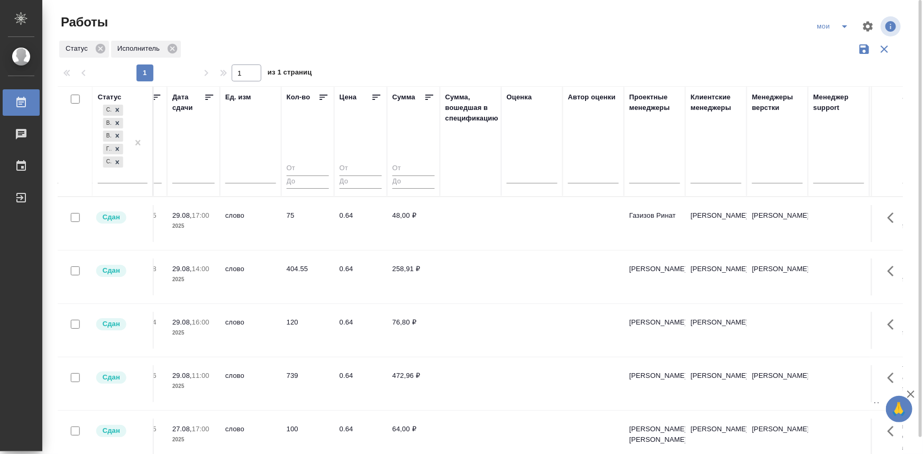
drag, startPoint x: 637, startPoint y: 246, endPoint x: 546, endPoint y: 243, distance: 91.6
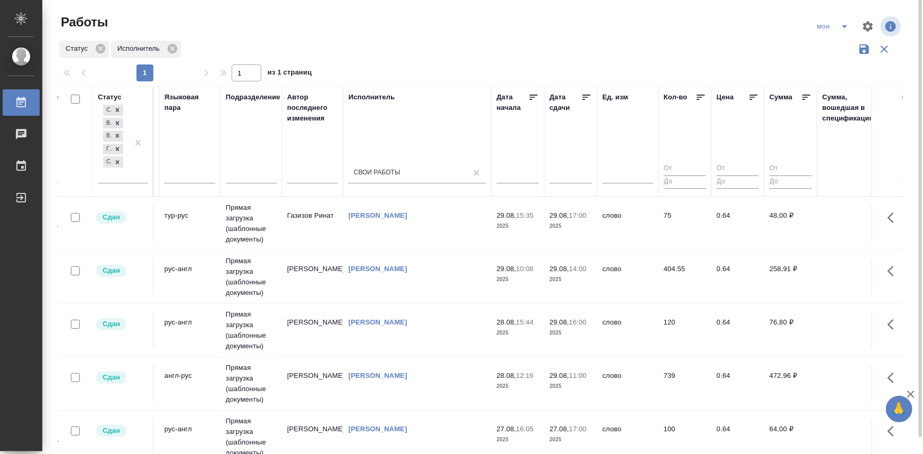
scroll to position [0, 0]
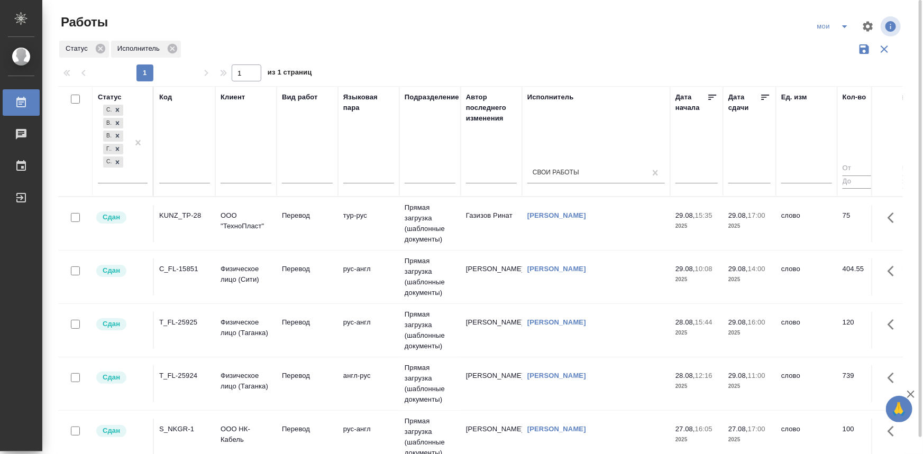
drag, startPoint x: 553, startPoint y: 246, endPoint x: 398, endPoint y: 243, distance: 155.5
click at [210, 220] on td "KUNZ_TP-28" at bounding box center [184, 223] width 61 height 37
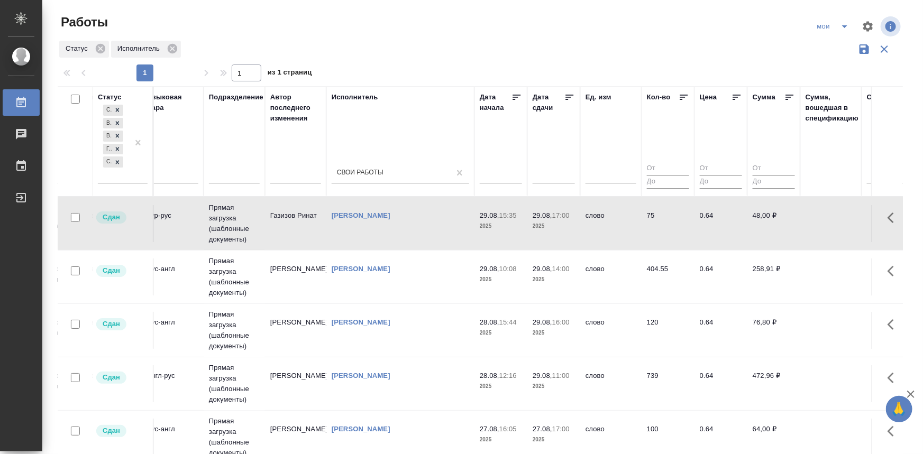
drag, startPoint x: 309, startPoint y: 262, endPoint x: 349, endPoint y: 266, distance: 39.8
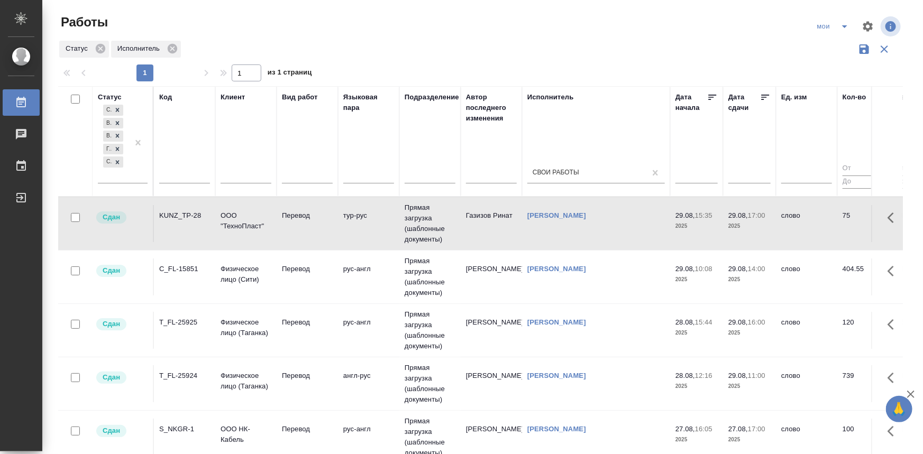
drag, startPoint x: 517, startPoint y: 295, endPoint x: 312, endPoint y: 291, distance: 205.3
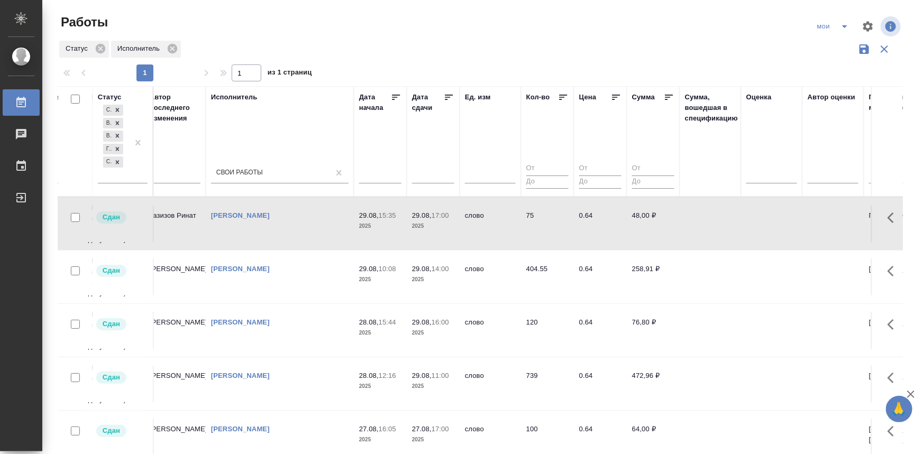
drag, startPoint x: 208, startPoint y: 285, endPoint x: 345, endPoint y: 289, distance: 137.6
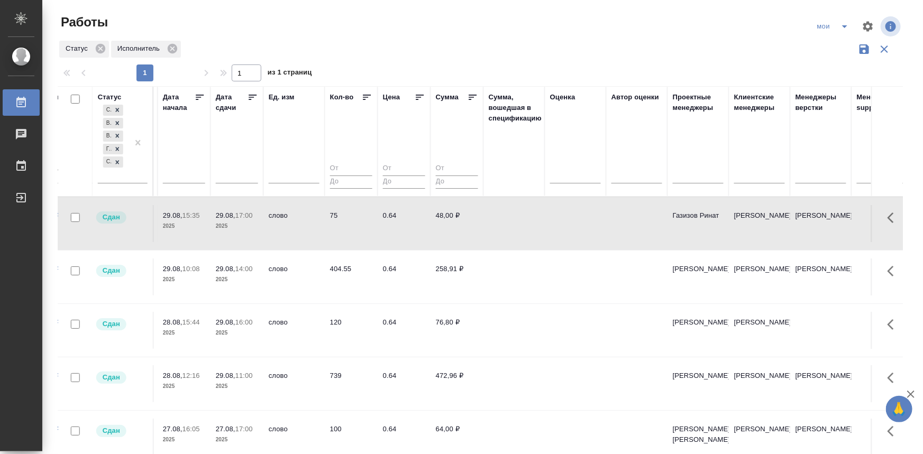
drag, startPoint x: 415, startPoint y: 296, endPoint x: 341, endPoint y: 294, distance: 73.5
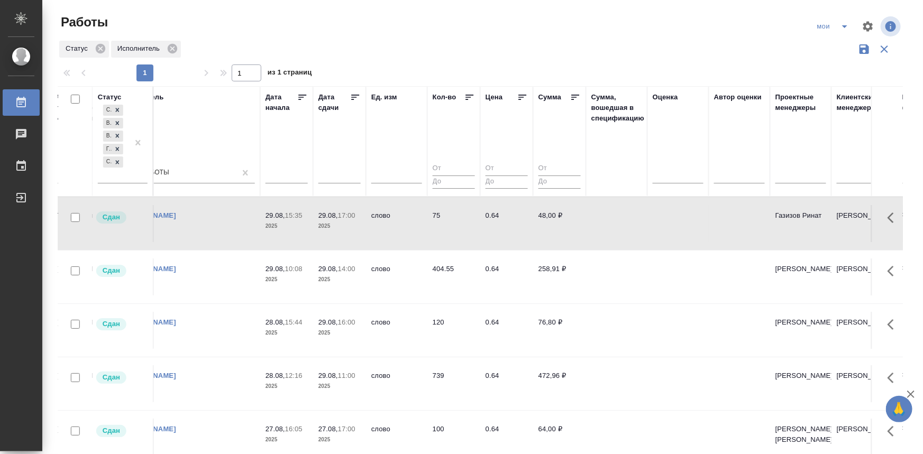
drag, startPoint x: 121, startPoint y: 164, endPoint x: 125, endPoint y: 176, distance: 12.4
click at [121, 164] on icon at bounding box center [117, 162] width 7 height 7
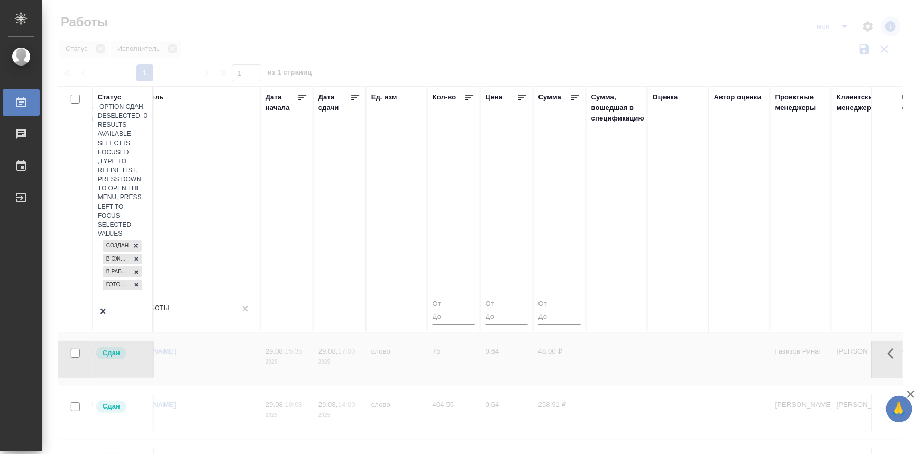
click at [126, 239] on div "Создан В ожидании В работе Готов к работе" at bounding box center [123, 272] width 50 height 67
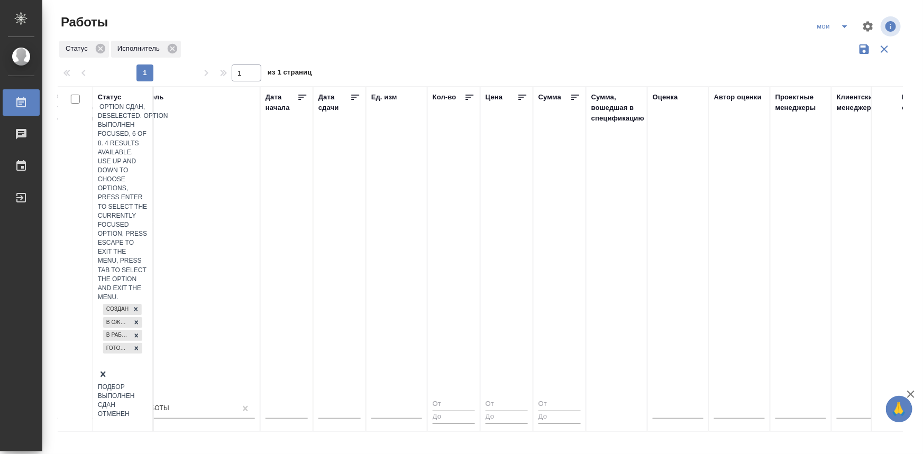
click at [148, 392] on div "Выполнен" at bounding box center [123, 396] width 50 height 9
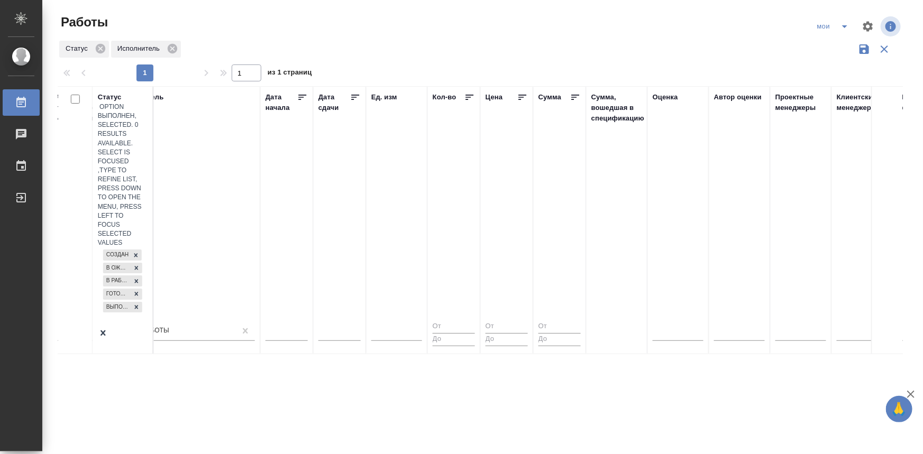
click at [839, 23] on icon "split button" at bounding box center [844, 26] width 13 height 13
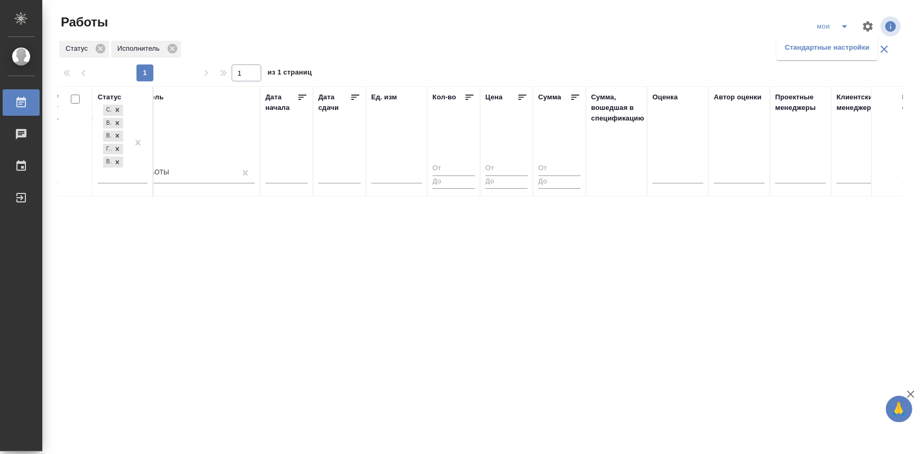
click at [808, 49] on li "Стандартные настройки" at bounding box center [827, 47] width 102 height 17
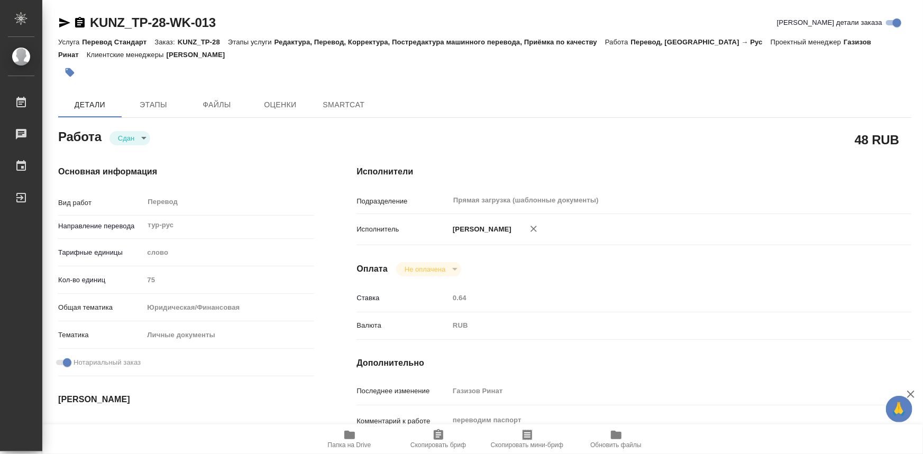
type textarea "x"
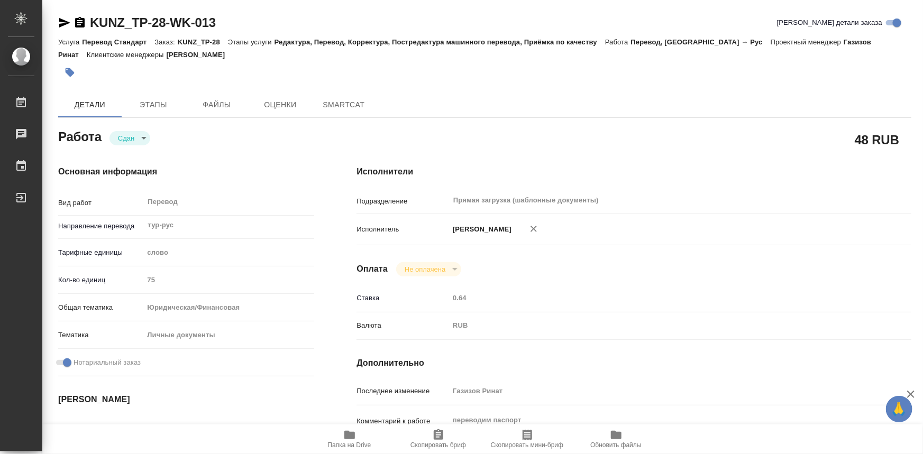
type textarea "x"
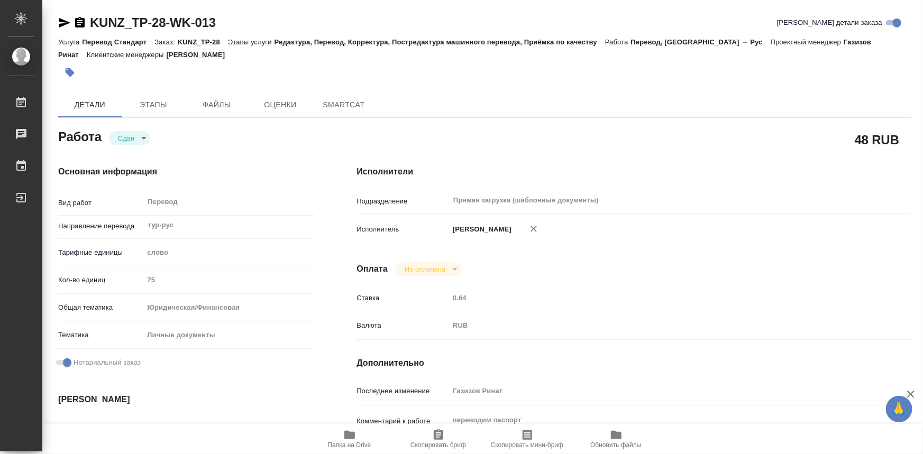
type textarea "x"
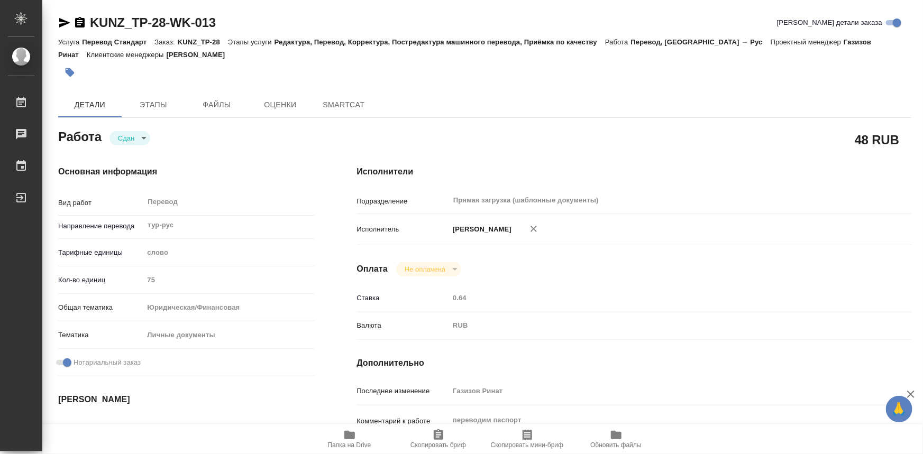
type textarea "x"
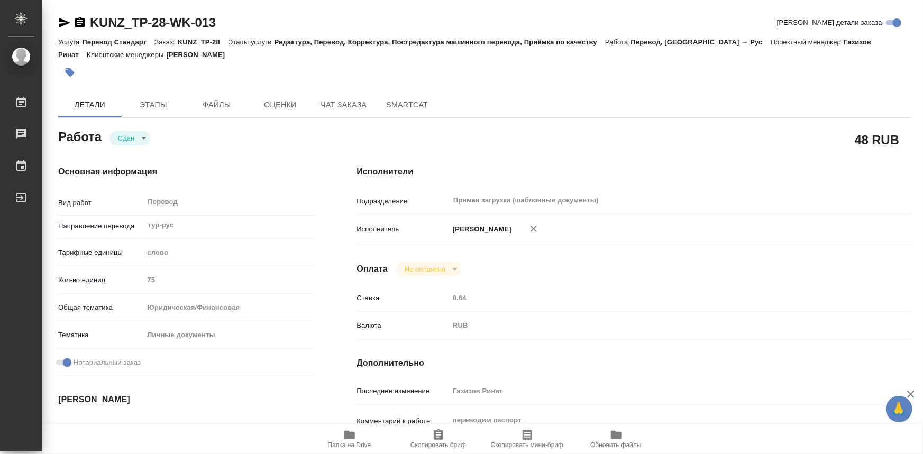
type textarea "x"
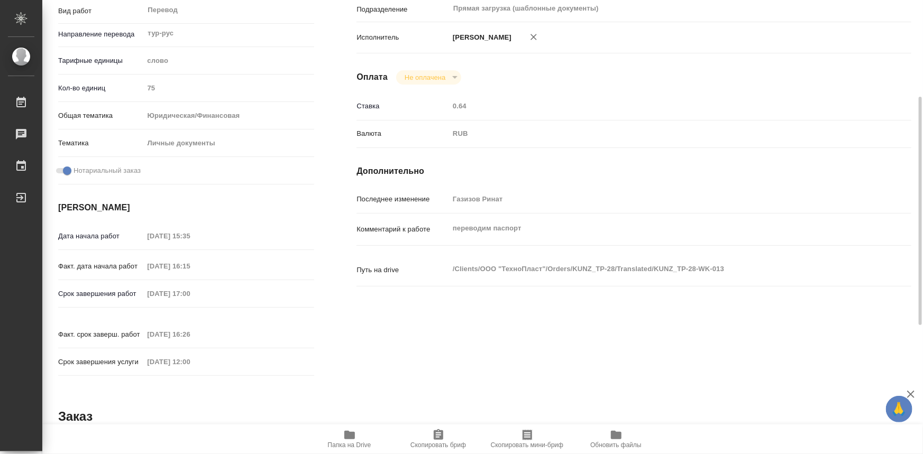
type textarea "x"
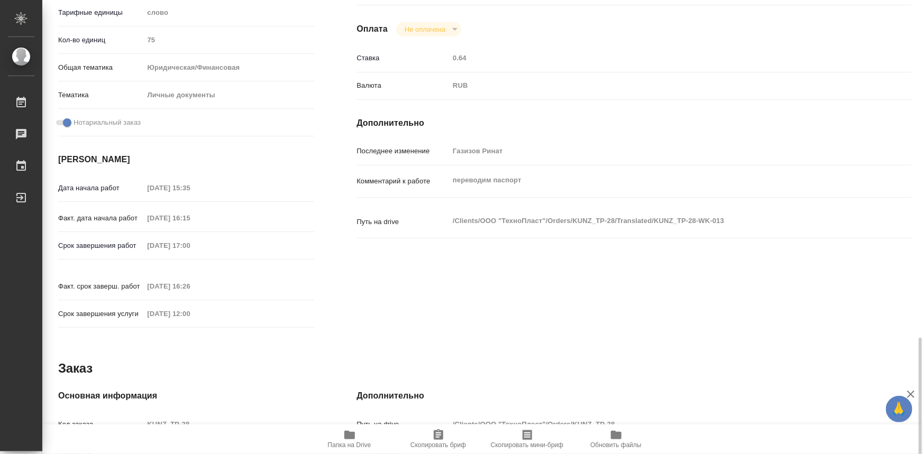
scroll to position [385, 0]
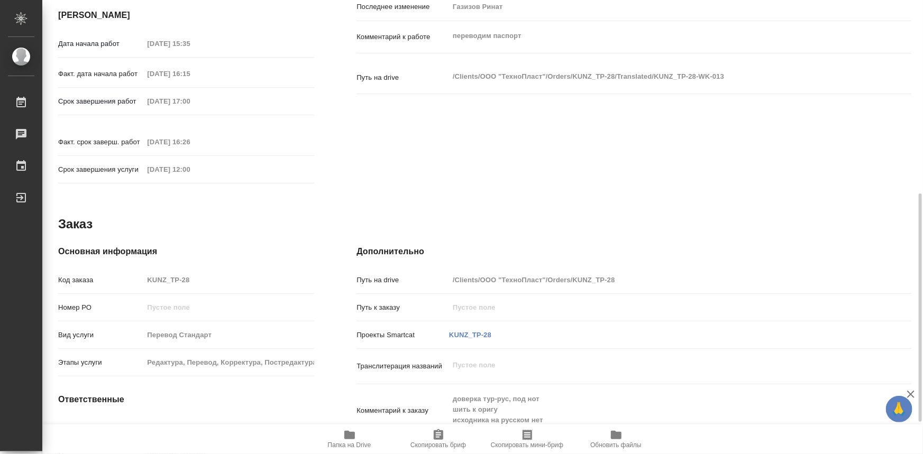
click at [127, 271] on div "Код заказа KUNZ_TP-28" at bounding box center [186, 280] width 256 height 19
type textarea "x"
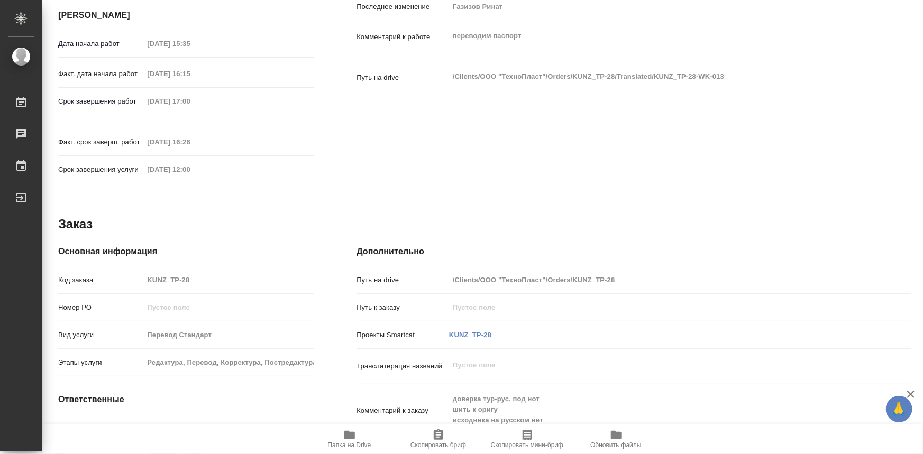
type textarea "x"
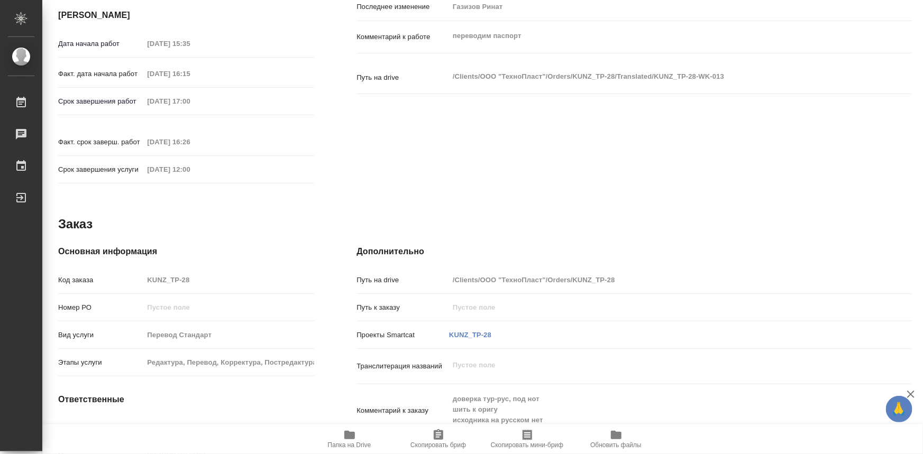
type textarea "x"
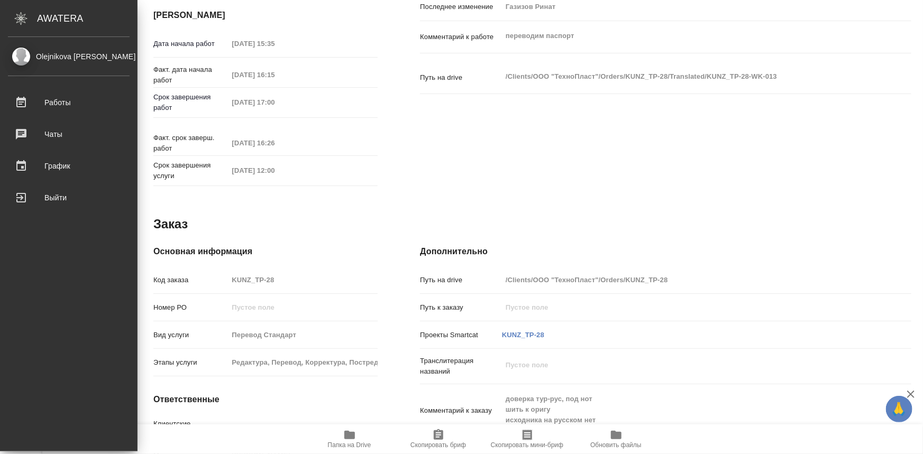
type textarea "x"
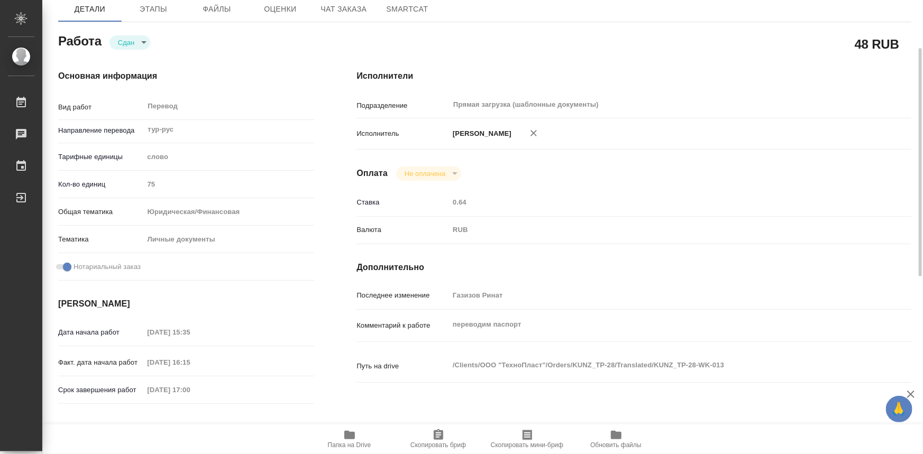
scroll to position [48, 0]
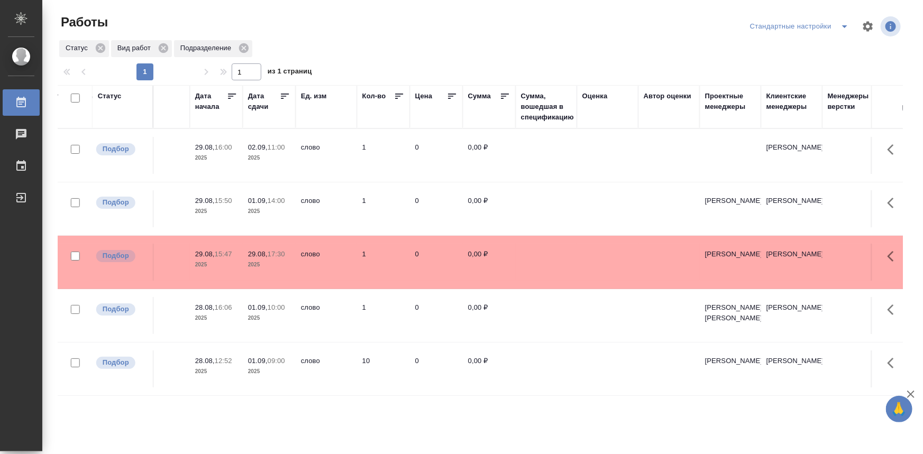
drag, startPoint x: 276, startPoint y: 396, endPoint x: 353, endPoint y: 396, distance: 77.2
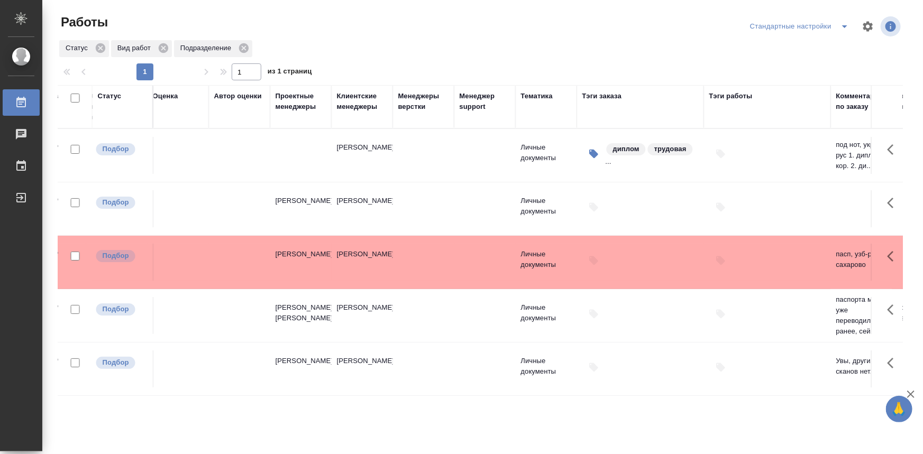
drag, startPoint x: 407, startPoint y: 391, endPoint x: 473, endPoint y: 394, distance: 65.6
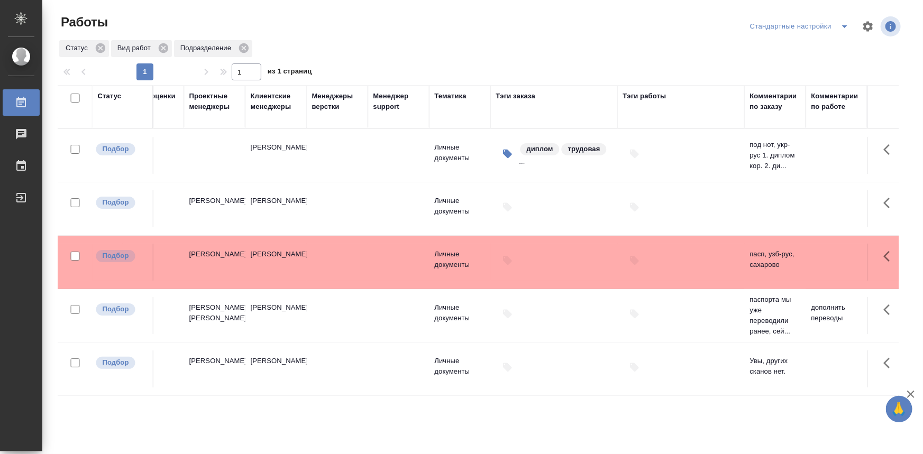
drag, startPoint x: 474, startPoint y: 394, endPoint x: 583, endPoint y: 391, distance: 109.0
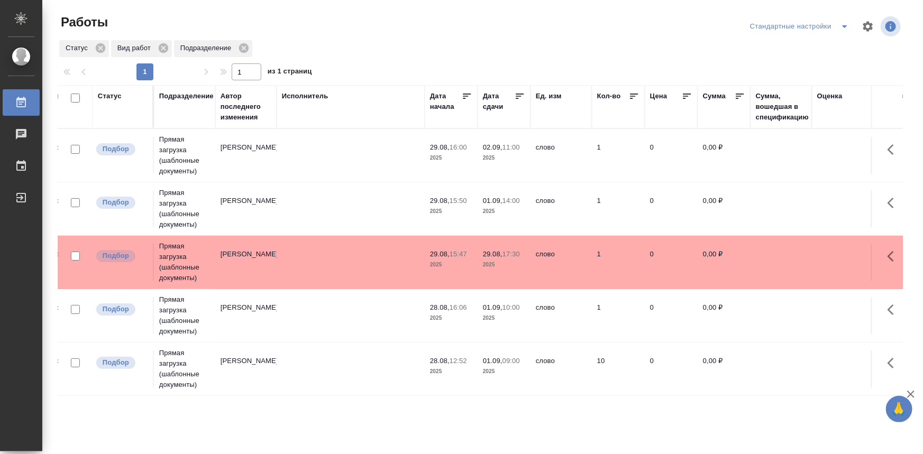
scroll to position [0, 0]
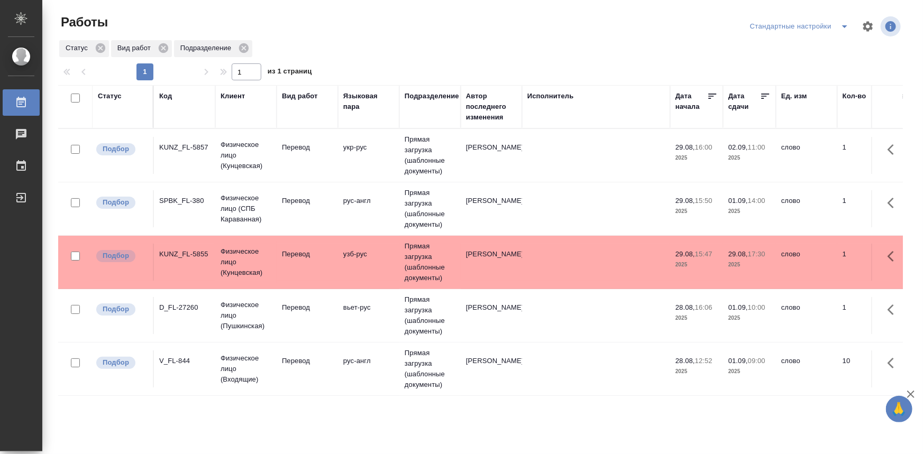
drag, startPoint x: 653, startPoint y: 386, endPoint x: 340, endPoint y: 379, distance: 312.7
click at [286, 174] on td "Перевод" at bounding box center [307, 155] width 61 height 37
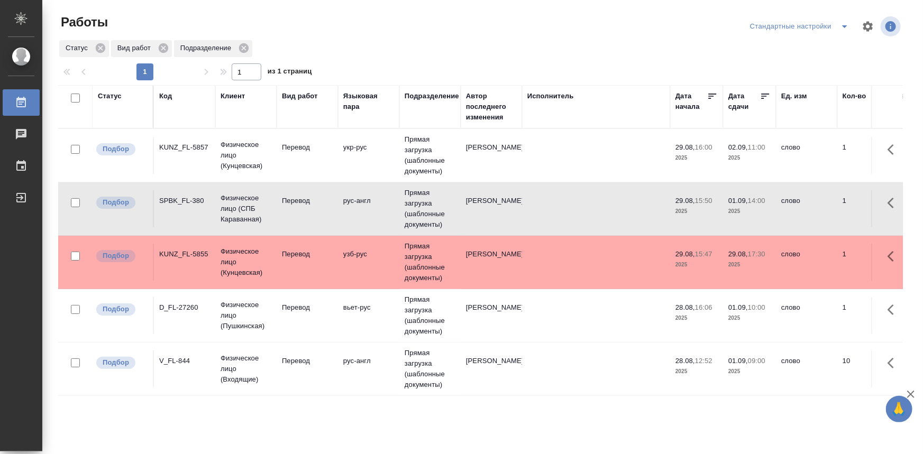
click at [286, 174] on td "Перевод" at bounding box center [307, 155] width 61 height 37
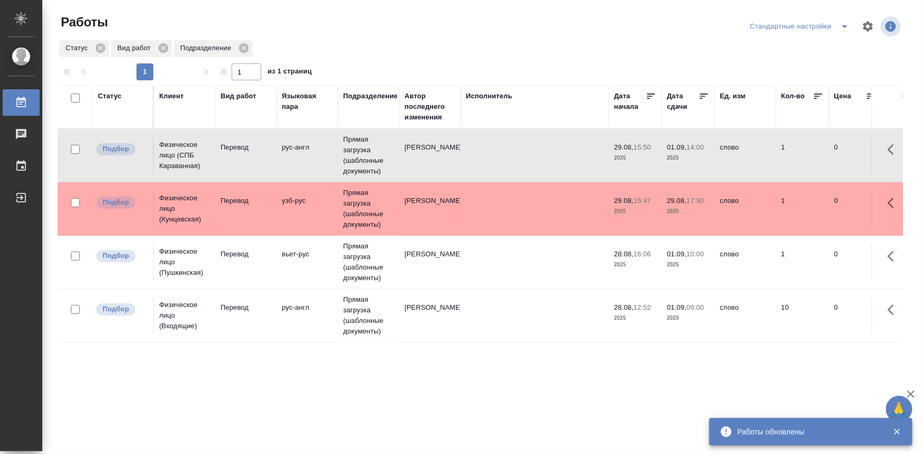
scroll to position [0, 1003]
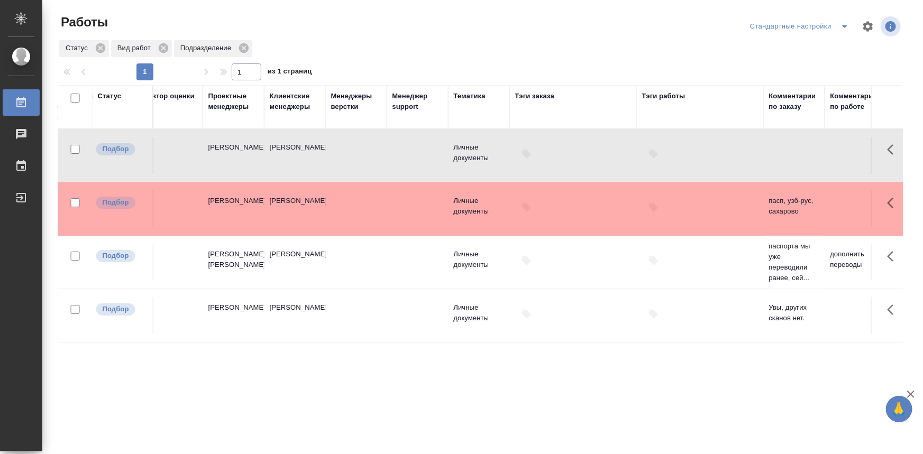
drag, startPoint x: 207, startPoint y: 388, endPoint x: 118, endPoint y: 349, distance: 97.3
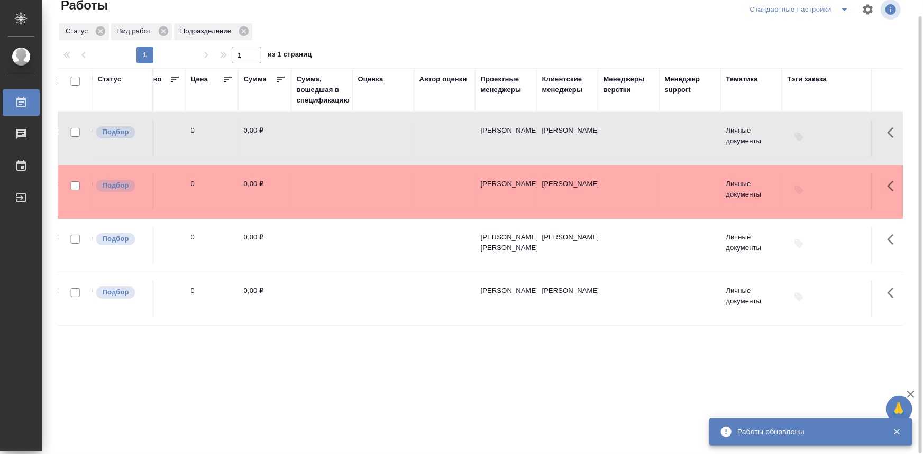
scroll to position [0, 0]
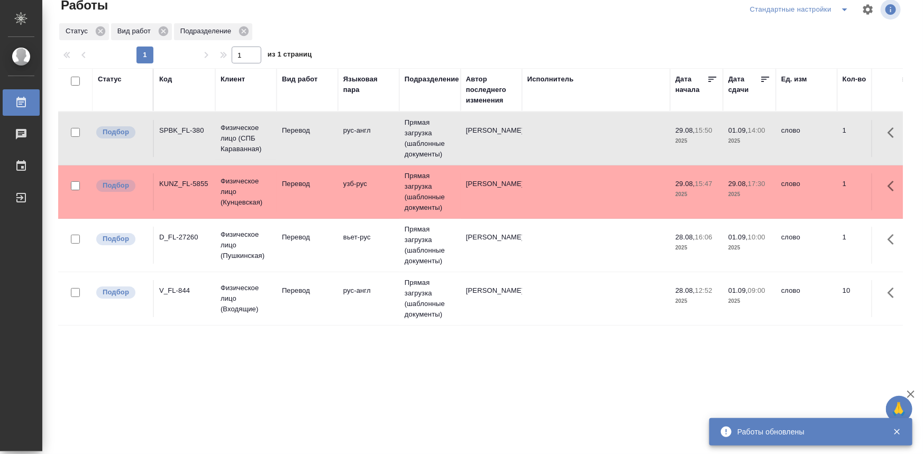
drag, startPoint x: 482, startPoint y: 346, endPoint x: 345, endPoint y: 343, distance: 137.0
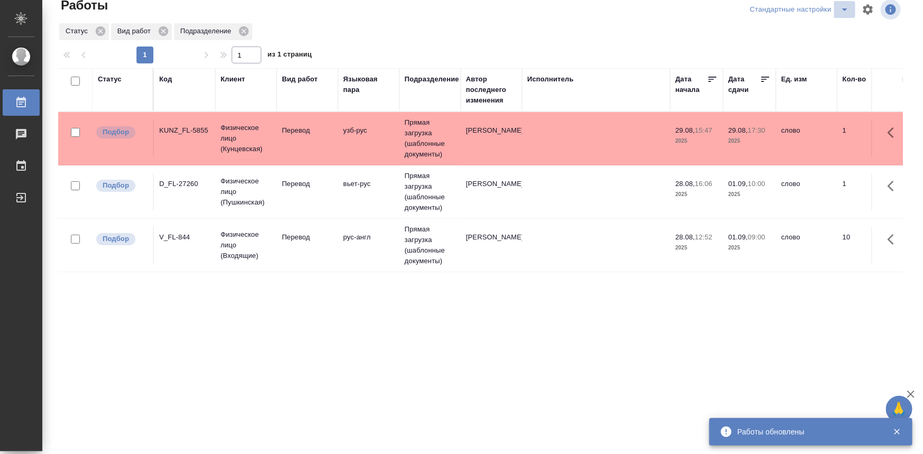
click at [838, 11] on icon "split button" at bounding box center [844, 9] width 13 height 13
click at [804, 36] on li "мои" at bounding box center [794, 30] width 108 height 17
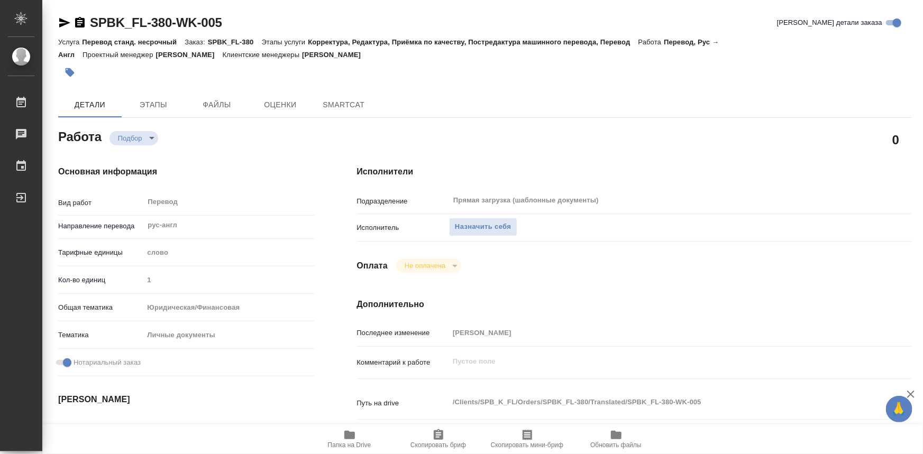
type textarea "x"
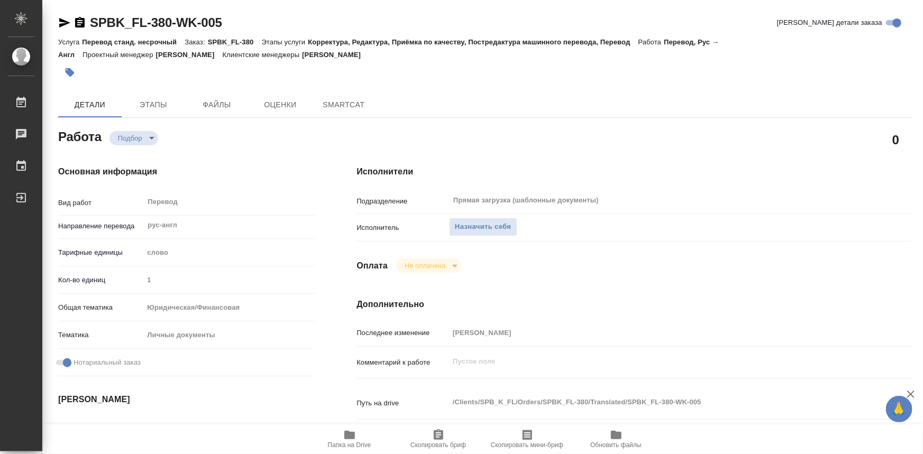
type textarea "x"
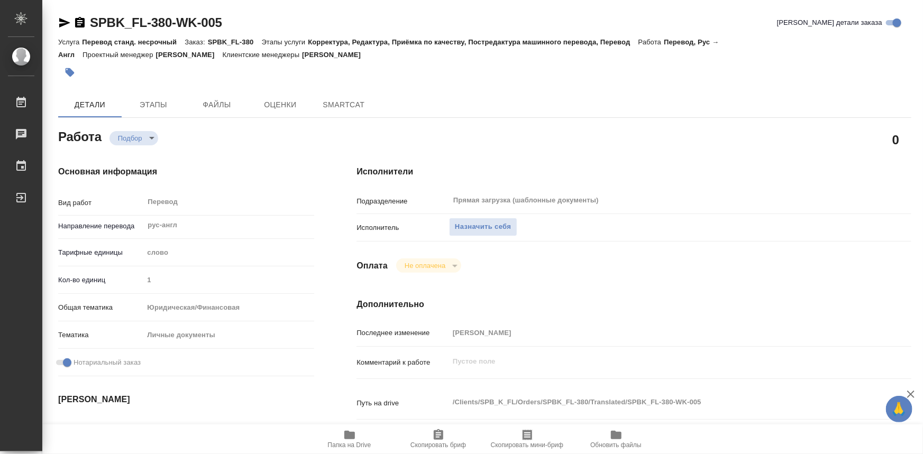
type textarea "x"
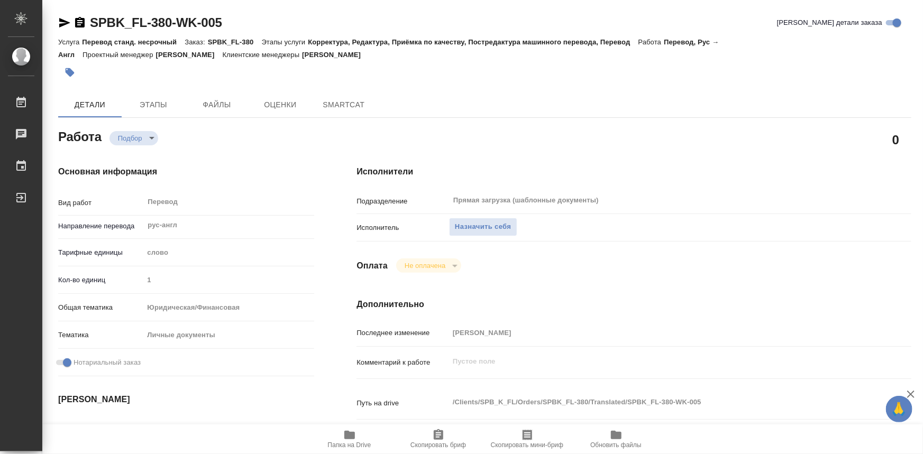
type textarea "x"
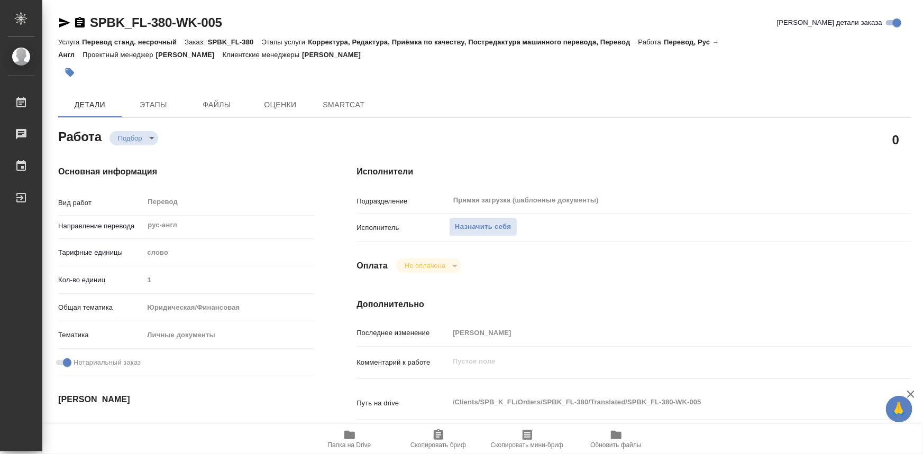
type textarea "x"
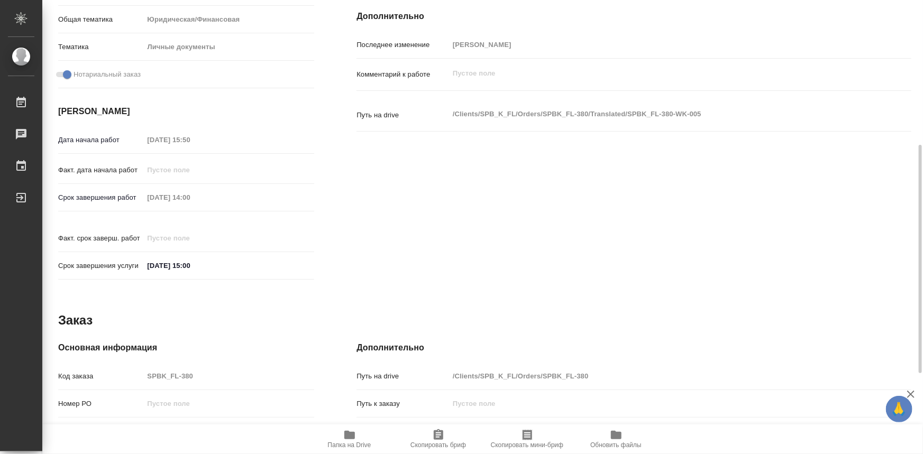
type textarea "x"
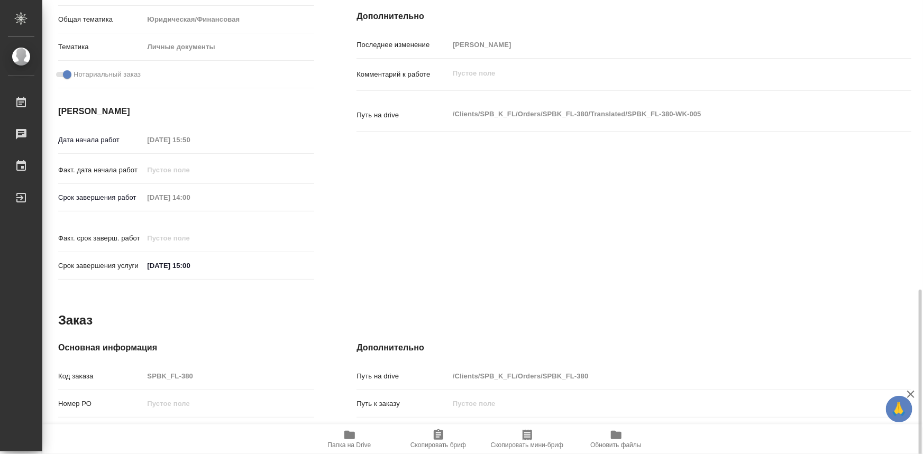
scroll to position [447, 0]
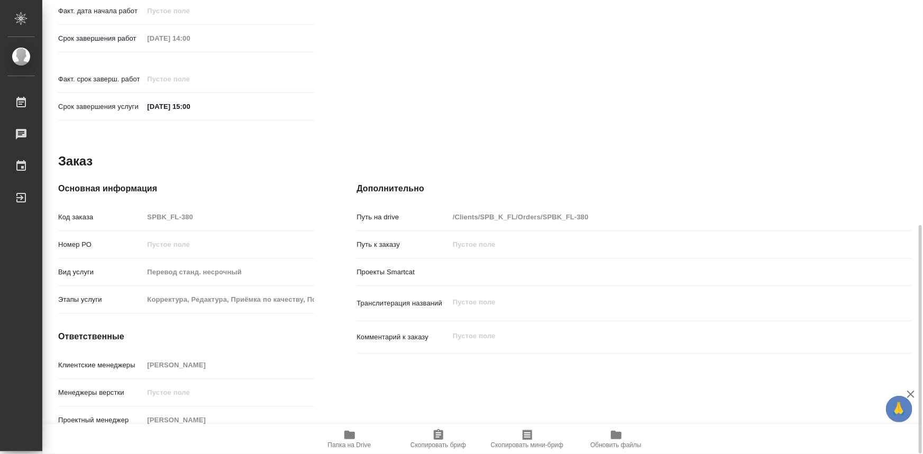
type textarea "x"
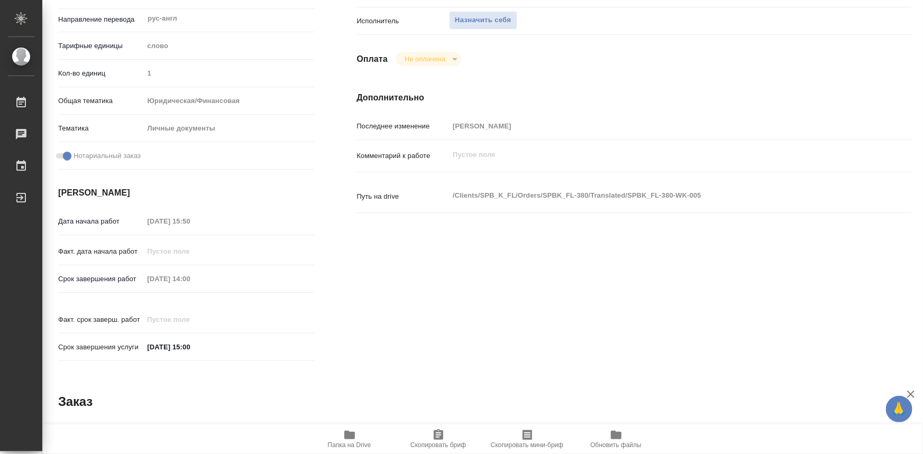
type textarea "x"
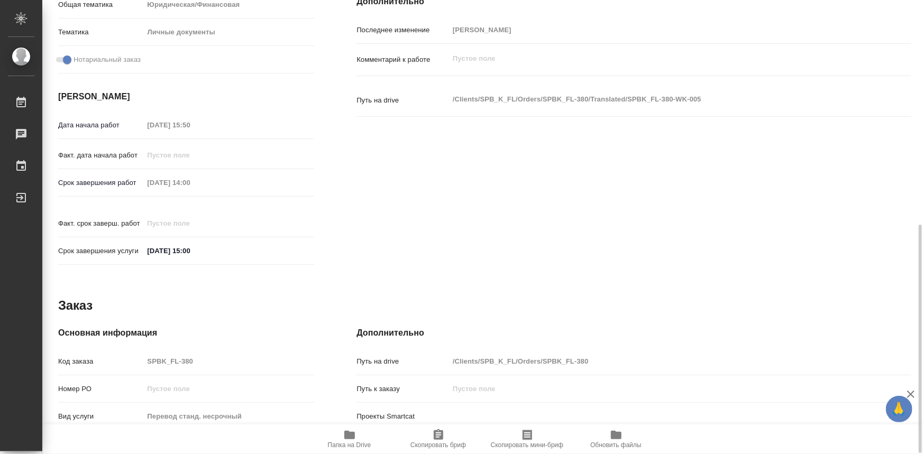
scroll to position [351, 0]
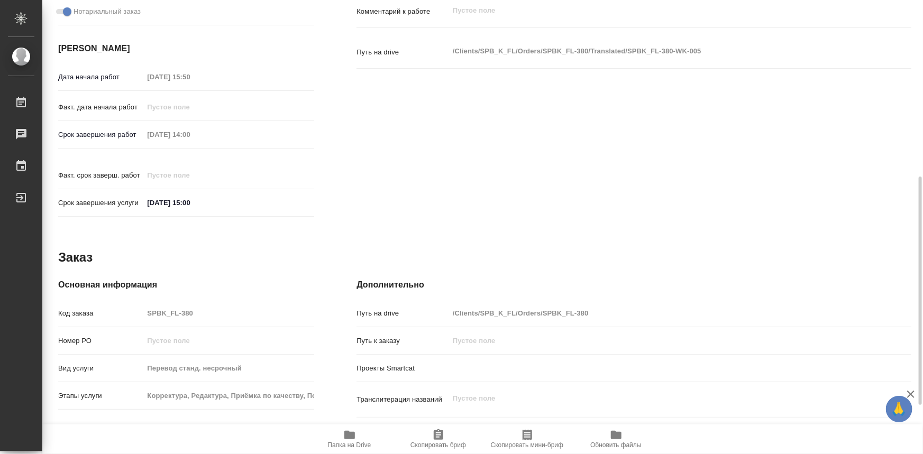
click at [340, 443] on span "Папка на Drive" at bounding box center [349, 445] width 43 height 7
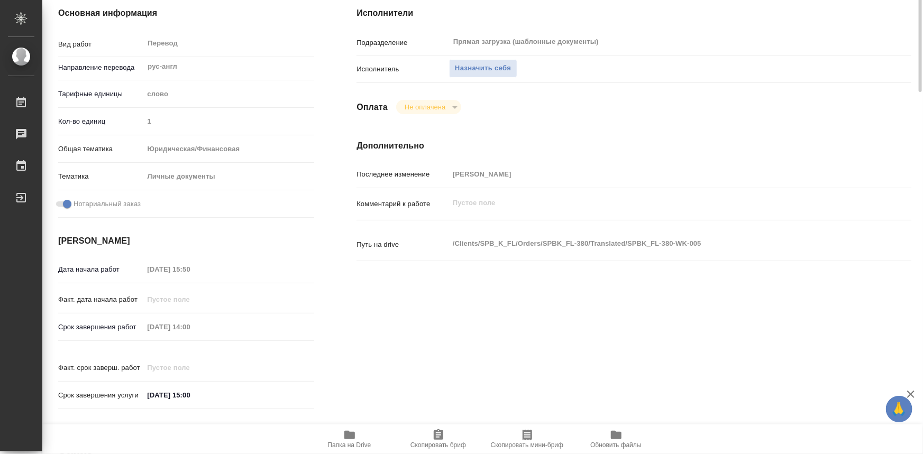
scroll to position [0, 0]
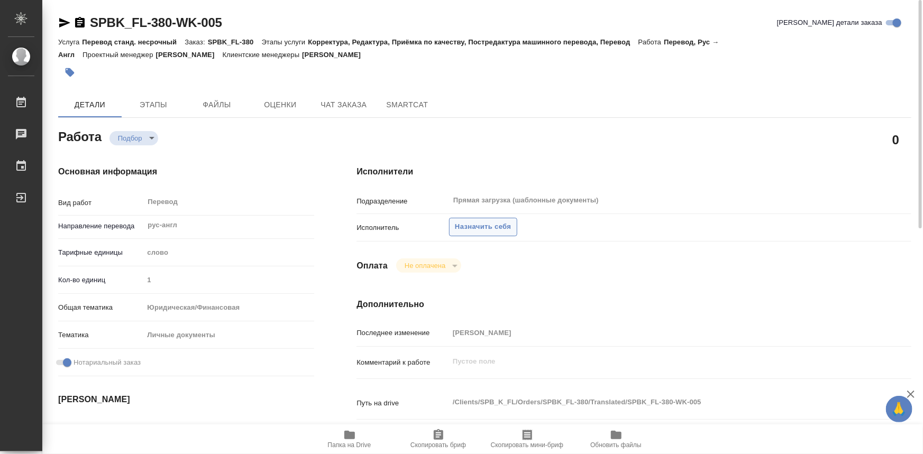
click at [463, 228] on span "Назначить себя" at bounding box center [483, 227] width 56 height 12
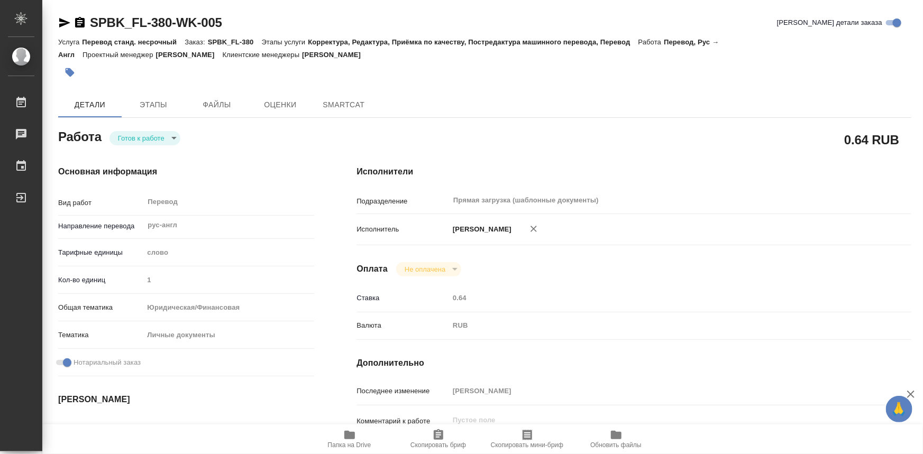
type textarea "x"
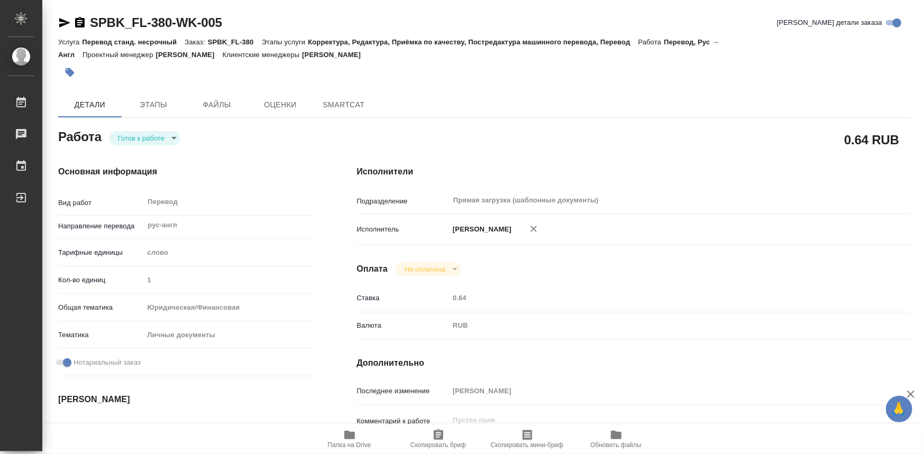
type textarea "x"
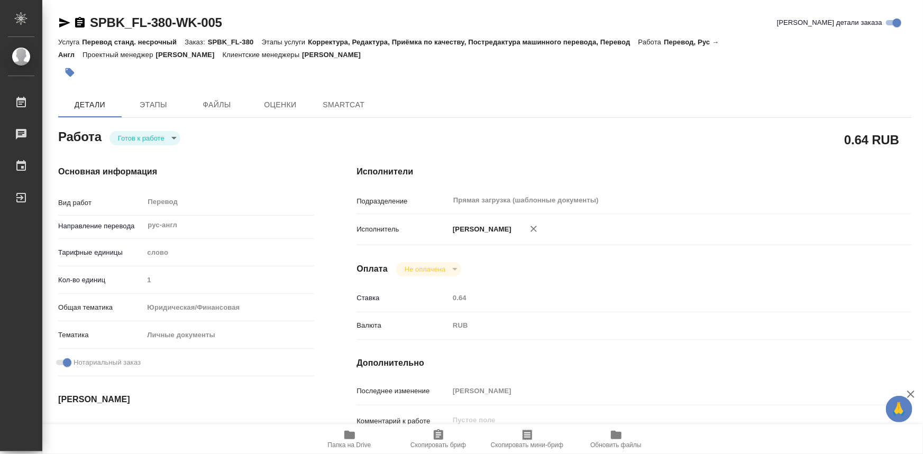
type textarea "x"
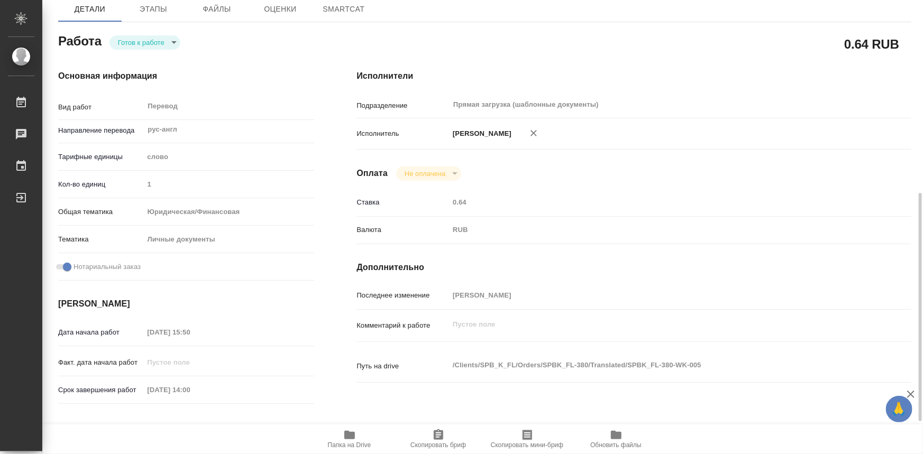
type textarea "x"
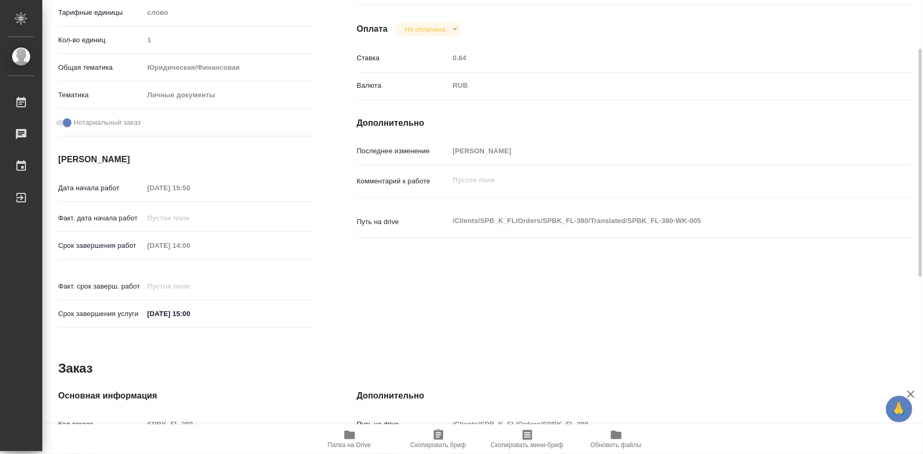
scroll to position [288, 0]
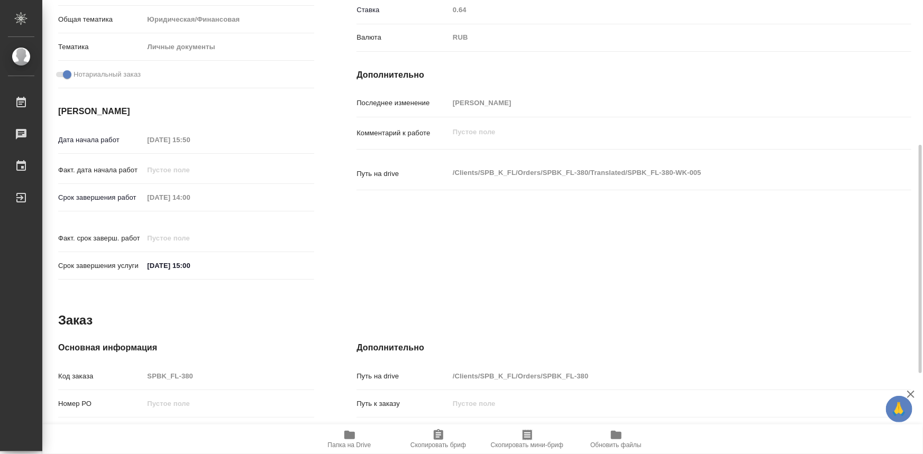
type textarea "x"
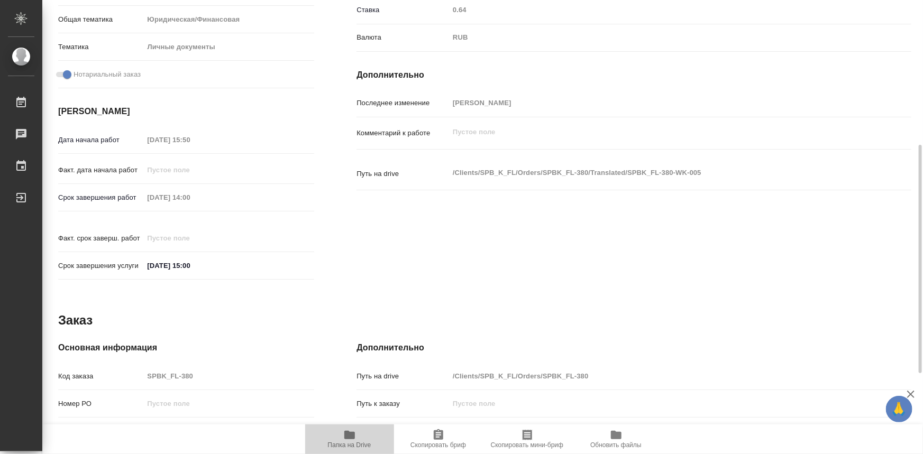
click at [354, 442] on span "Папка на Drive" at bounding box center [349, 445] width 43 height 7
type textarea "x"
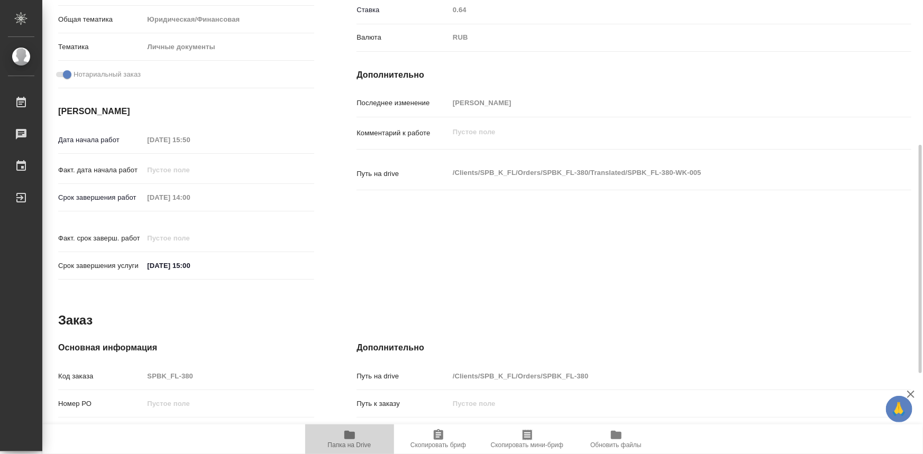
type textarea "x"
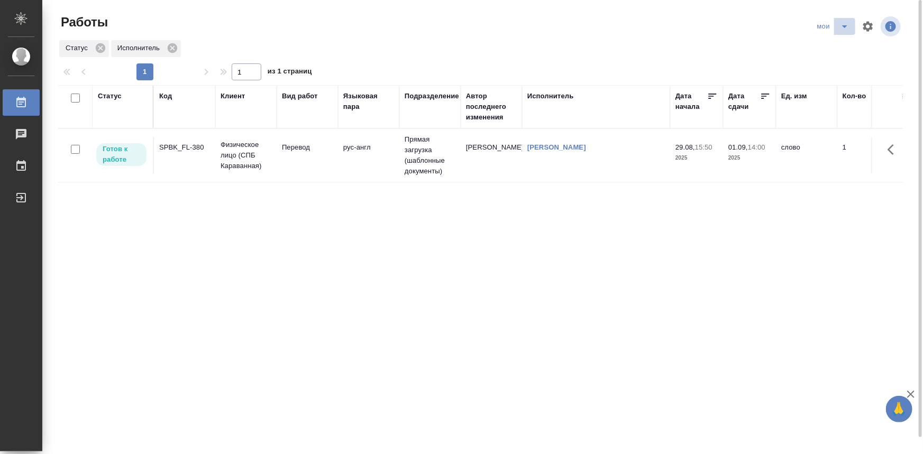
click at [839, 28] on icon "split button" at bounding box center [844, 26] width 13 height 13
click at [835, 42] on li "Стандартные настройки" at bounding box center [835, 47] width 102 height 17
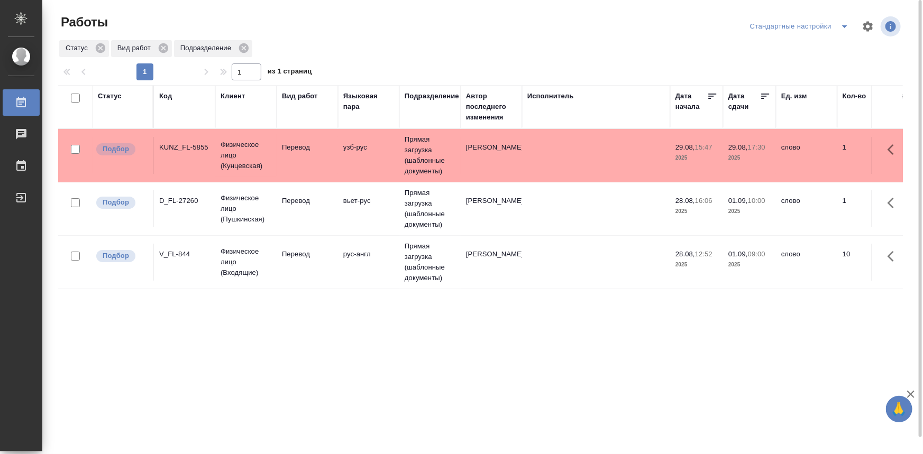
click at [844, 26] on icon "split button" at bounding box center [844, 26] width 5 height 3
click at [792, 45] on li "мои" at bounding box center [802, 47] width 108 height 17
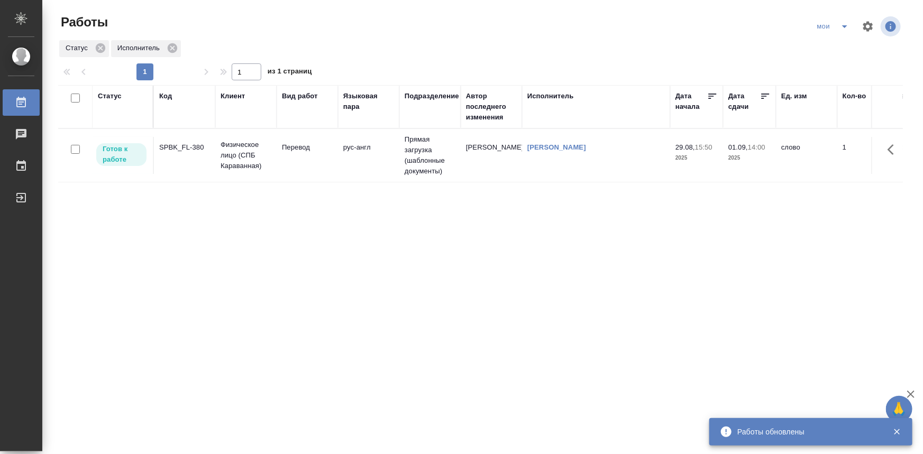
click at [838, 31] on icon "split button" at bounding box center [844, 26] width 13 height 13
click at [816, 48] on li "Стандартные настройки" at bounding box center [827, 47] width 102 height 17
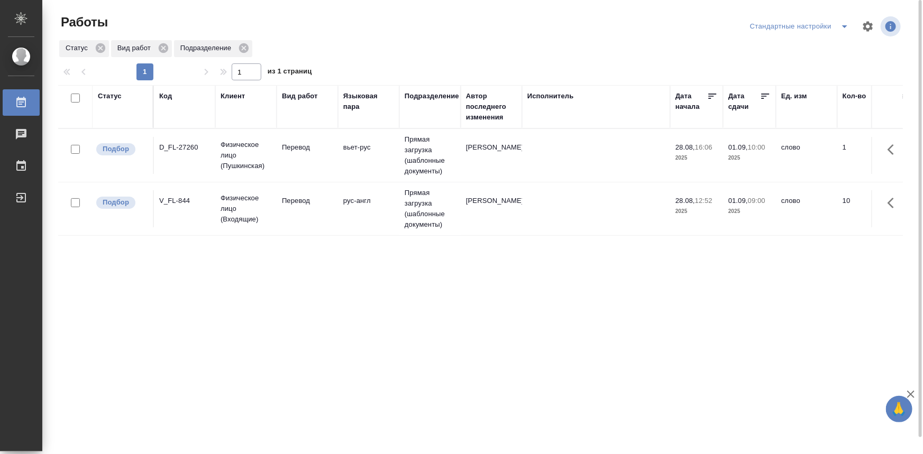
click at [846, 27] on icon "split button" at bounding box center [844, 26] width 13 height 13
click at [824, 42] on li "мои" at bounding box center [802, 47] width 108 height 17
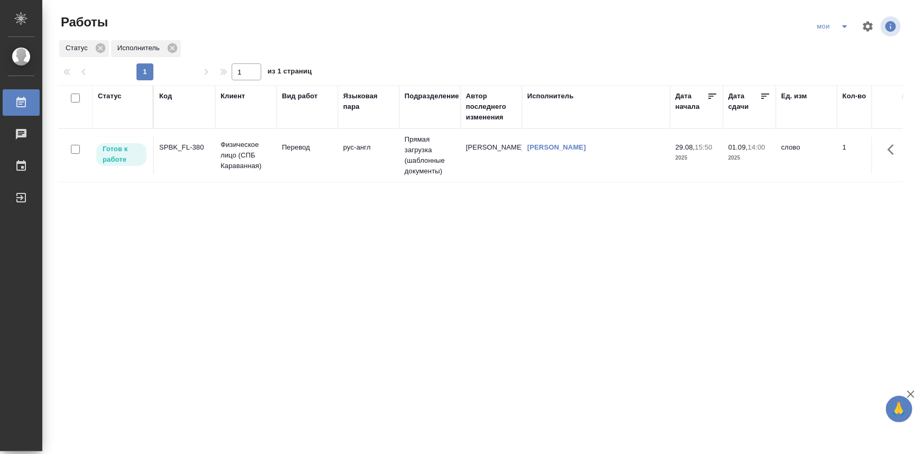
click at [205, 156] on td "SPBK_FL-380" at bounding box center [184, 155] width 61 height 37
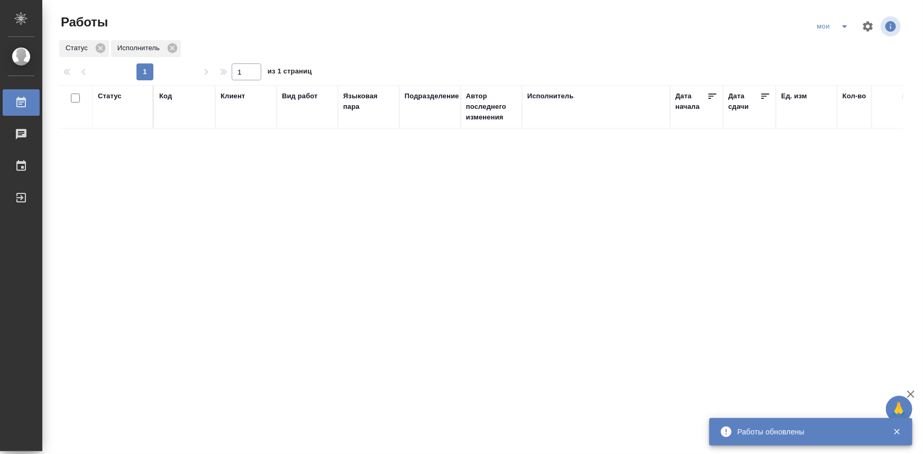
click at [842, 24] on icon "split button" at bounding box center [844, 26] width 13 height 13
click at [825, 45] on li "Стандартные настройки" at bounding box center [827, 47] width 102 height 17
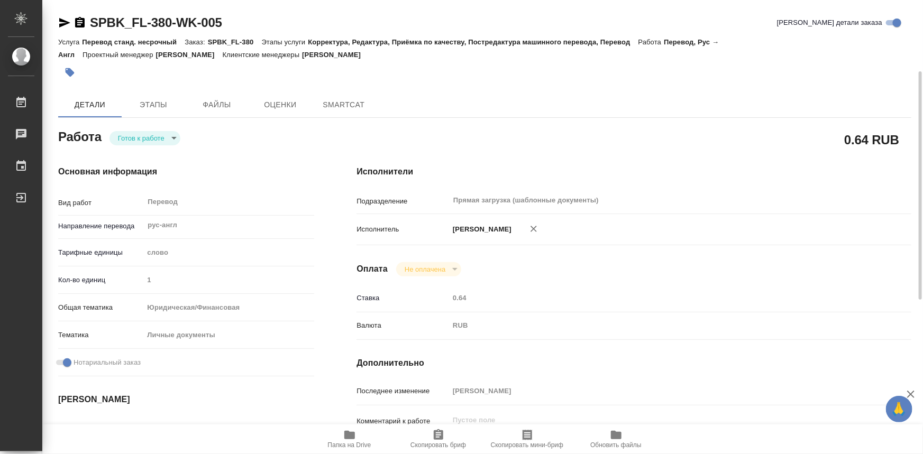
type textarea "x"
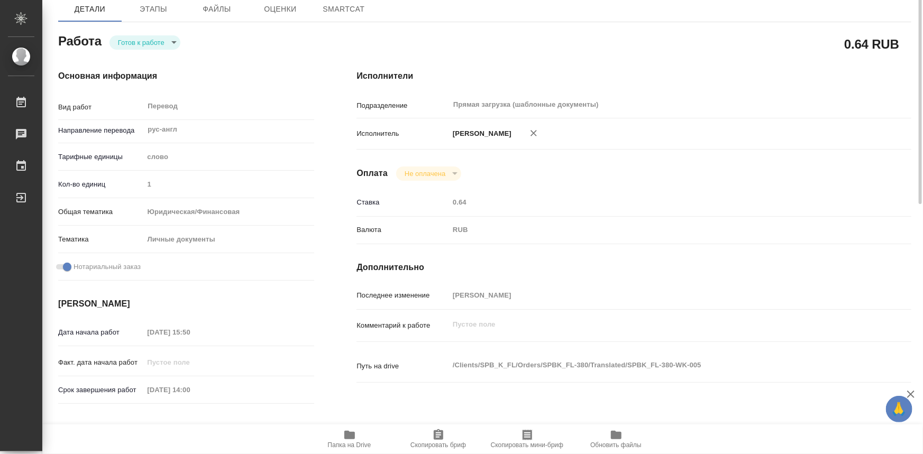
type textarea "x"
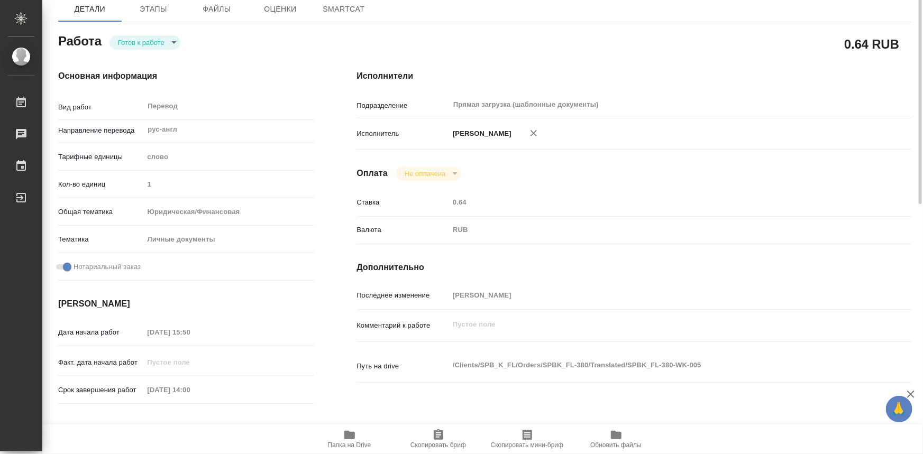
type textarea "x"
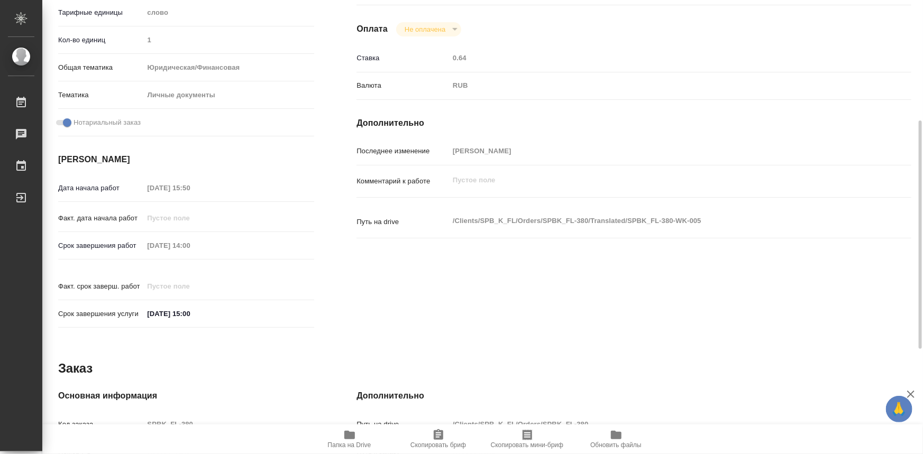
scroll to position [447, 0]
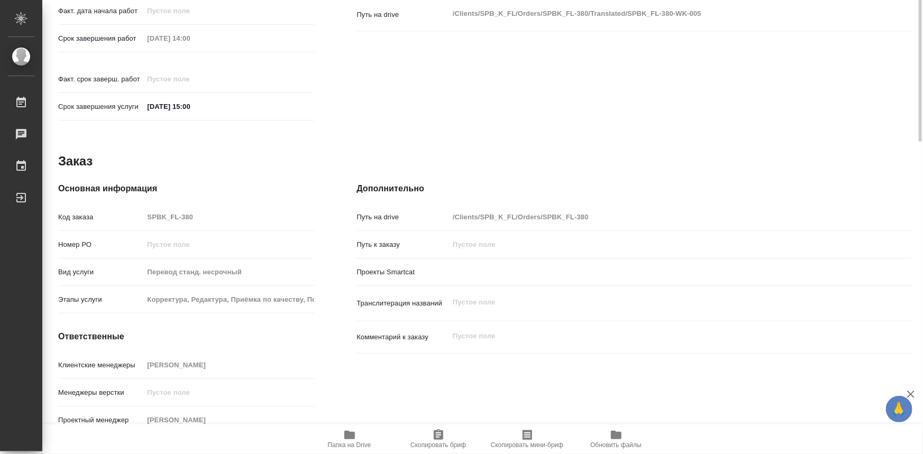
type textarea "x"
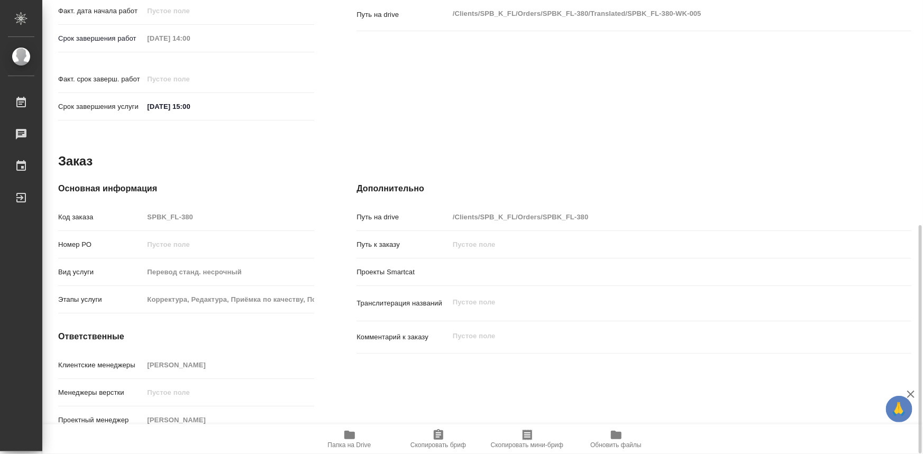
type textarea "x"
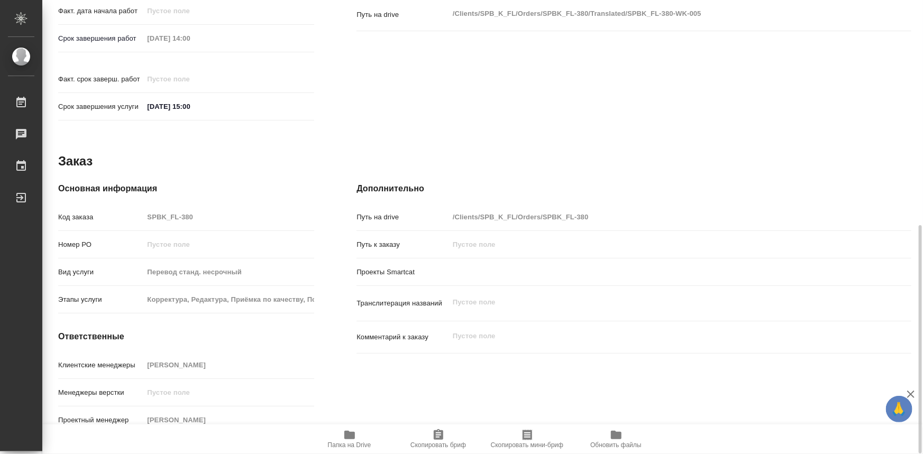
click at [118, 209] on div "Код заказа SPBK_FL-380" at bounding box center [186, 217] width 256 height 19
type textarea "x"
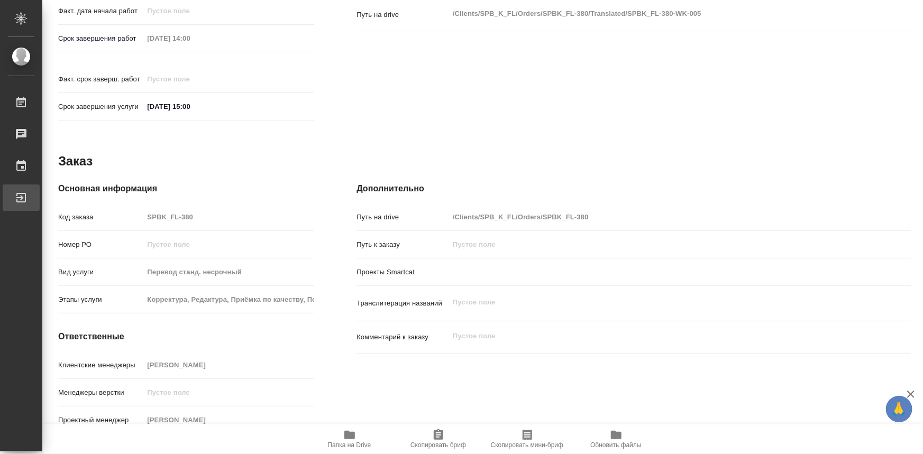
type textarea "x"
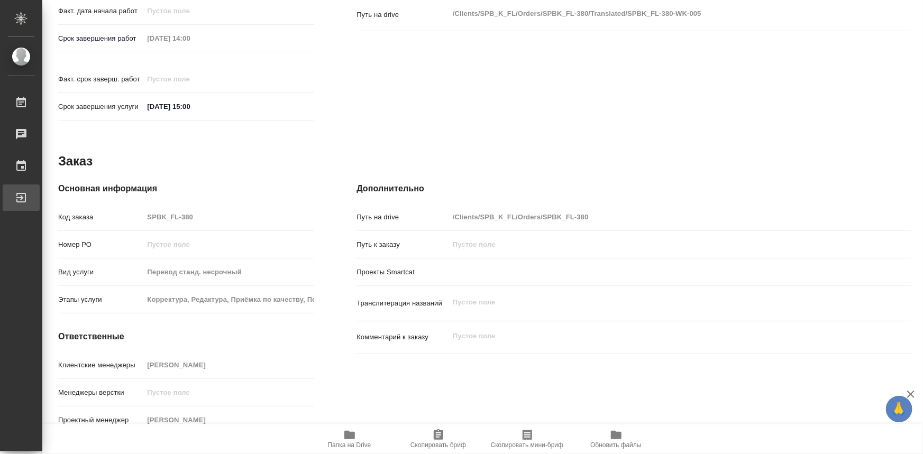
type textarea "x"
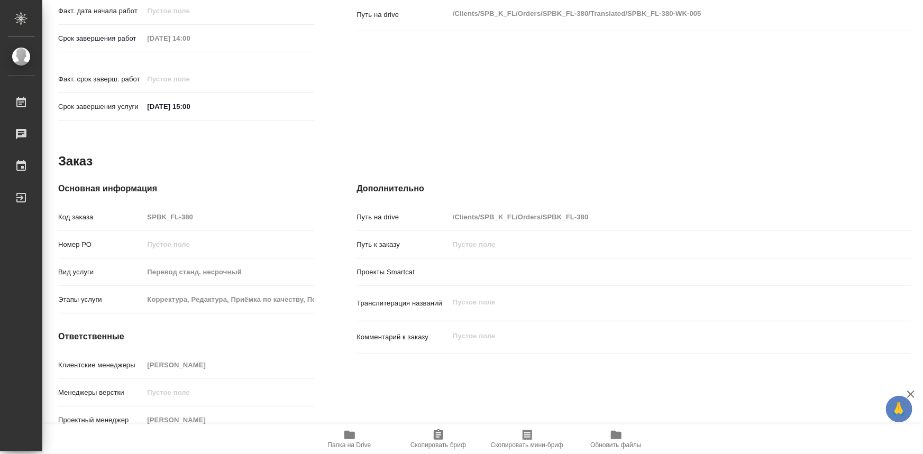
type textarea "x"
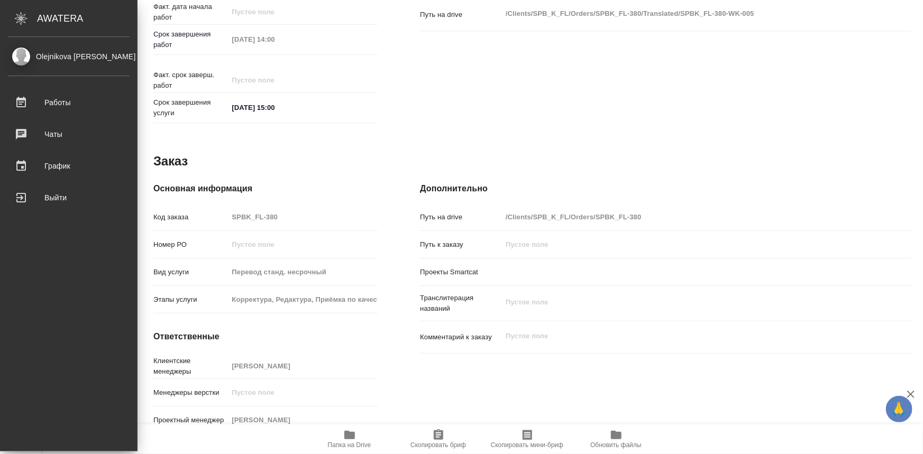
type textarea "x"
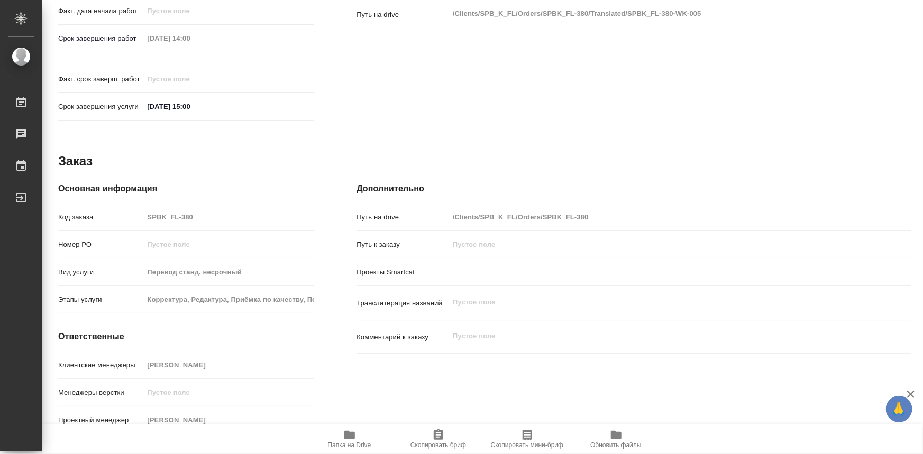
type textarea "x"
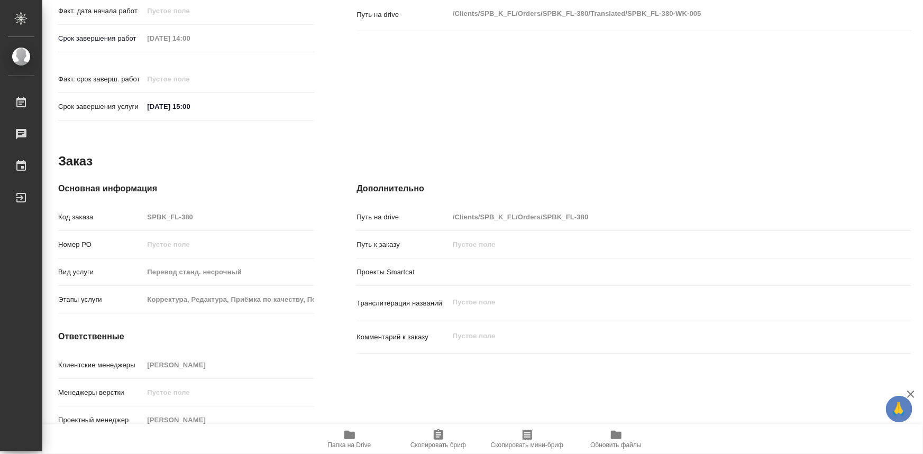
type textarea "x"
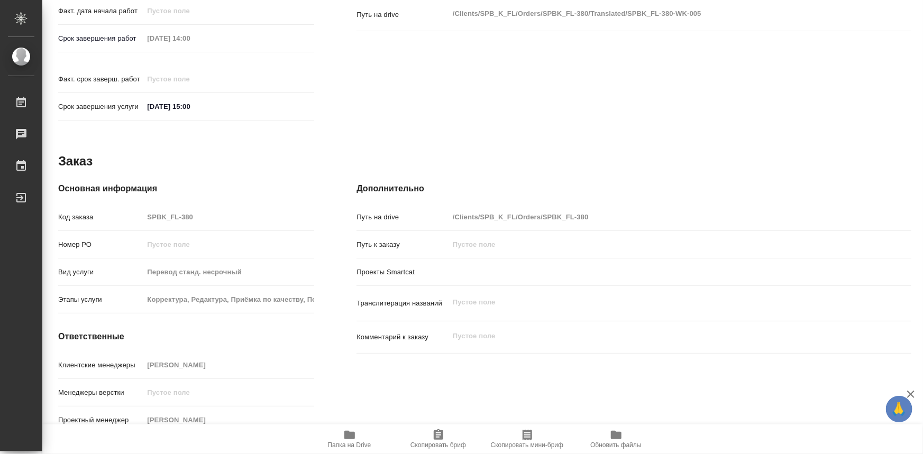
type textarea "x"
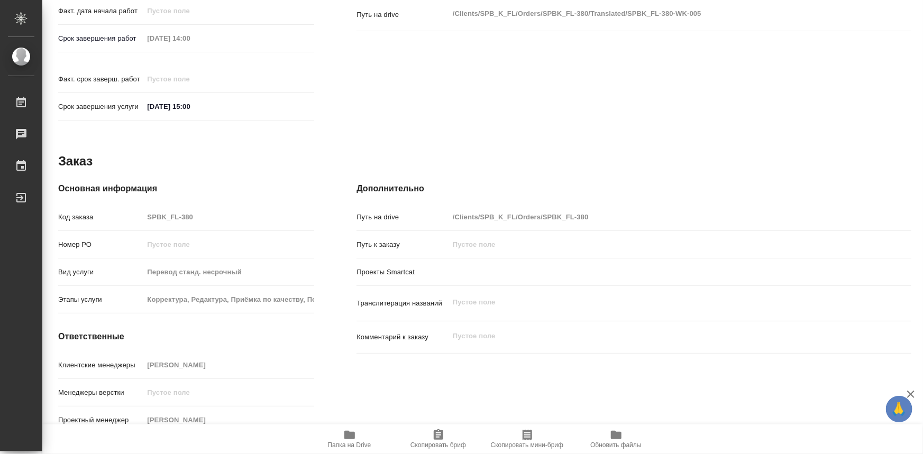
type textarea "x"
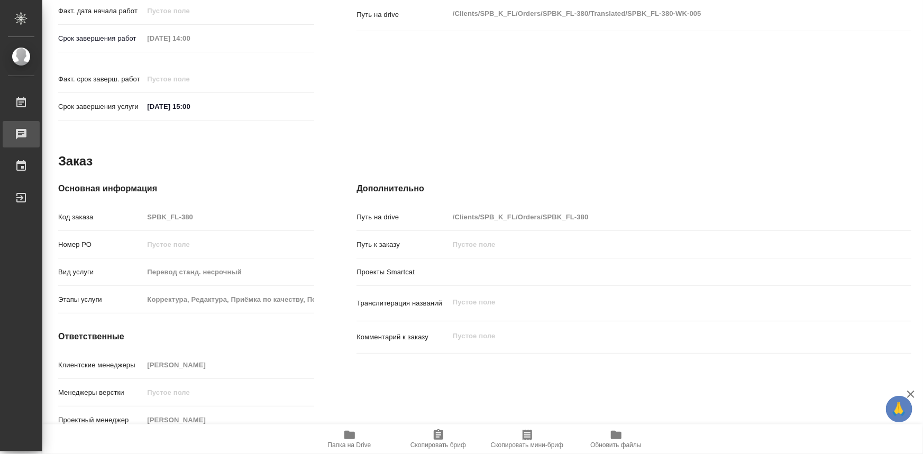
type textarea "x"
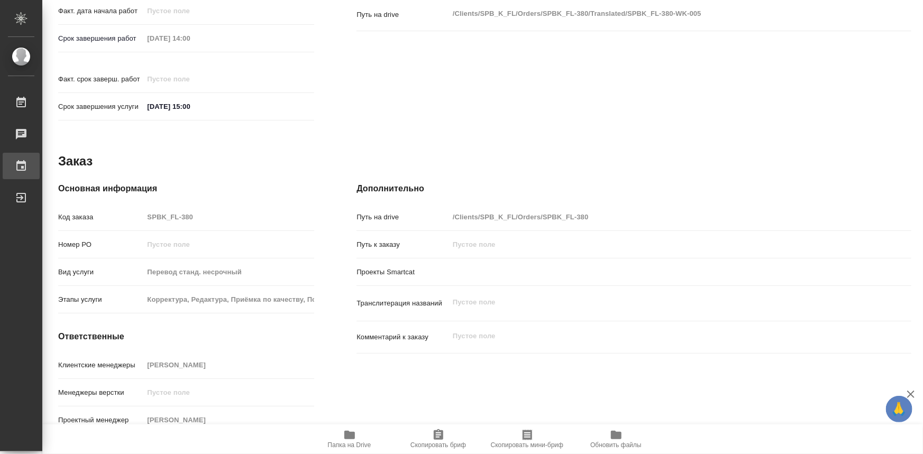
type textarea "x"
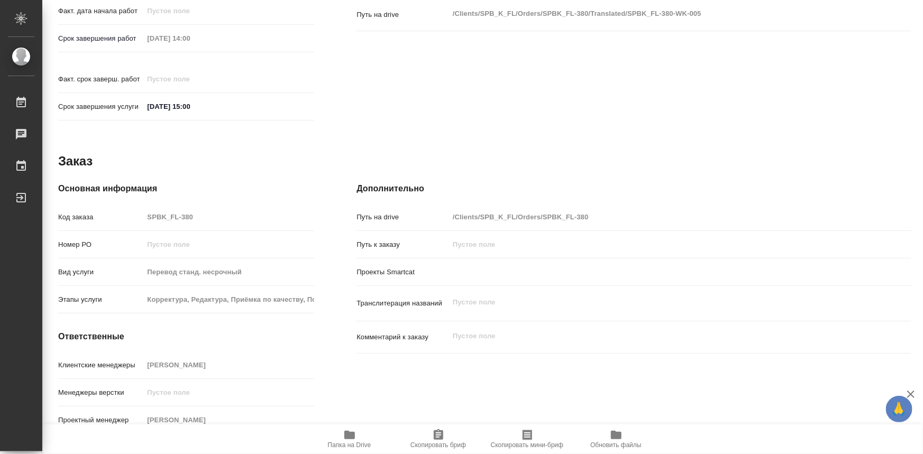
type textarea "x"
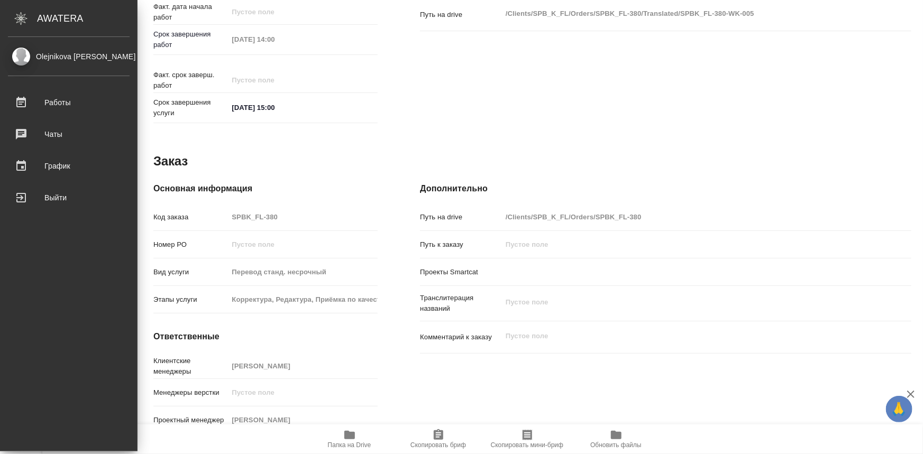
type textarea "x"
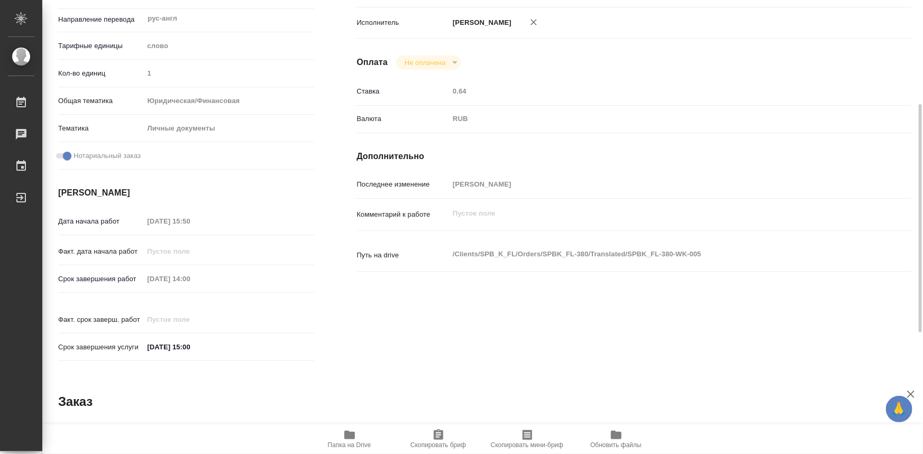
scroll to position [15, 0]
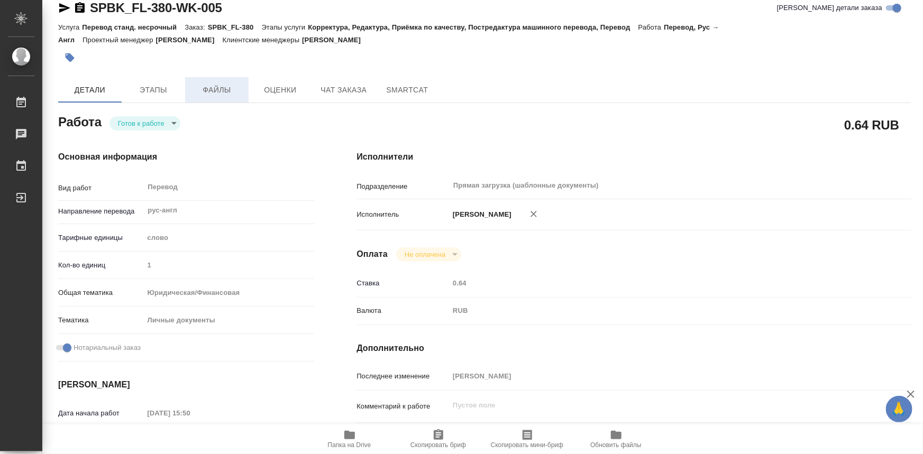
click at [209, 81] on button "Файлы" at bounding box center [216, 89] width 63 height 25
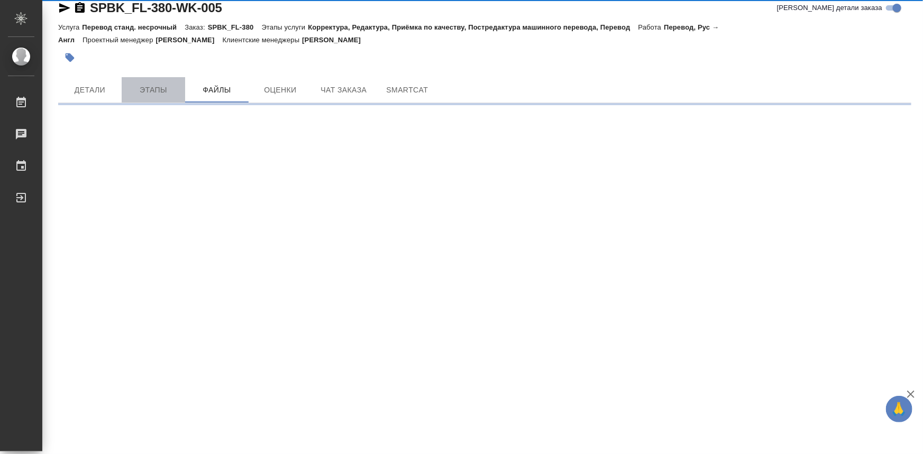
click at [146, 85] on span "Этапы" at bounding box center [153, 90] width 51 height 13
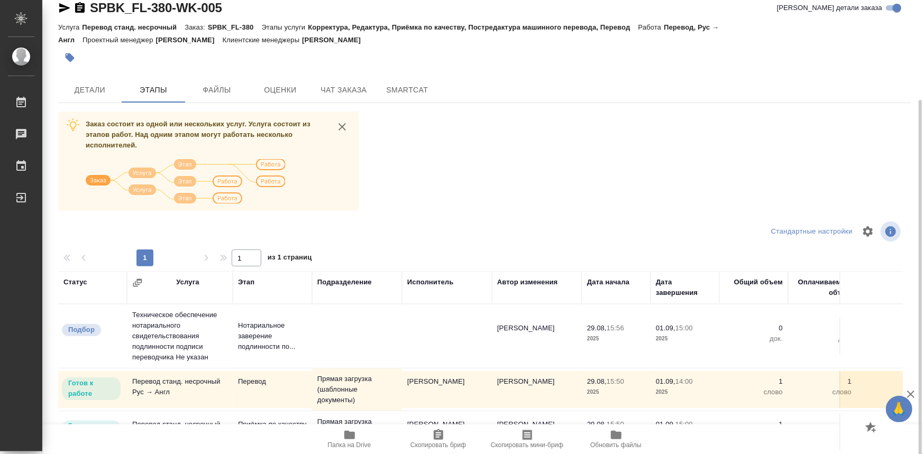
scroll to position [96, 0]
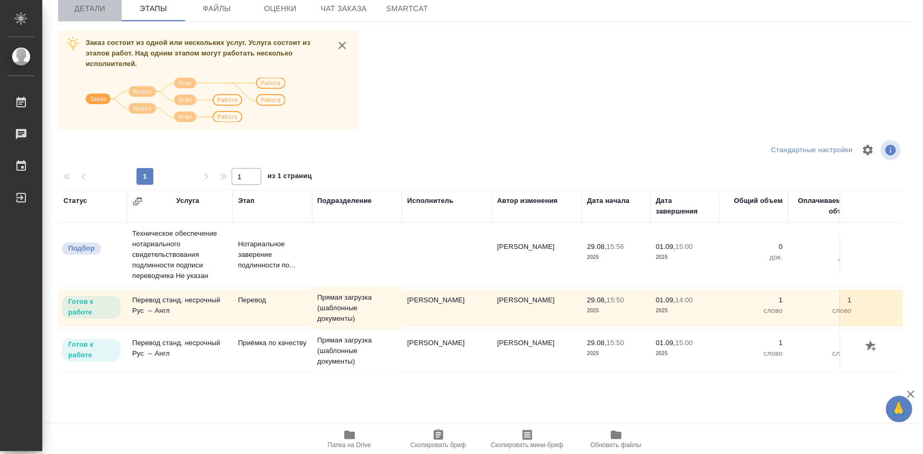
click at [105, 14] on span "Детали" at bounding box center [90, 8] width 51 height 13
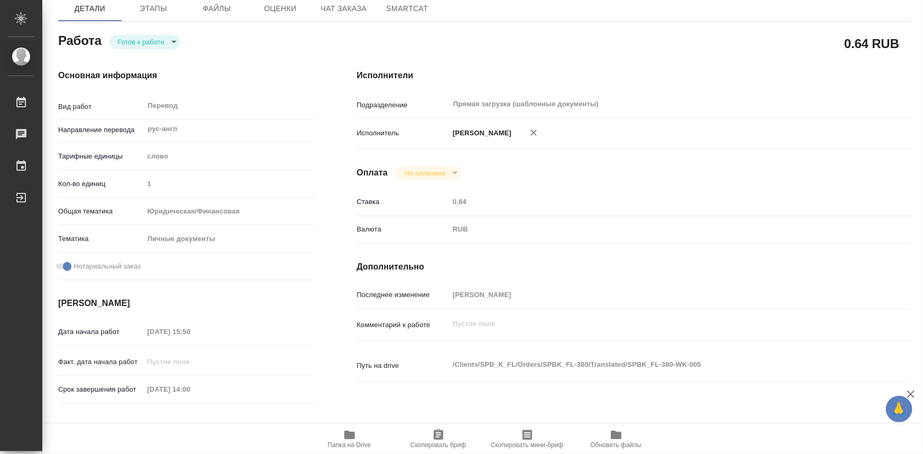
type textarea "x"
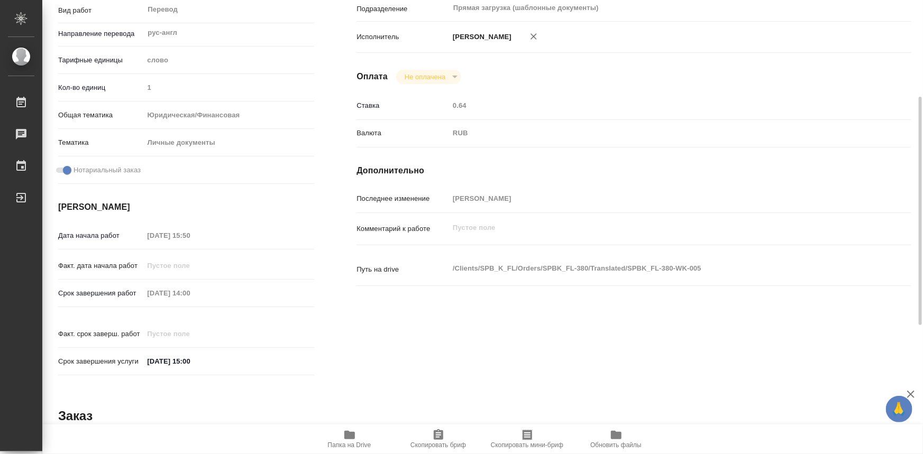
type textarea "x"
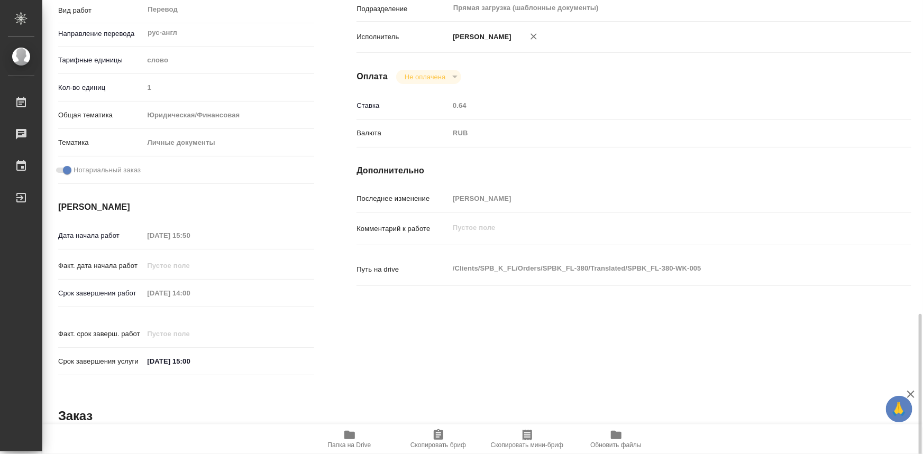
scroll to position [337, 0]
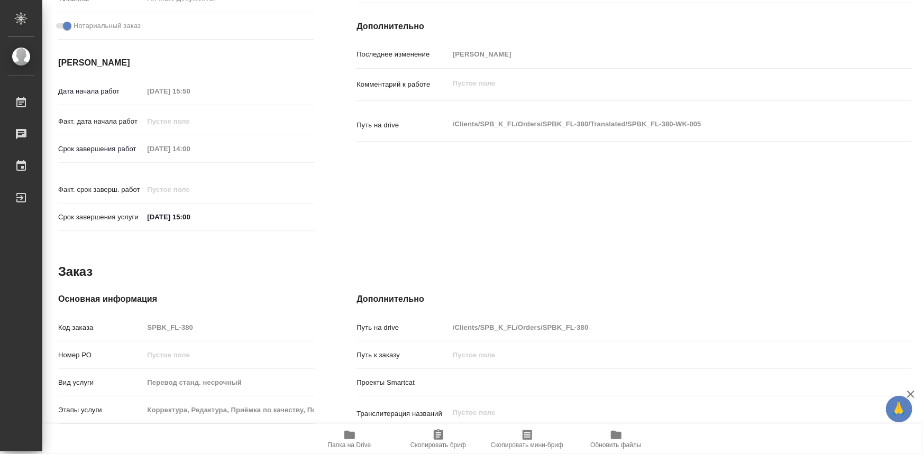
click at [139, 318] on div "Код заказа SPBK_FL-380" at bounding box center [186, 327] width 256 height 19
type textarea "x"
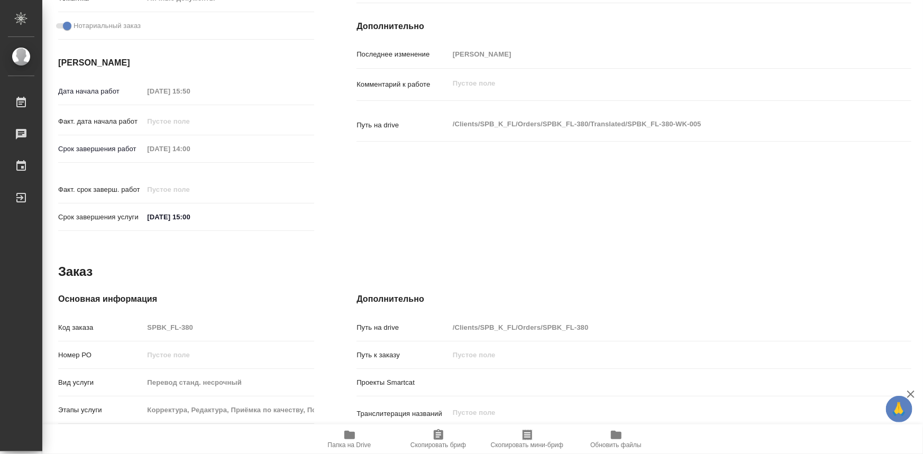
type textarea "x"
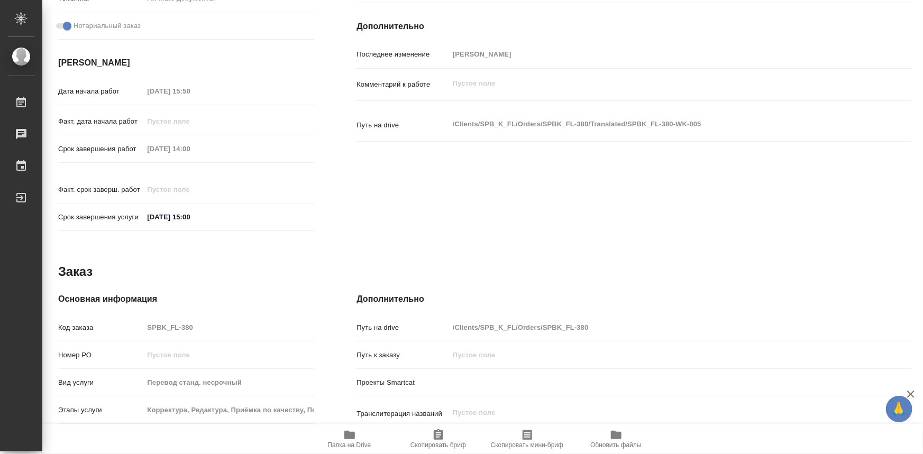
type textarea "x"
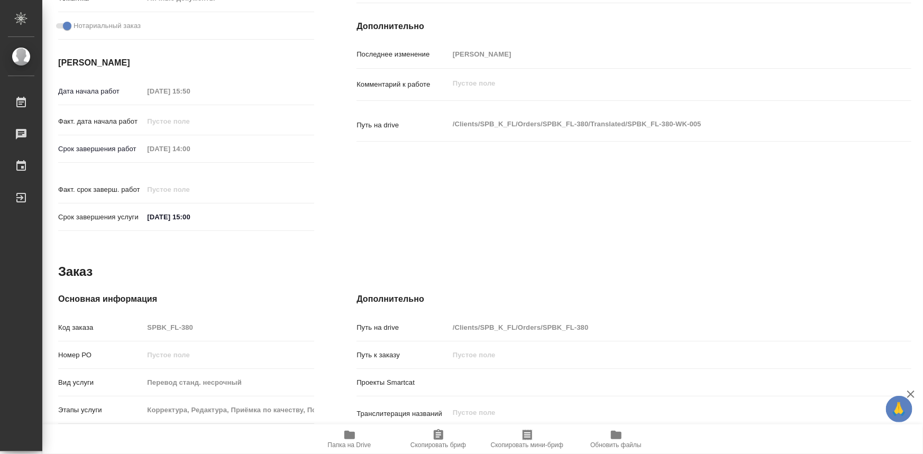
type textarea "x"
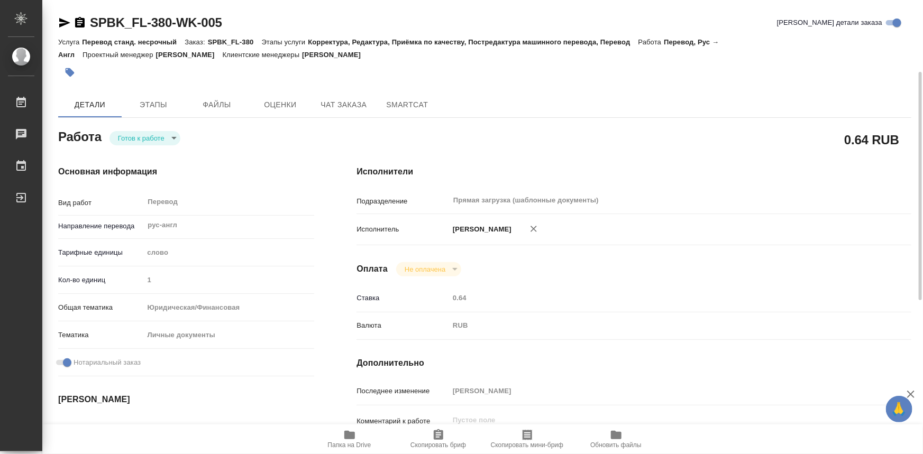
scroll to position [0, 0]
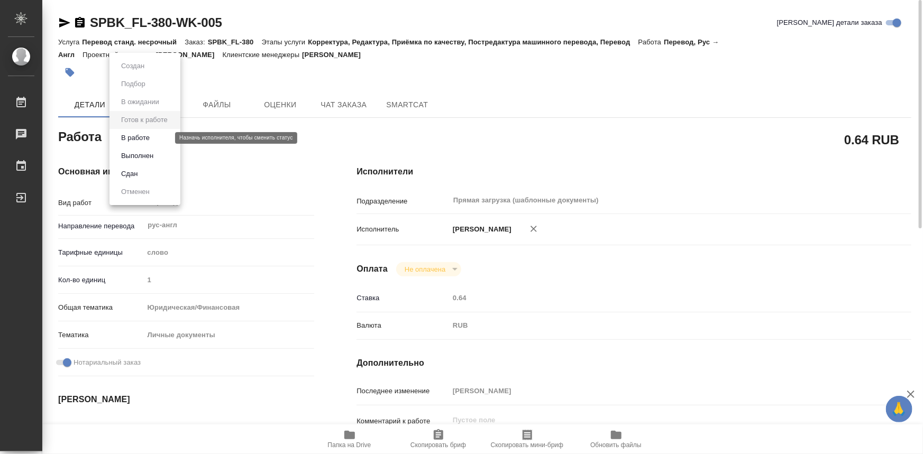
click at [167, 135] on body "🙏 .cls-1 fill:#fff; AWATERA Olejnikova Ekaterina Работы 0 Чаты График Выйти SPB…" at bounding box center [461, 227] width 923 height 454
click at [157, 155] on li "Выполнен" at bounding box center [144, 156] width 71 height 18
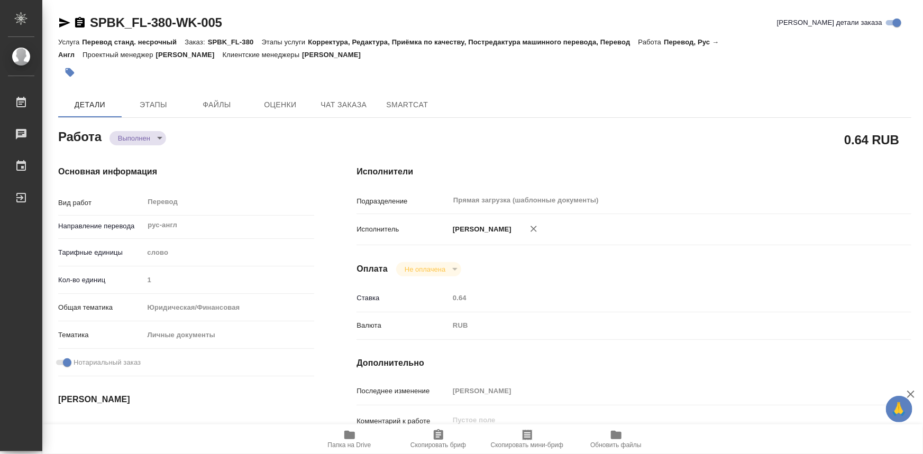
type textarea "x"
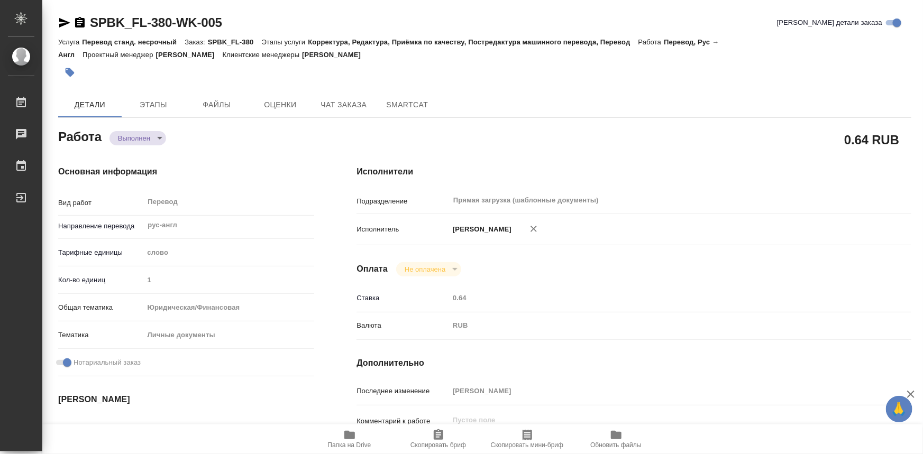
type textarea "x"
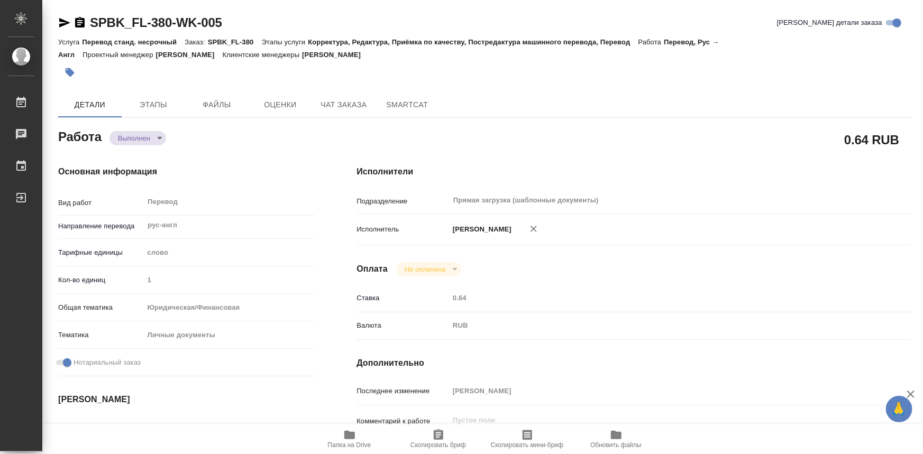
type textarea "x"
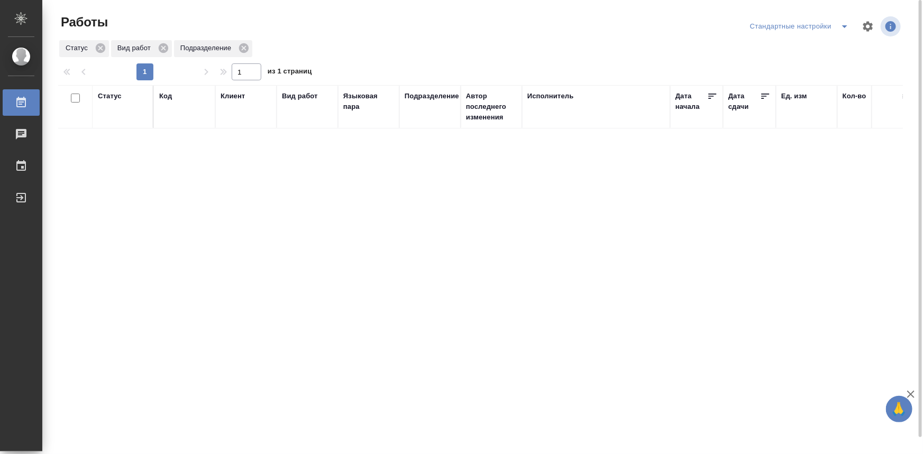
click at [842, 31] on icon "split button" at bounding box center [844, 26] width 13 height 13
click at [832, 48] on li "мои" at bounding box center [802, 47] width 108 height 17
click at [111, 97] on div "Статус" at bounding box center [110, 96] width 24 height 11
click at [124, 167] on div "Создан В ожидании В работе [PERSON_NAME] к работе" at bounding box center [113, 136] width 31 height 67
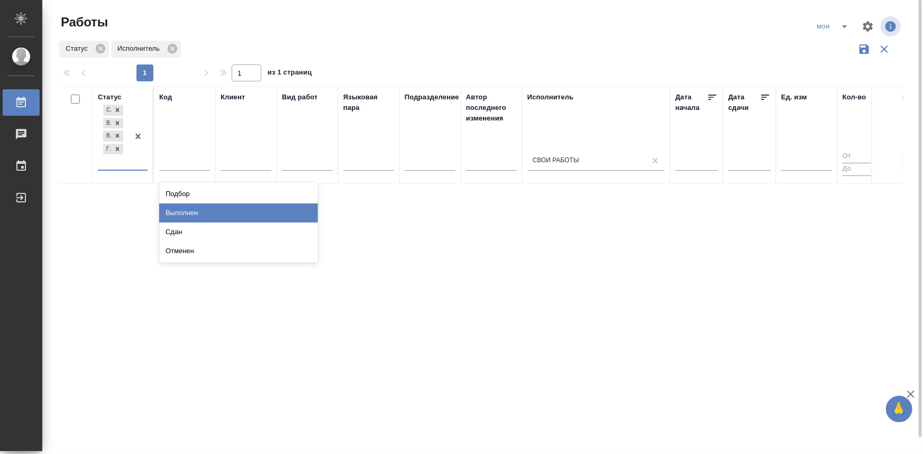
click at [177, 209] on div "Выполнен" at bounding box center [238, 213] width 159 height 19
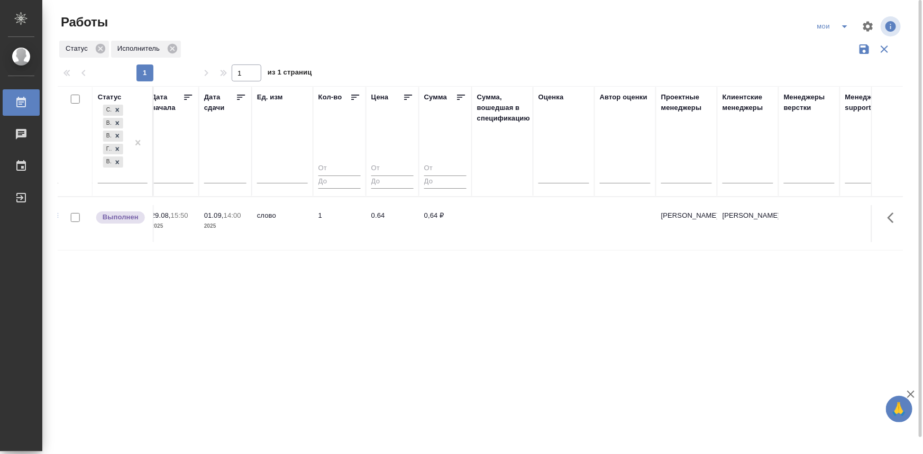
drag, startPoint x: 306, startPoint y: 281, endPoint x: 434, endPoint y: 285, distance: 127.5
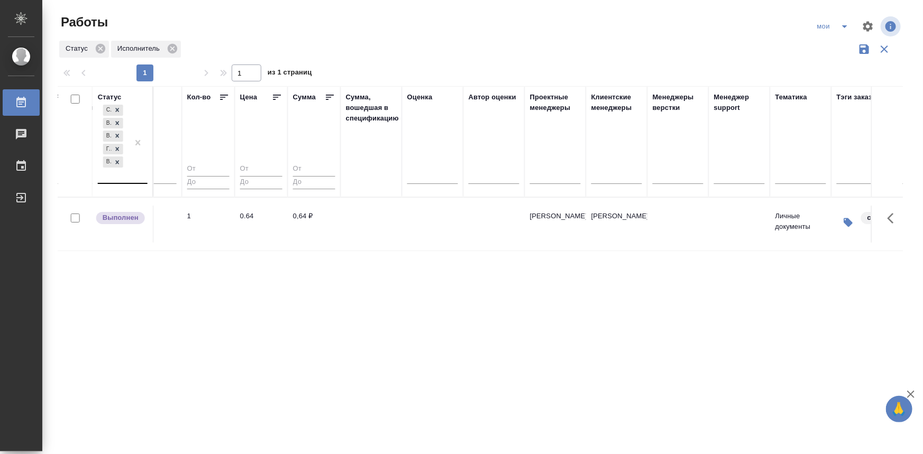
click at [140, 181] on div at bounding box center [138, 143] width 19 height 80
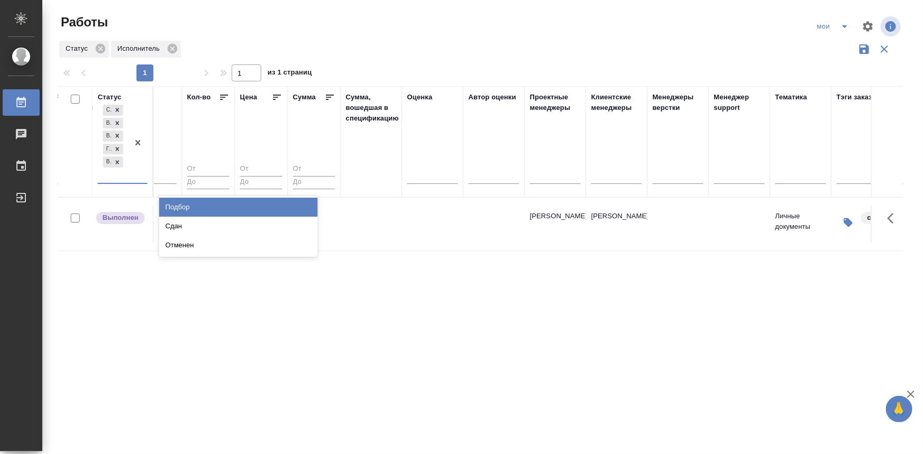
click at [168, 227] on div "Сдан" at bounding box center [238, 226] width 159 height 19
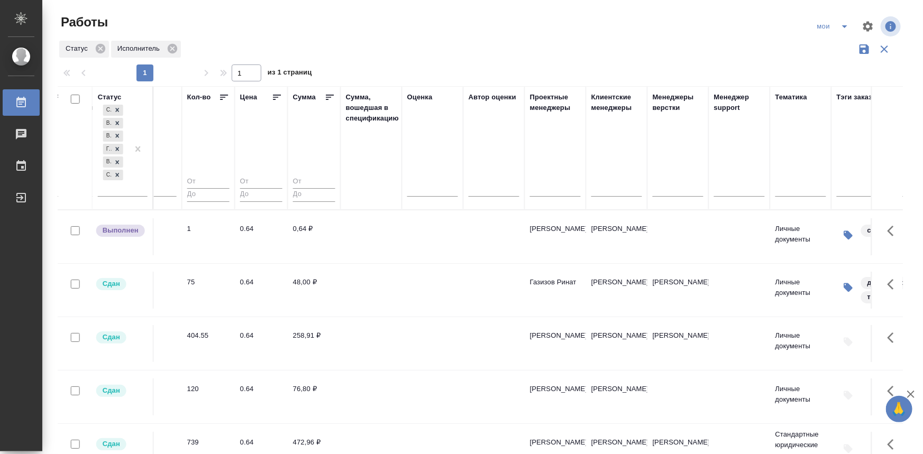
click at [76, 100] on input "checkbox" at bounding box center [75, 99] width 9 height 9
checkbox input "true"
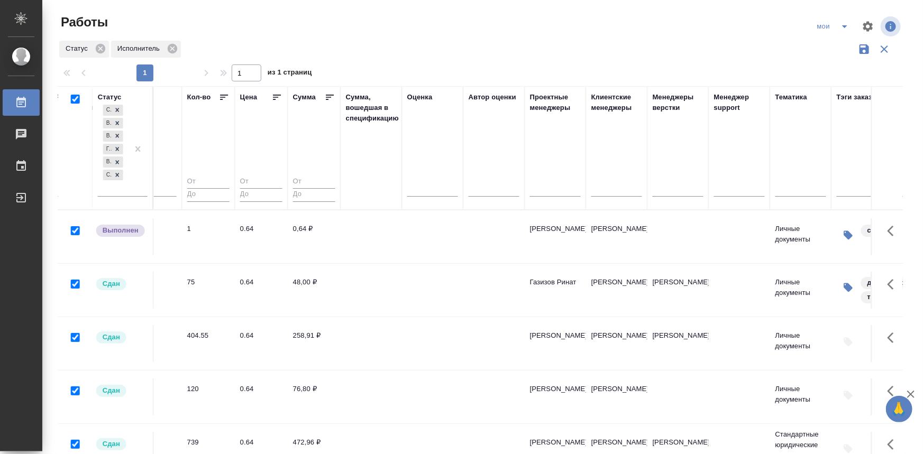
checkbox input "true"
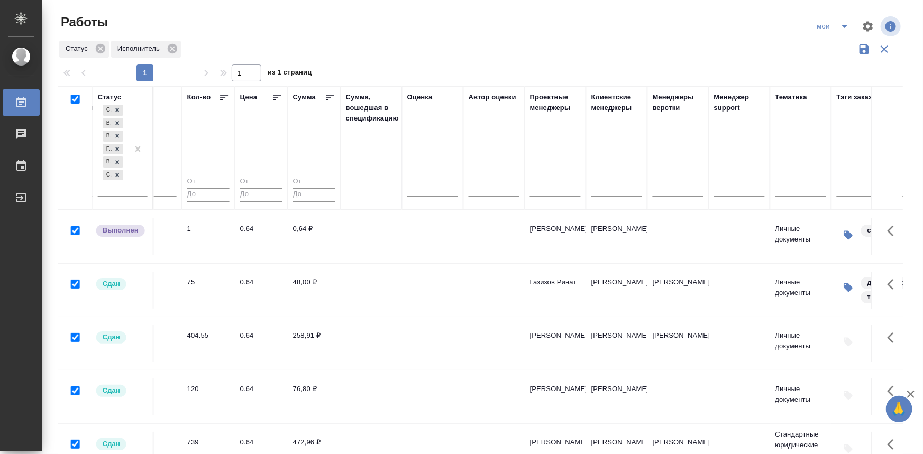
checkbox input "true"
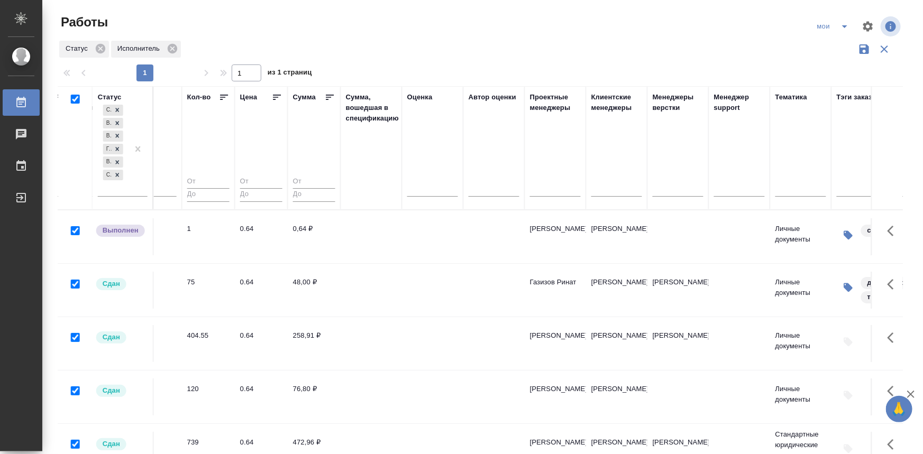
checkbox input "true"
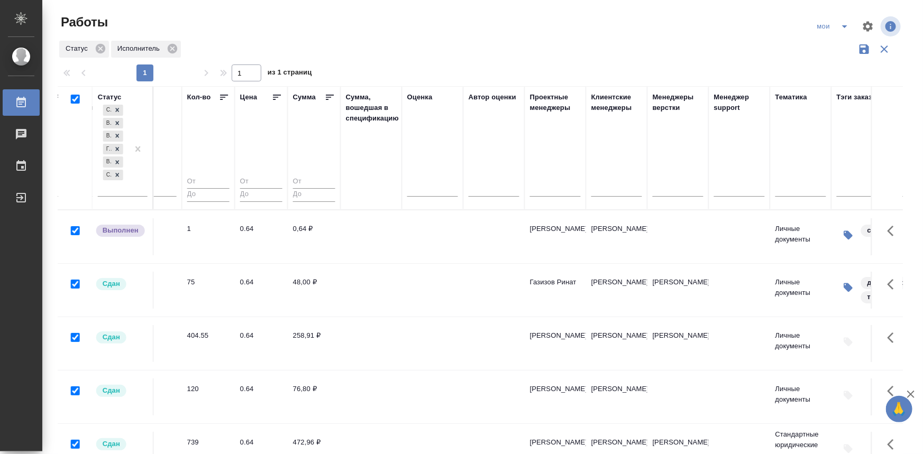
checkbox input "true"
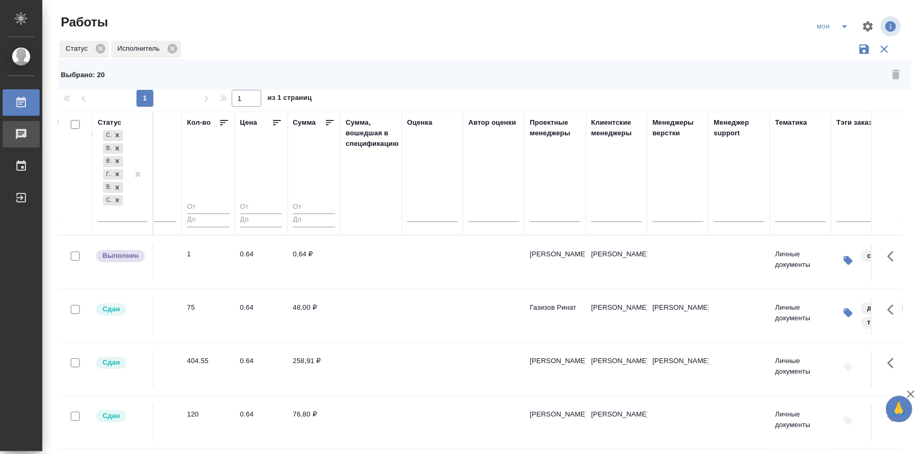
checkbox input "false"
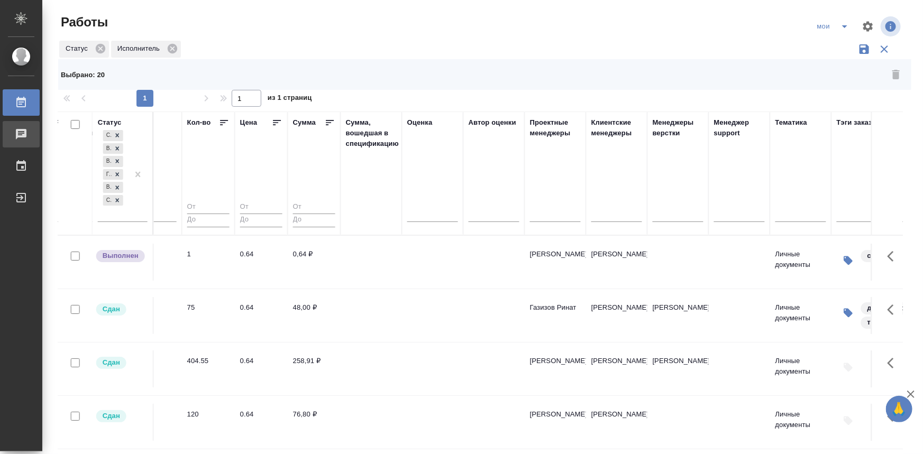
checkbox input "false"
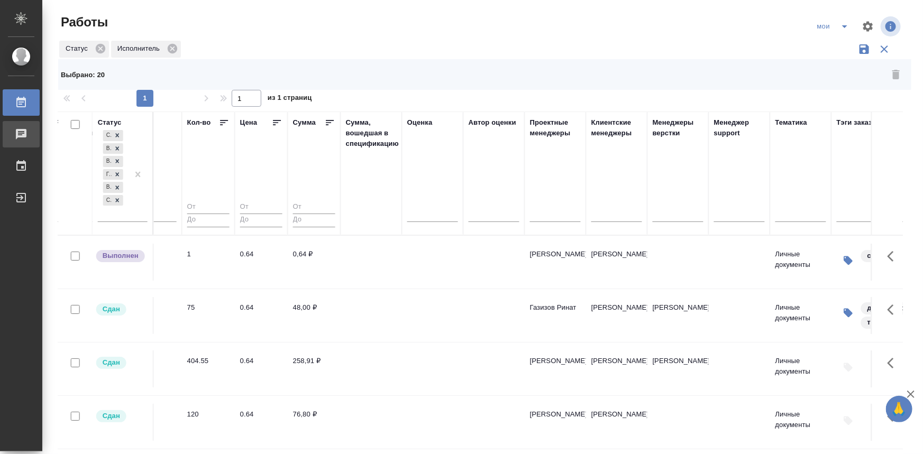
checkbox input "false"
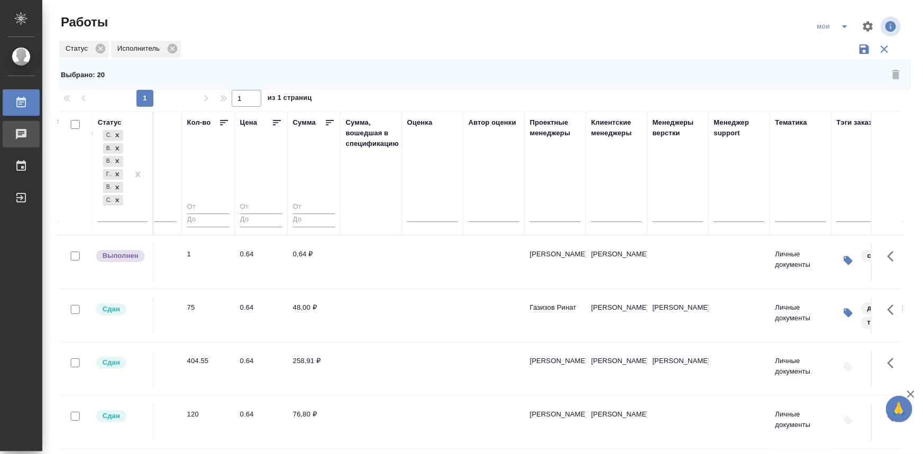
checkbox input "false"
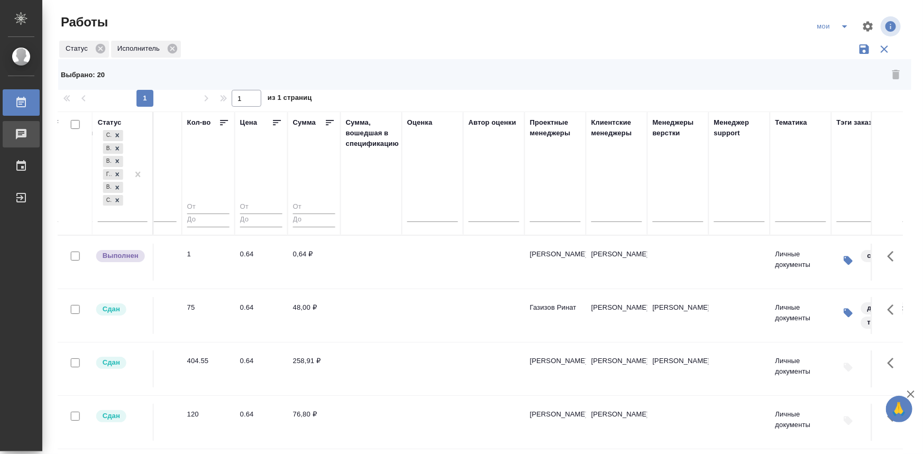
checkbox input "false"
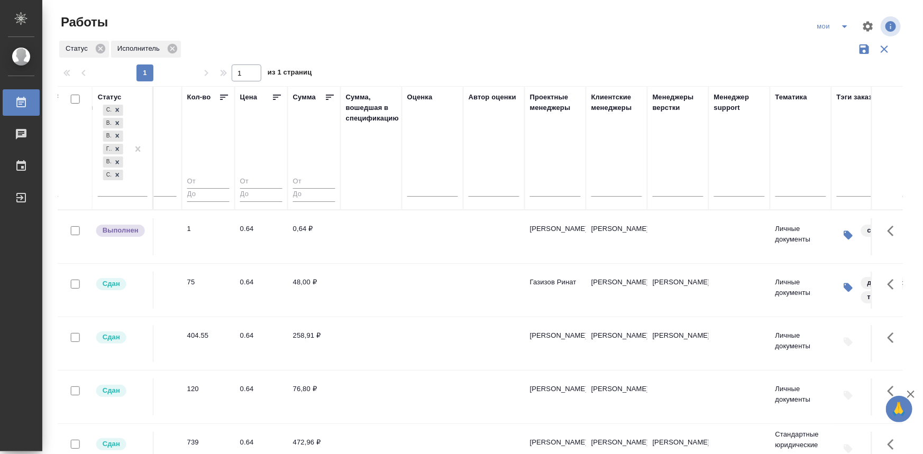
click at [842, 26] on icon "split button" at bounding box center [844, 26] width 5 height 3
click at [825, 49] on li "Стандартные настройки" at bounding box center [827, 47] width 102 height 17
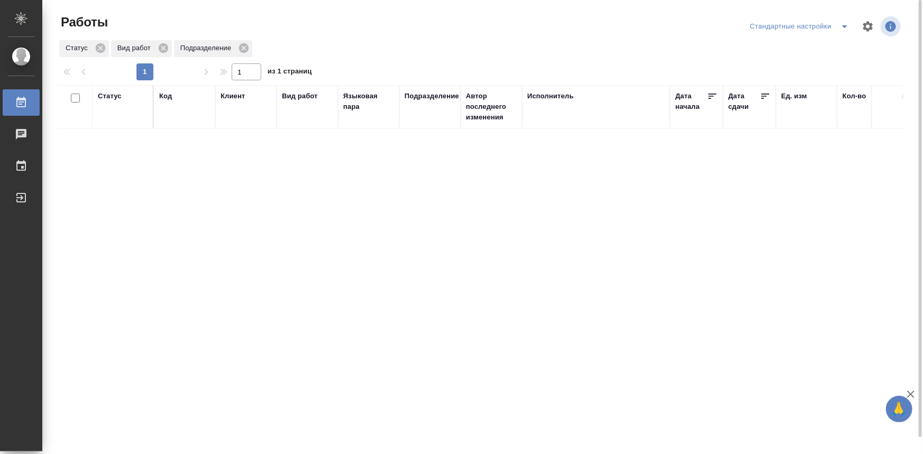
drag, startPoint x: 474, startPoint y: 326, endPoint x: 510, endPoint y: 230, distance: 102.3
